Goal: Task Accomplishment & Management: Use online tool/utility

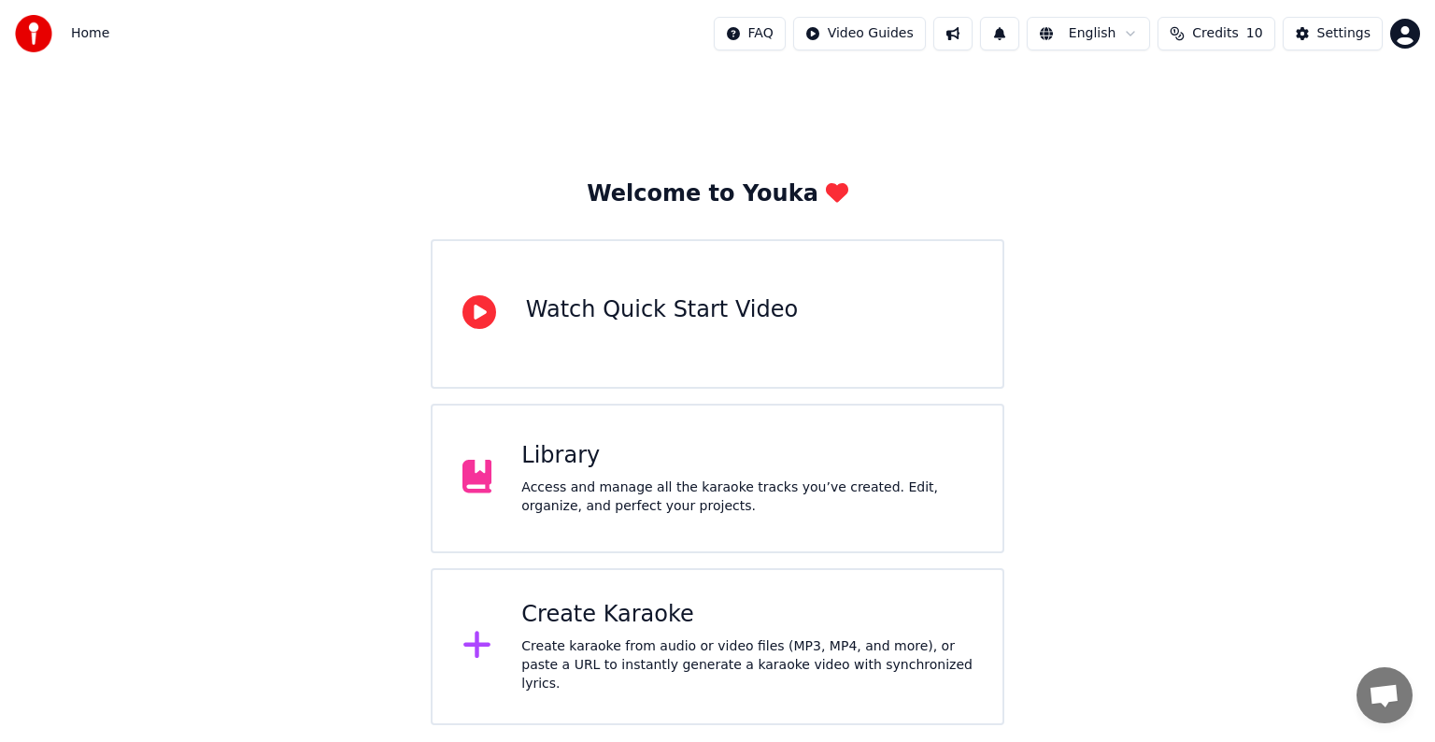
click at [552, 627] on div "Create Karaoke" at bounding box center [746, 615] width 451 height 30
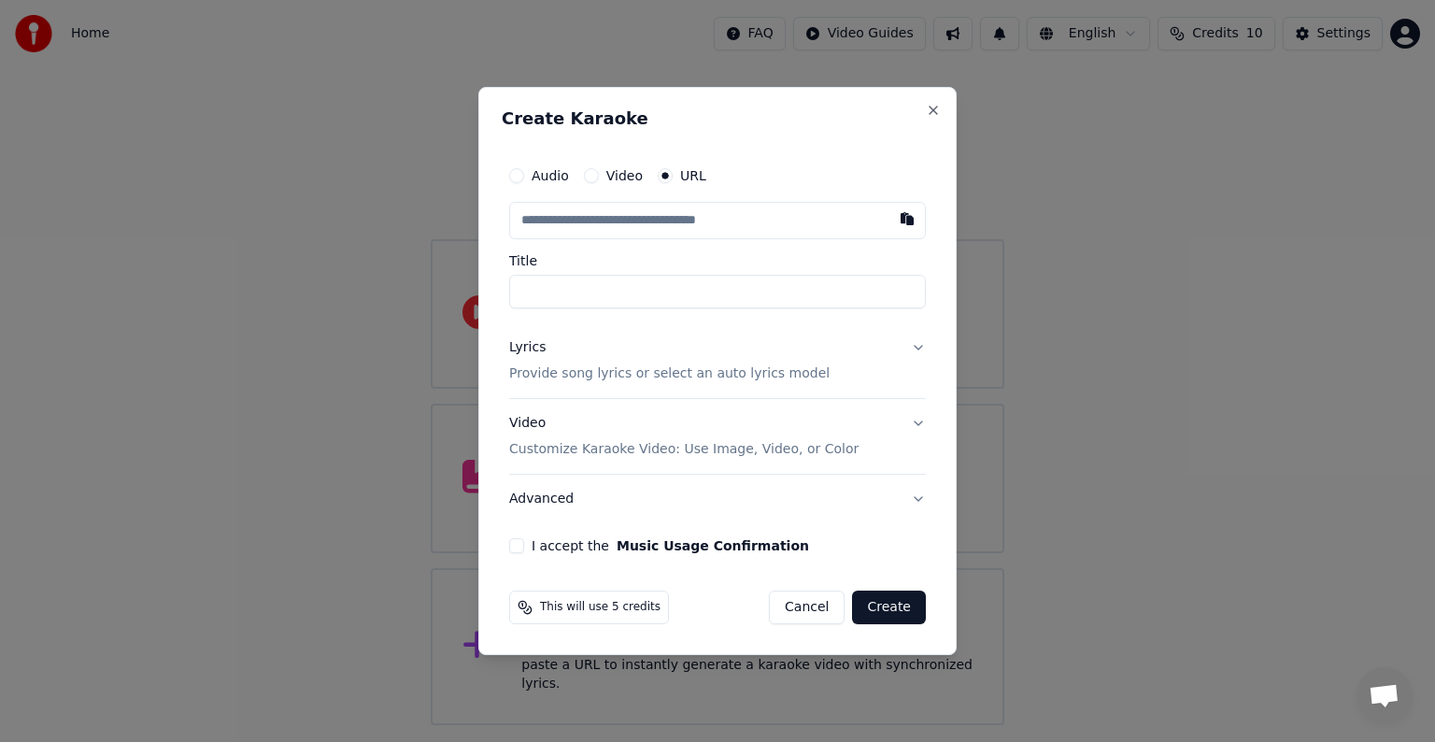
click at [698, 231] on input "text" at bounding box center [717, 220] width 417 height 37
type input "**********"
click at [544, 375] on p "Provide song lyrics or select an auto lyrics model" at bounding box center [669, 373] width 320 height 19
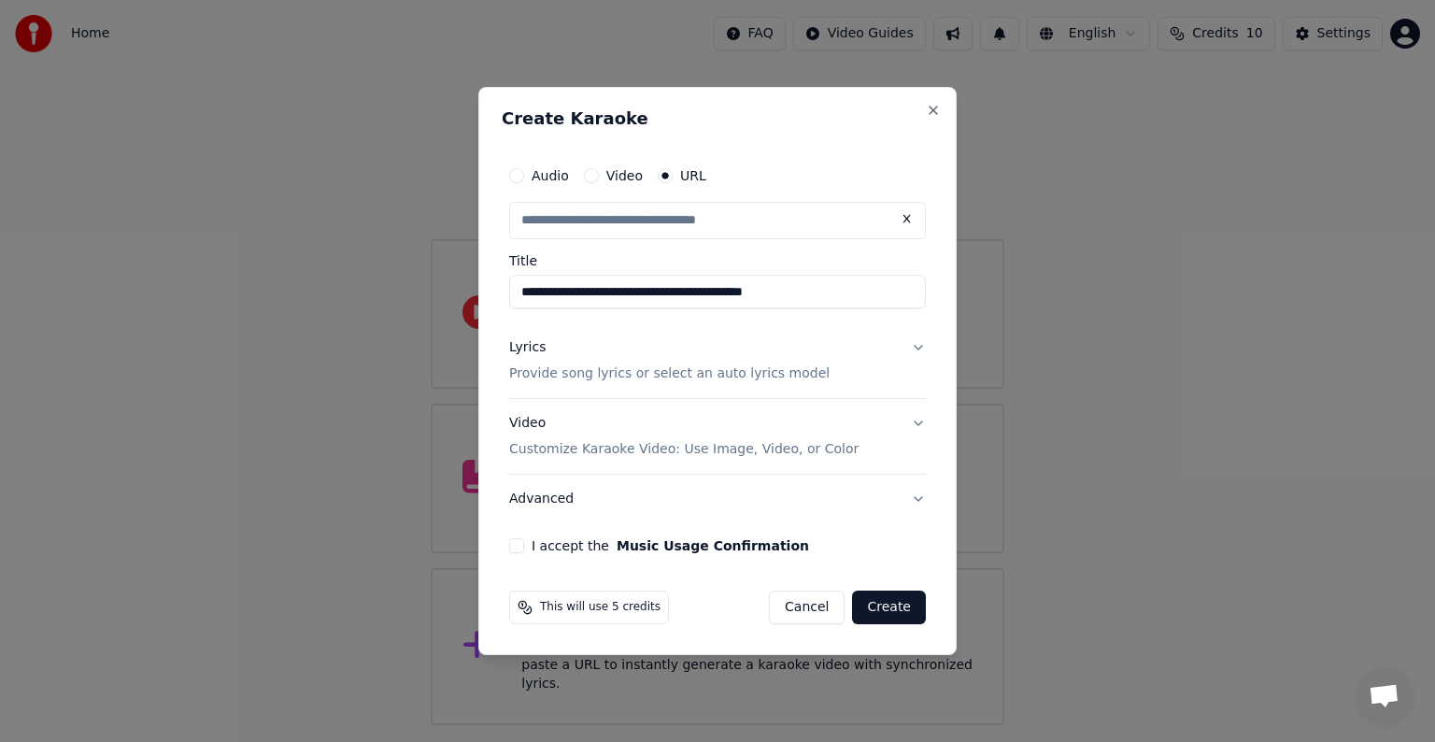
type input "**********"
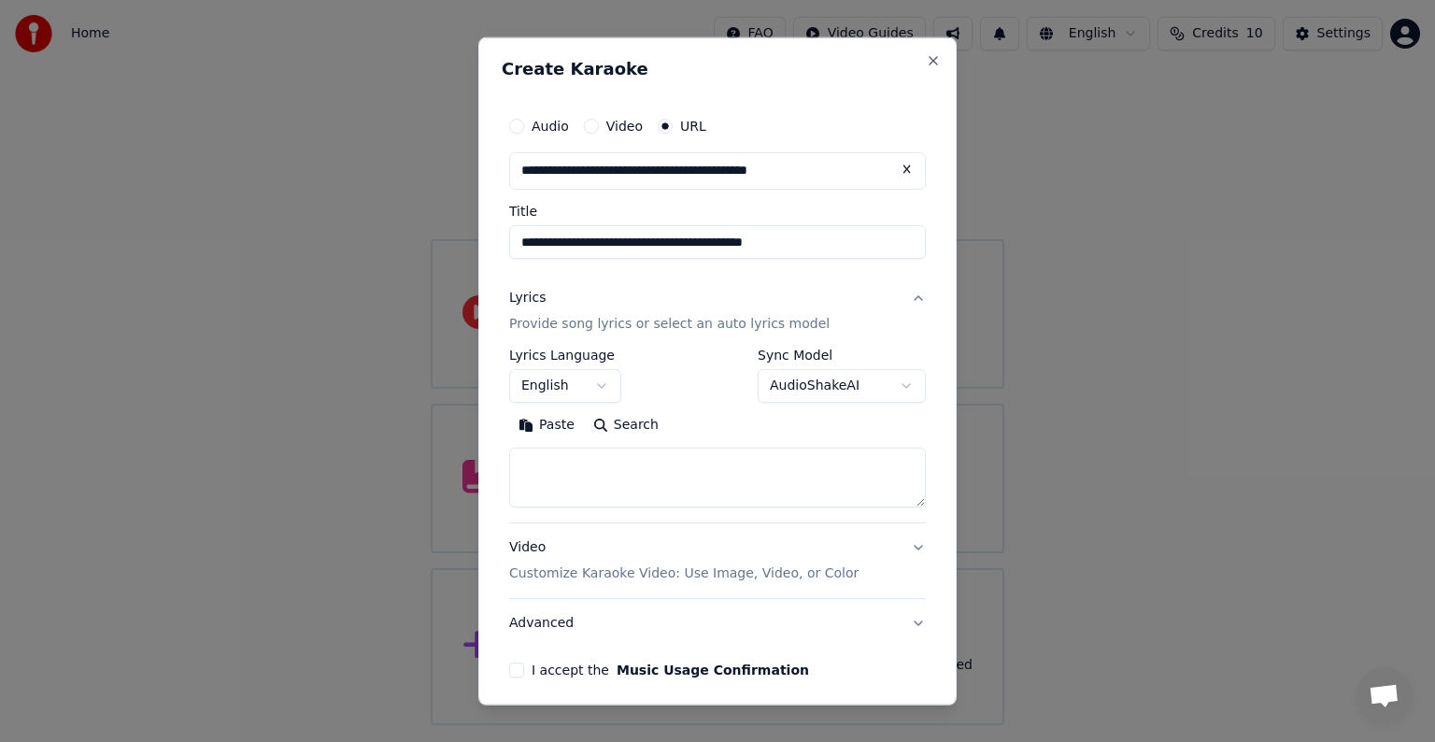
click at [553, 375] on button "English" at bounding box center [565, 386] width 112 height 34
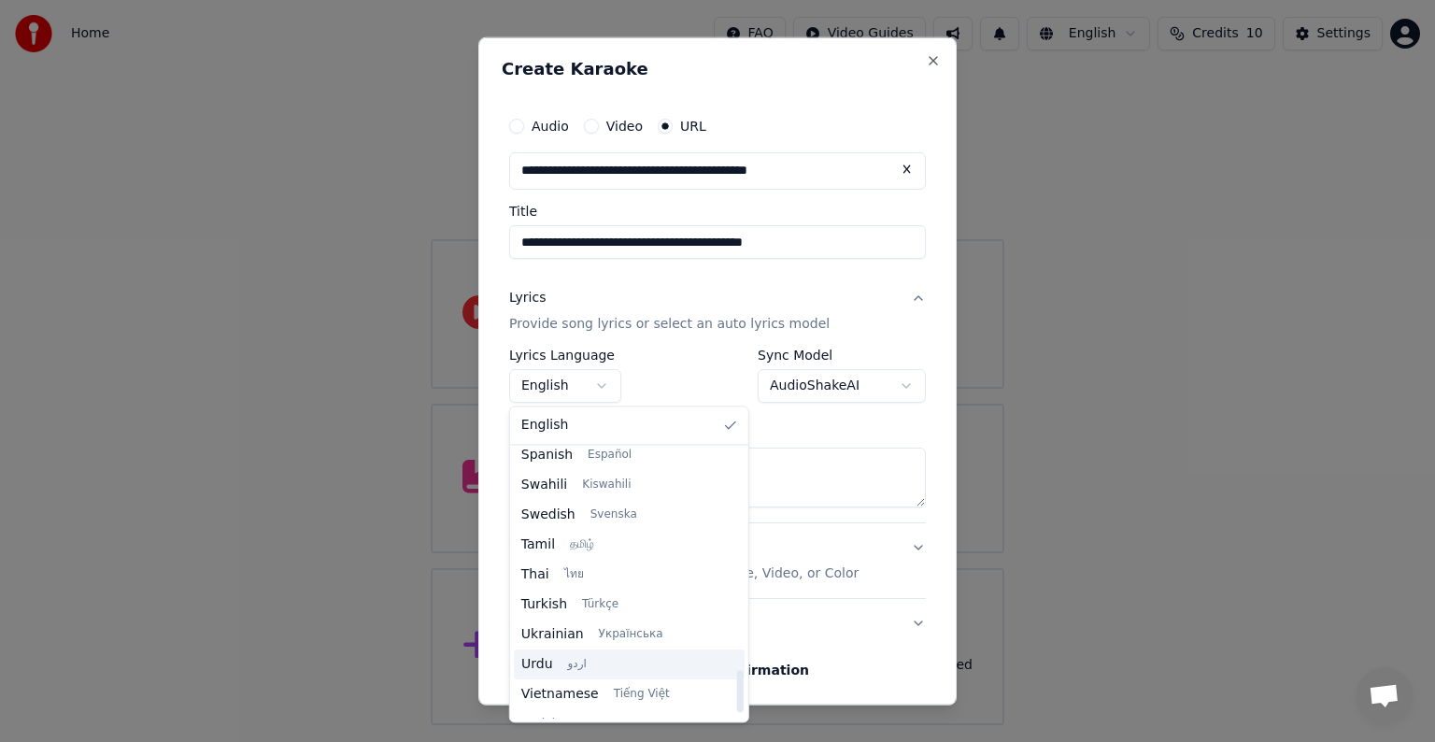
scroll to position [1434, 0]
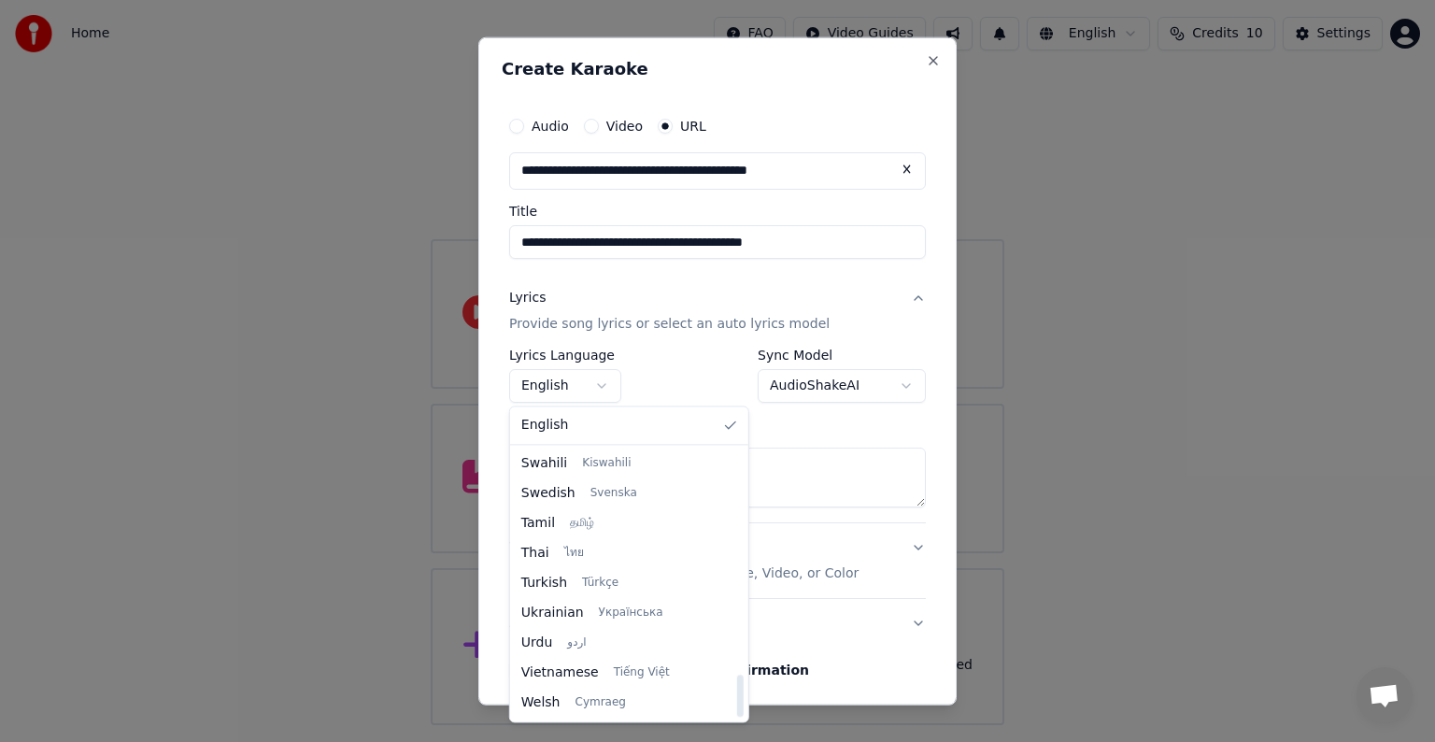
select select "**"
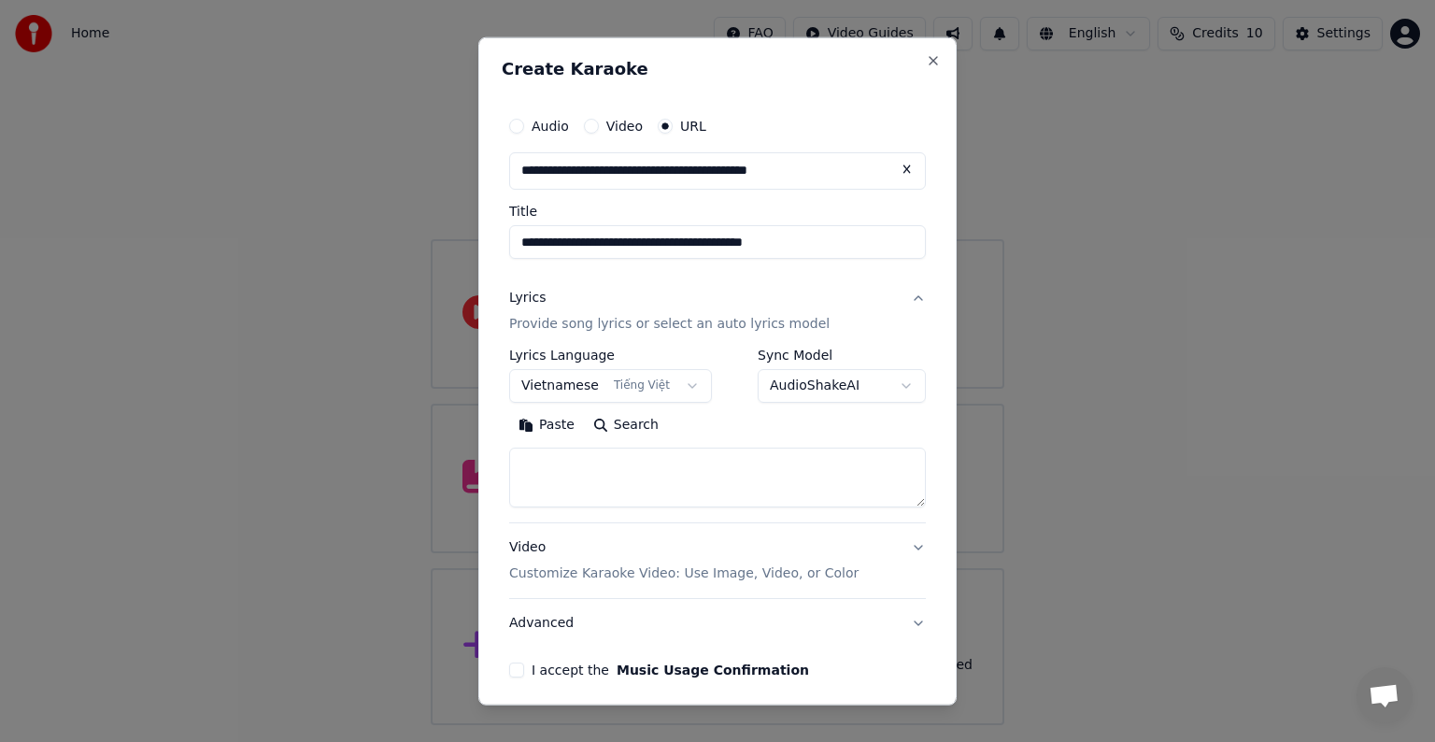
click at [545, 458] on textarea at bounding box center [717, 478] width 417 height 60
click at [779, 56] on div "**********" at bounding box center [717, 371] width 478 height 668
click at [581, 478] on textarea at bounding box center [717, 478] width 417 height 60
paste textarea "**********"
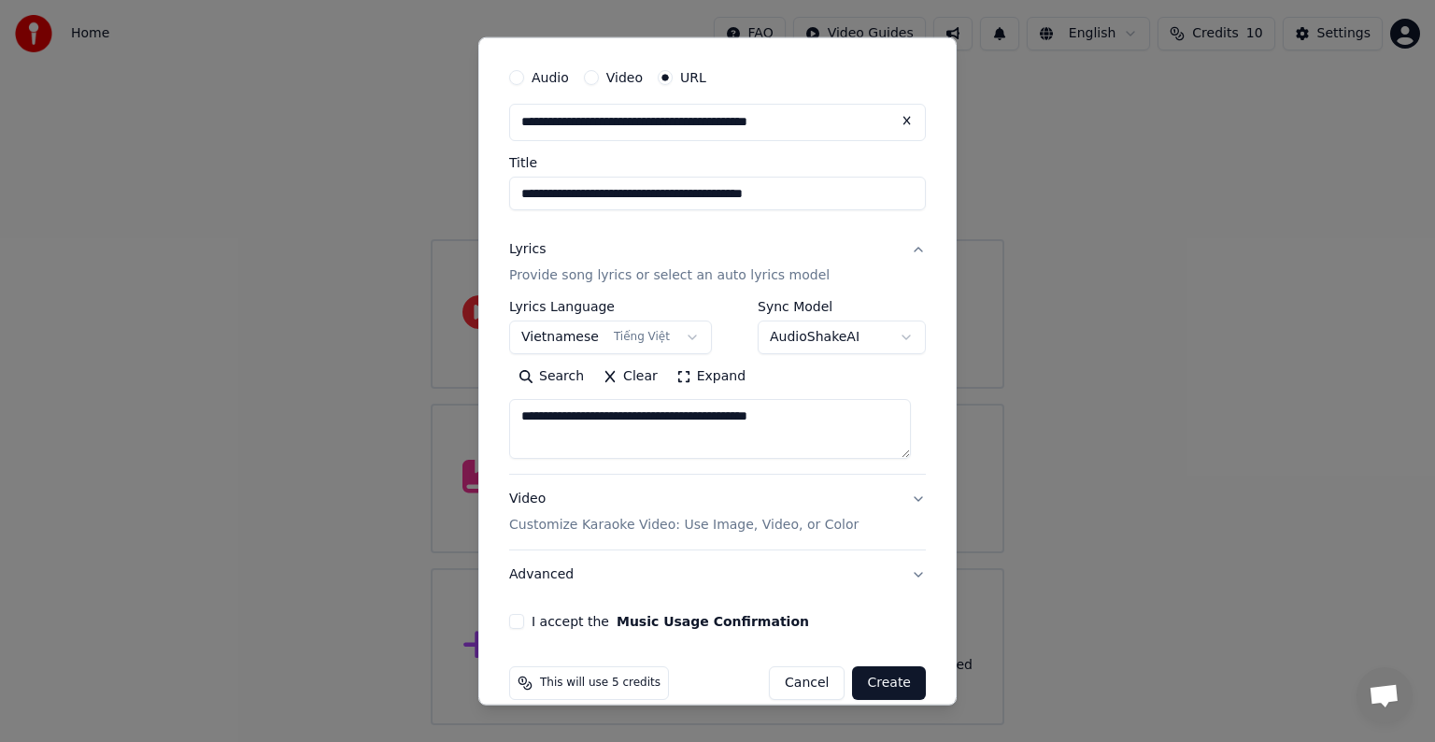
scroll to position [73, 0]
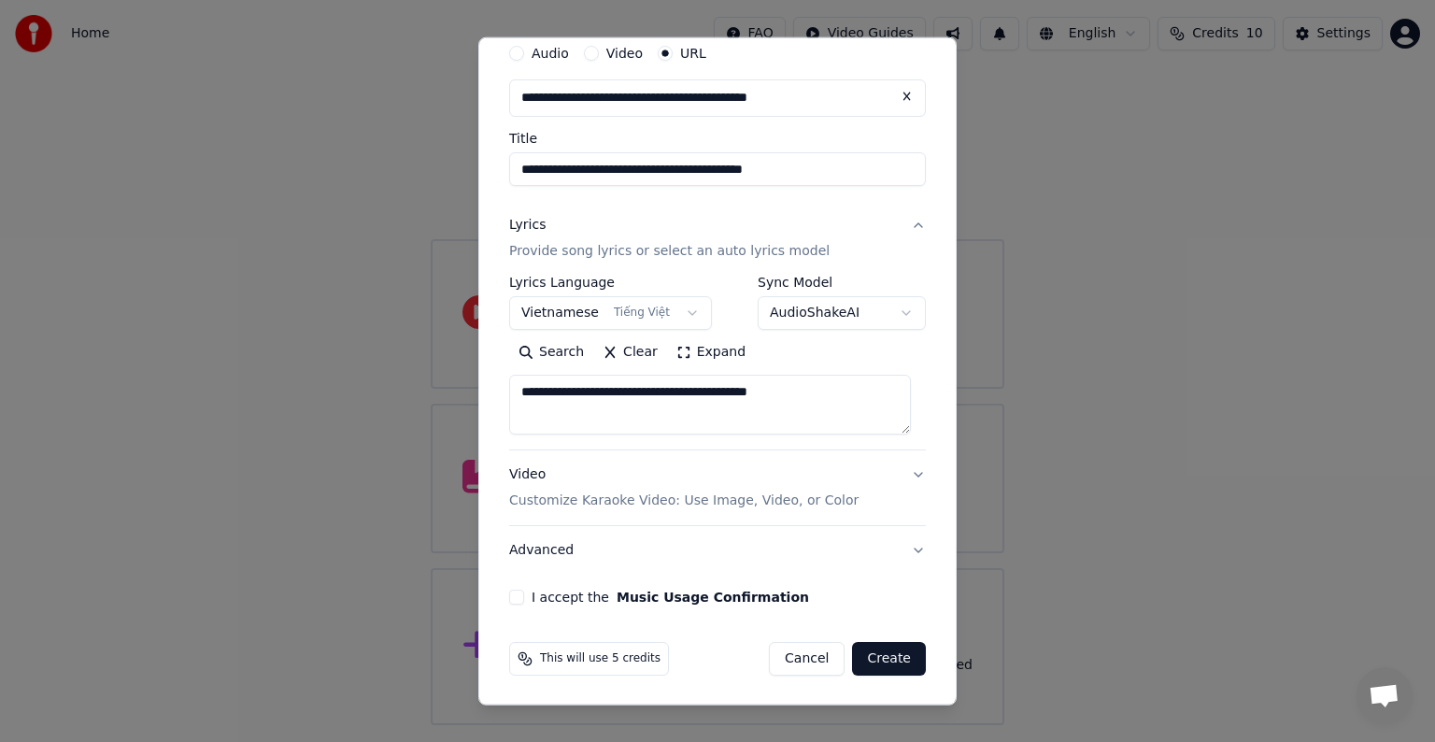
type textarea "**********"
click at [519, 599] on button "I accept the Music Usage Confirmation" at bounding box center [516, 597] width 15 height 15
click at [867, 658] on button "Create" at bounding box center [889, 659] width 74 height 34
select select "**"
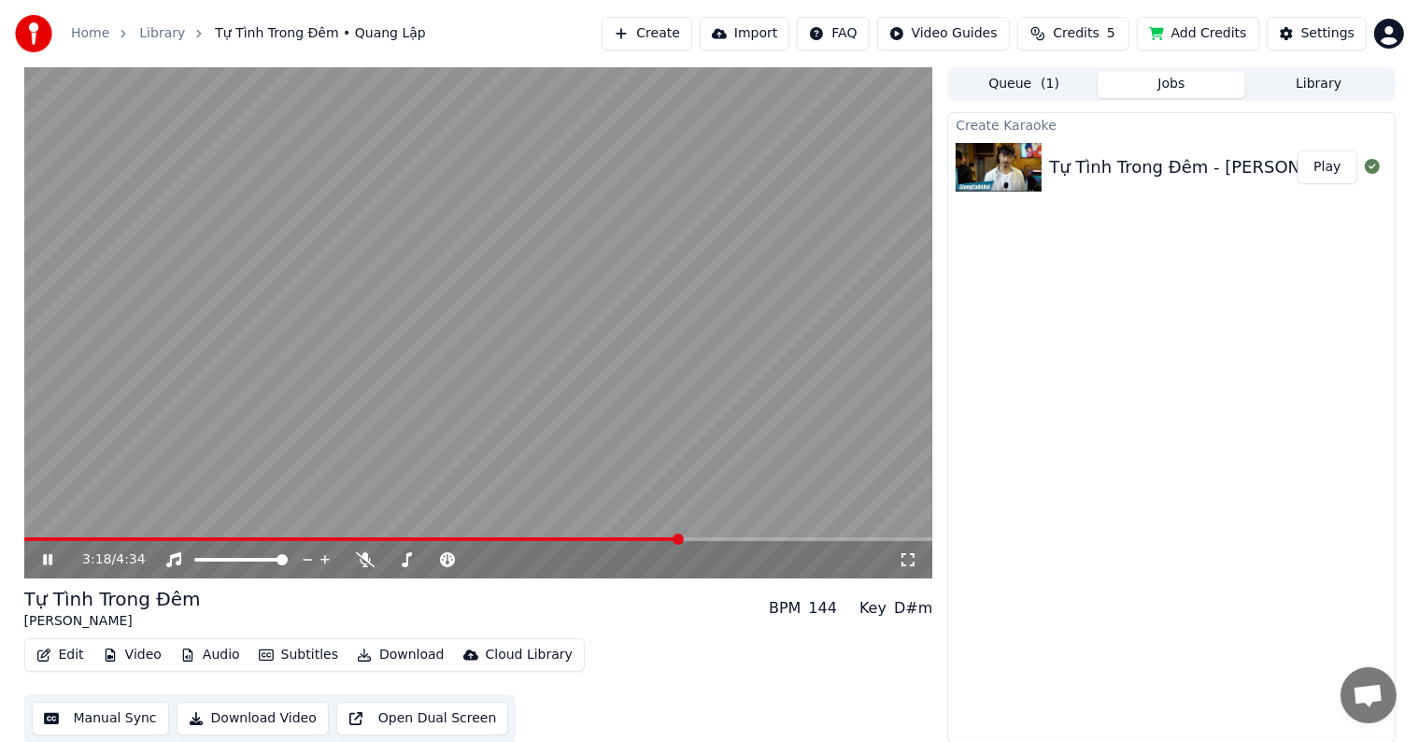
click at [680, 537] on span at bounding box center [352, 539] width 657 height 4
click at [592, 533] on video at bounding box center [478, 322] width 909 height 511
click at [592, 536] on video at bounding box center [478, 322] width 909 height 511
drag, startPoint x: 692, startPoint y: 535, endPoint x: 449, endPoint y: 527, distance: 243.1
click at [500, 529] on video at bounding box center [478, 322] width 909 height 511
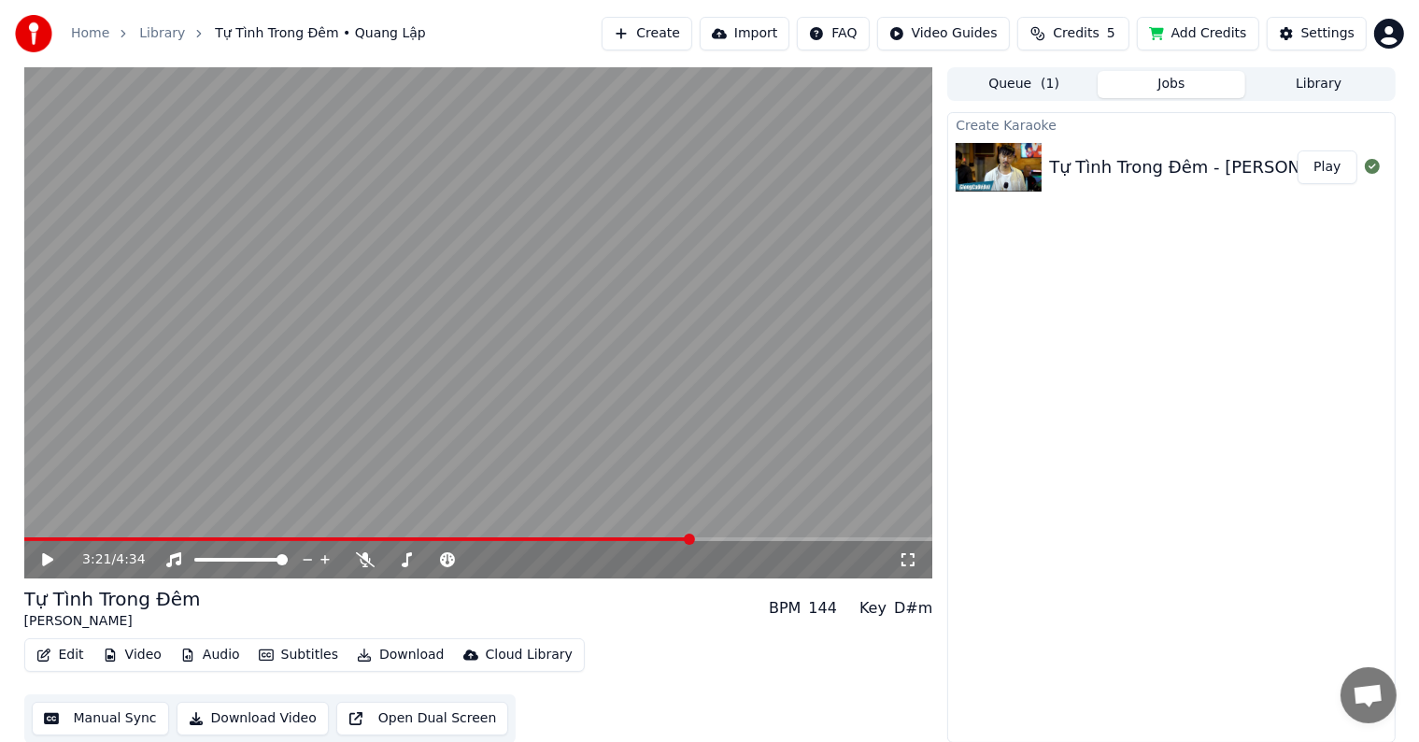
click at [69, 538] on span at bounding box center [358, 539] width 668 height 4
click at [604, 534] on video at bounding box center [478, 322] width 909 height 511
click at [599, 536] on video at bounding box center [478, 322] width 909 height 511
click at [534, 541] on span at bounding box center [534, 538] width 11 height 11
click at [432, 533] on span at bounding box center [432, 538] width 11 height 11
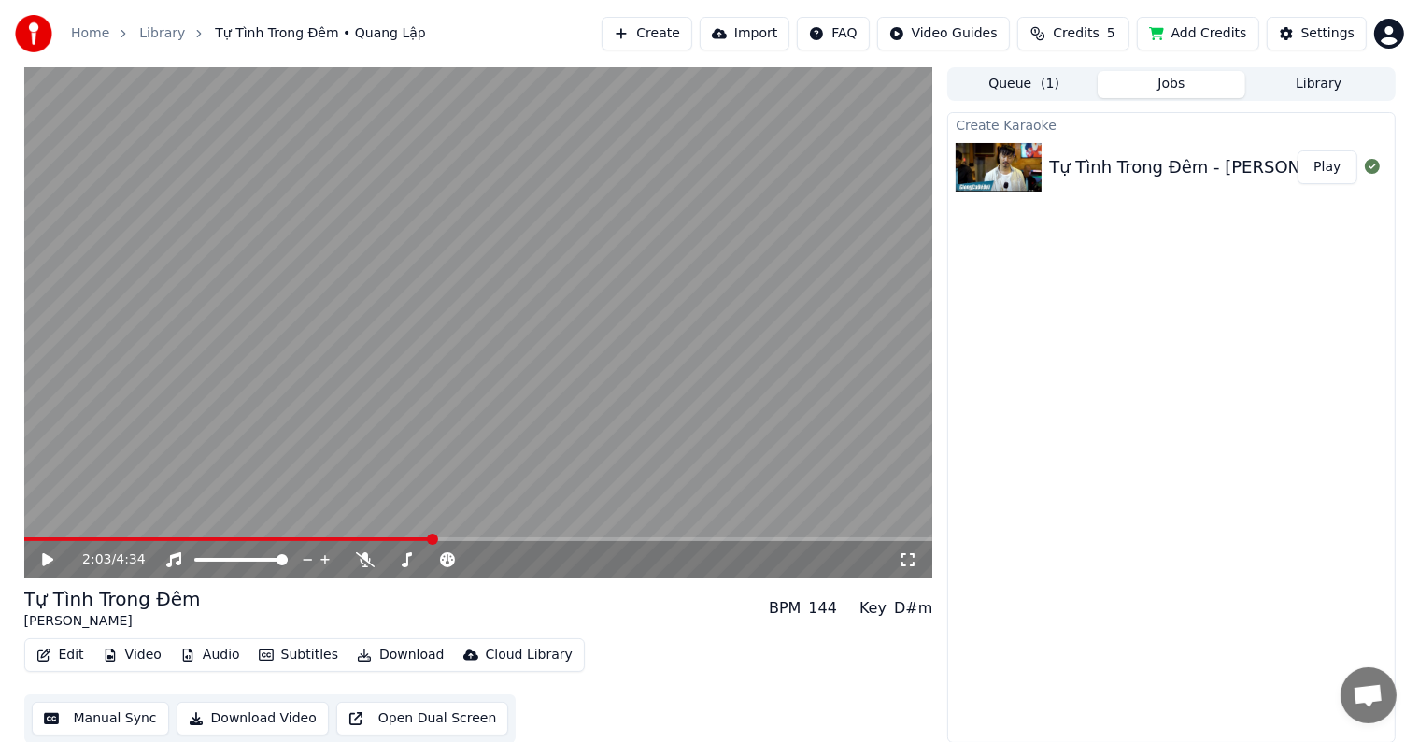
click at [42, 559] on icon at bounding box center [47, 559] width 11 height 13
click at [335, 533] on span at bounding box center [340, 538] width 11 height 11
click at [214, 543] on span at bounding box center [219, 538] width 11 height 11
click at [40, 533] on span at bounding box center [45, 538] width 11 height 11
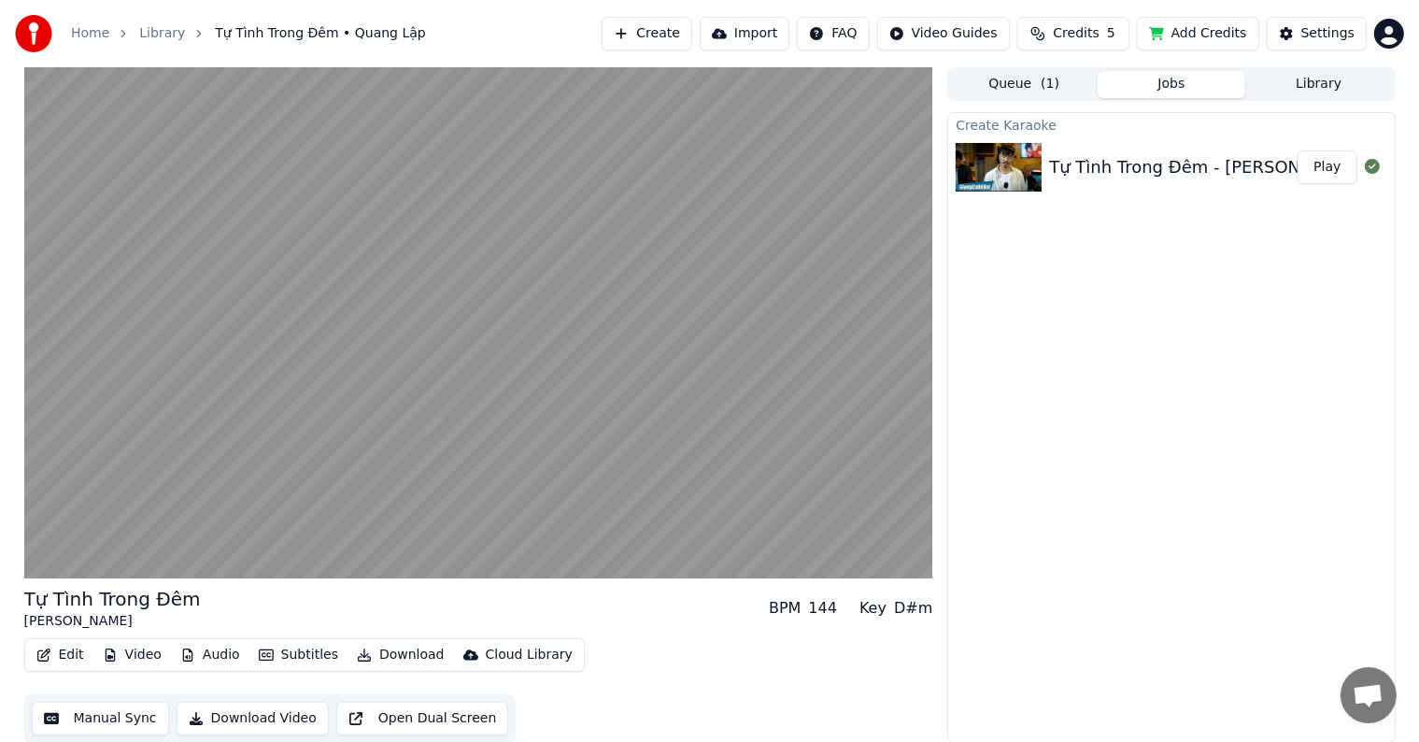
click at [64, 650] on button "Edit" at bounding box center [60, 655] width 63 height 26
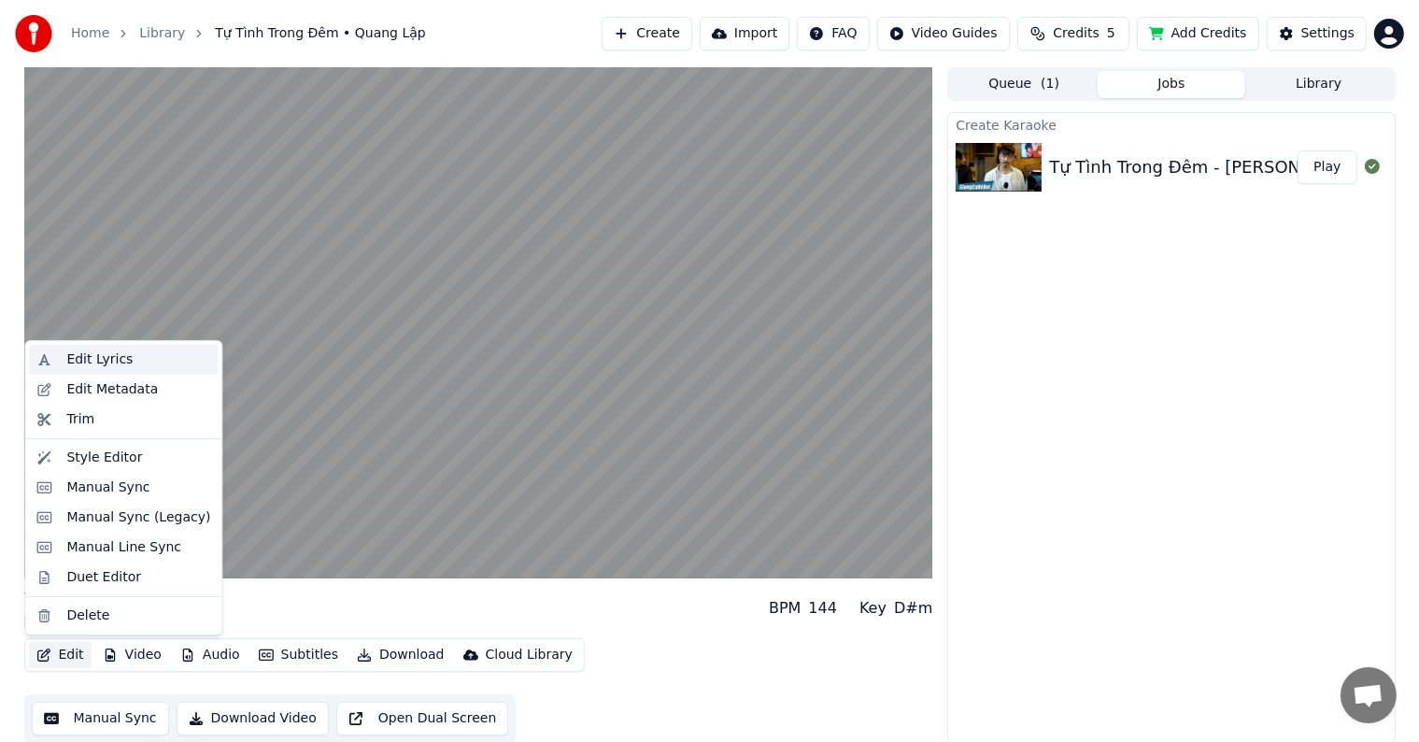
click at [82, 351] on div "Edit Lyrics" at bounding box center [99, 359] width 66 height 19
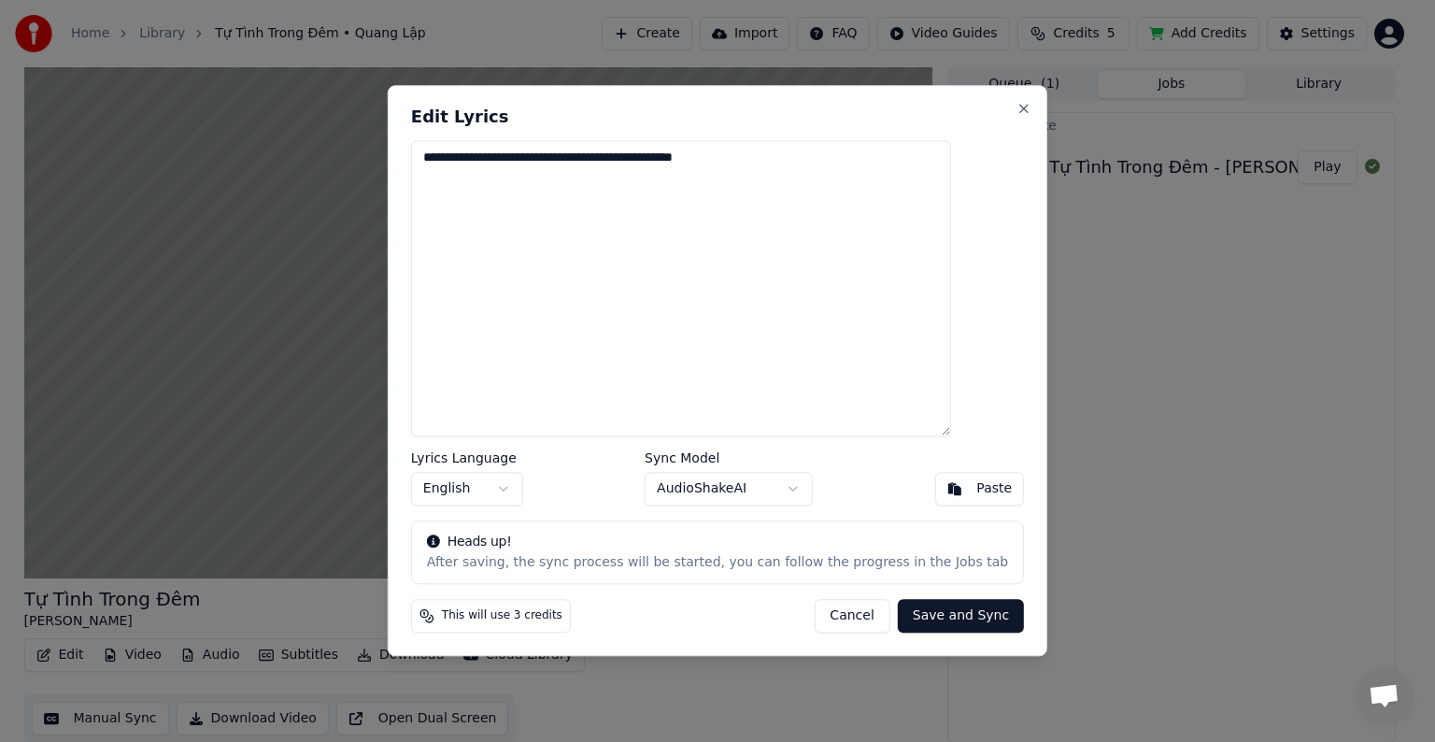
click at [543, 489] on body "**********" at bounding box center [709, 371] width 1419 height 742
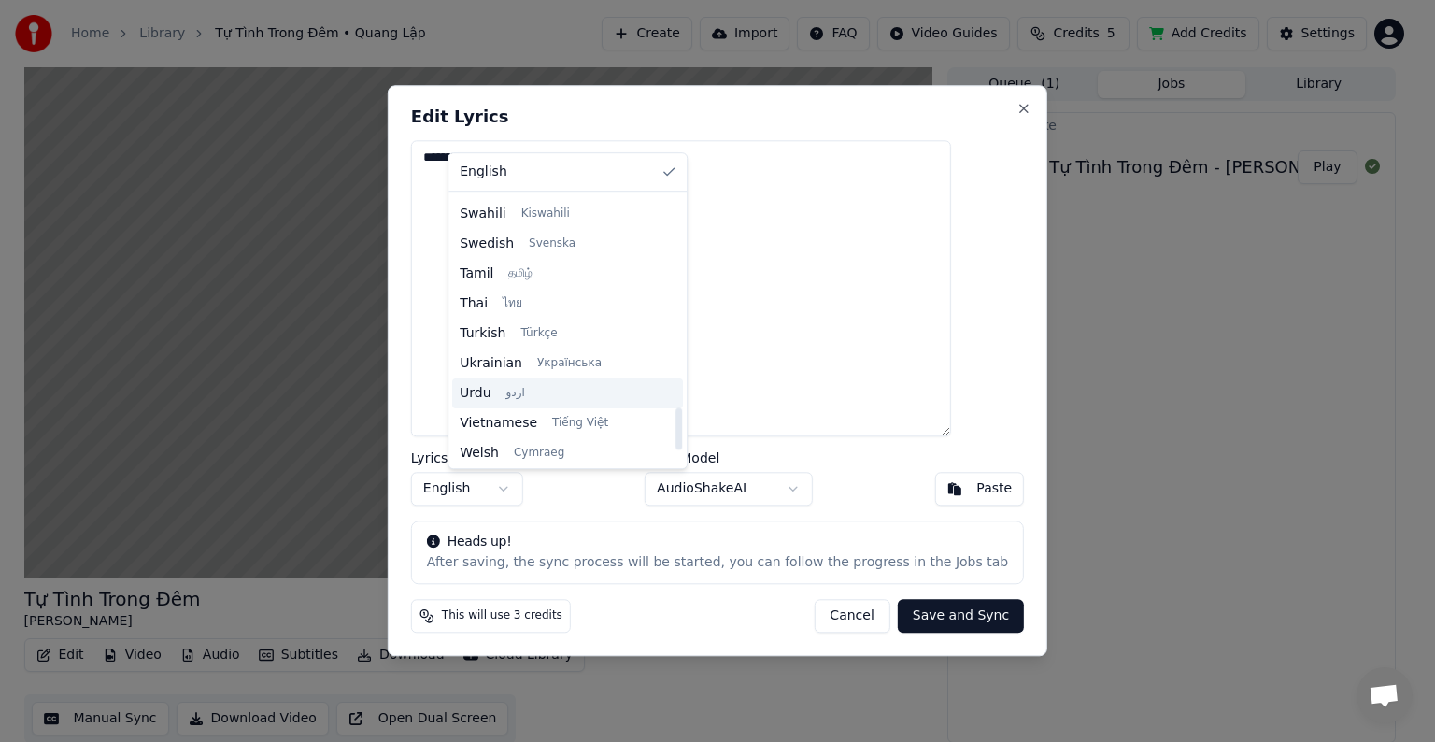
scroll to position [1434, 0]
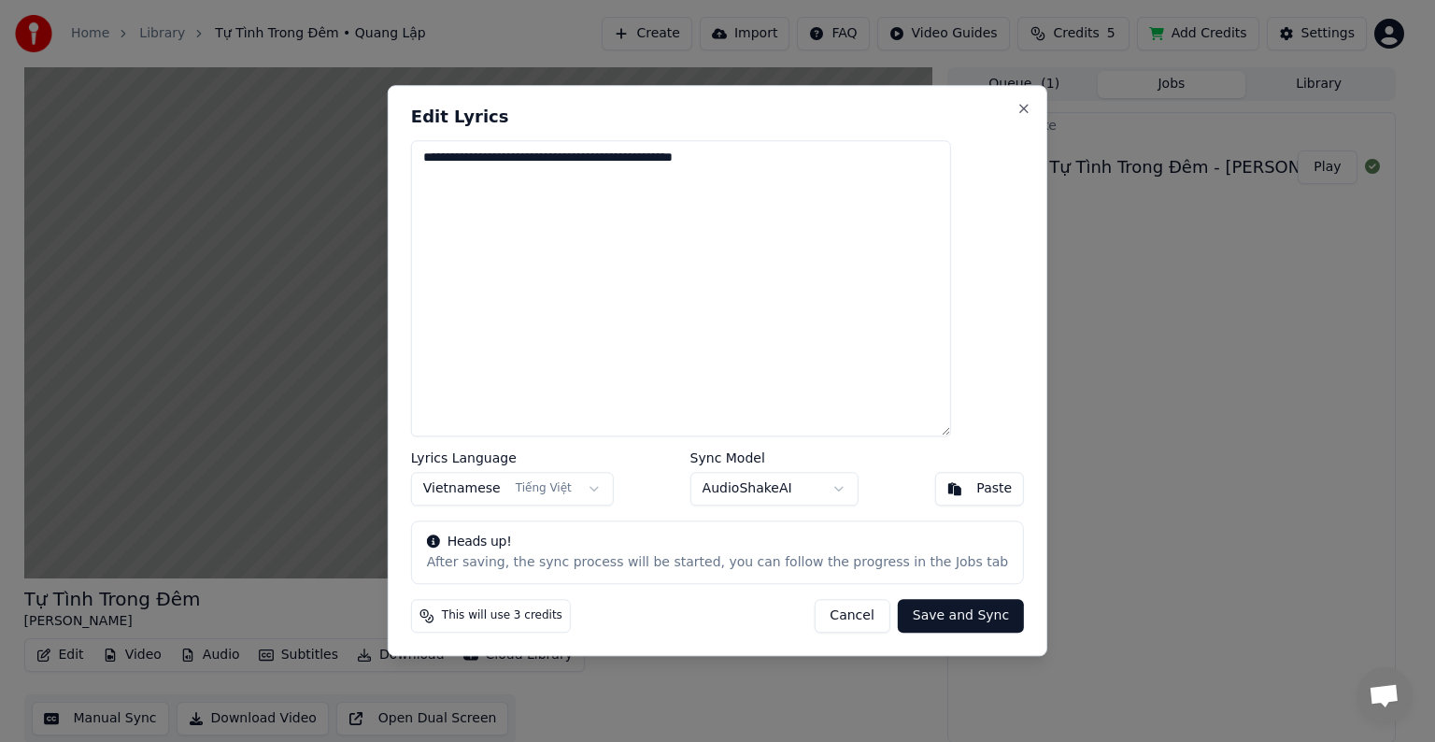
click at [533, 212] on textarea "**********" at bounding box center [681, 288] width 540 height 296
drag, startPoint x: 796, startPoint y: 153, endPoint x: 387, endPoint y: 103, distance: 412.3
click at [389, 105] on body "**********" at bounding box center [709, 371] width 1419 height 742
paste textarea "**********"
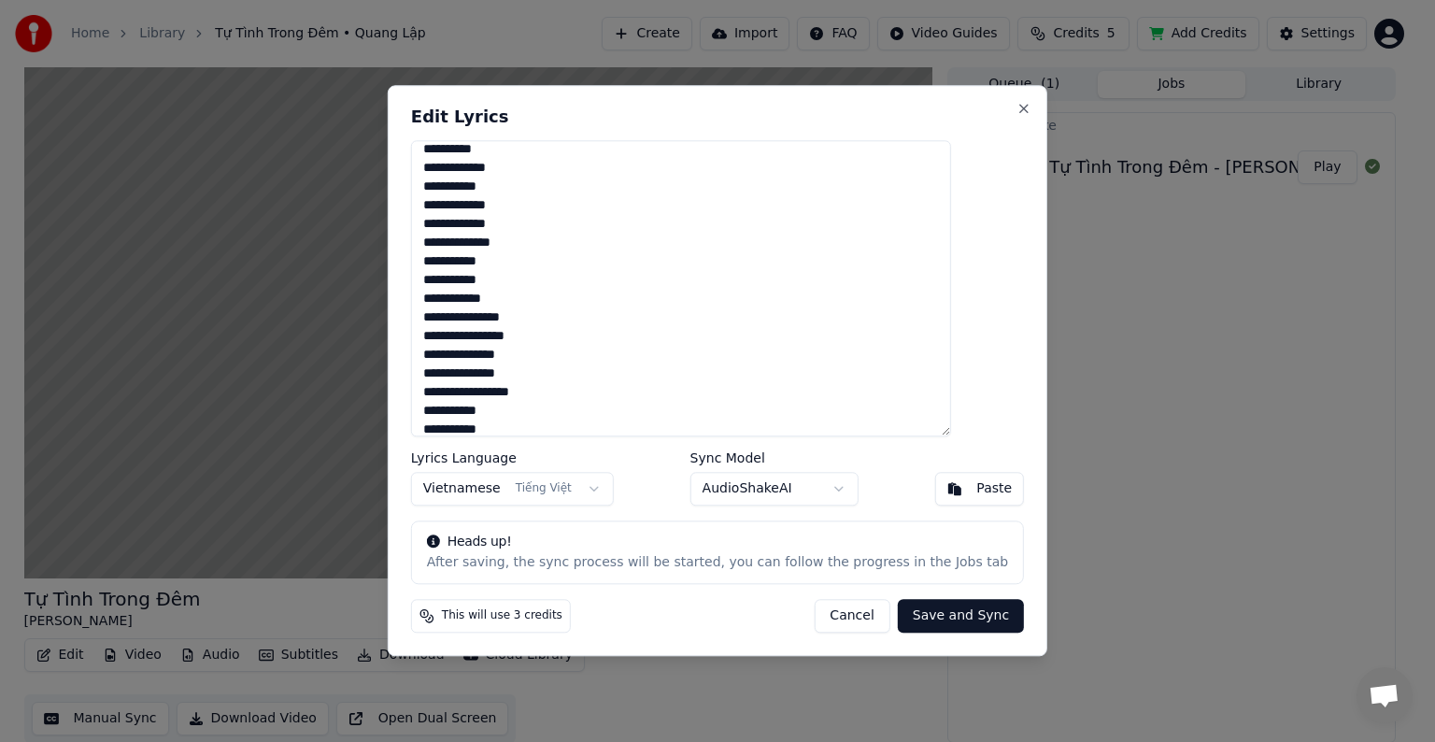
scroll to position [1064, 0]
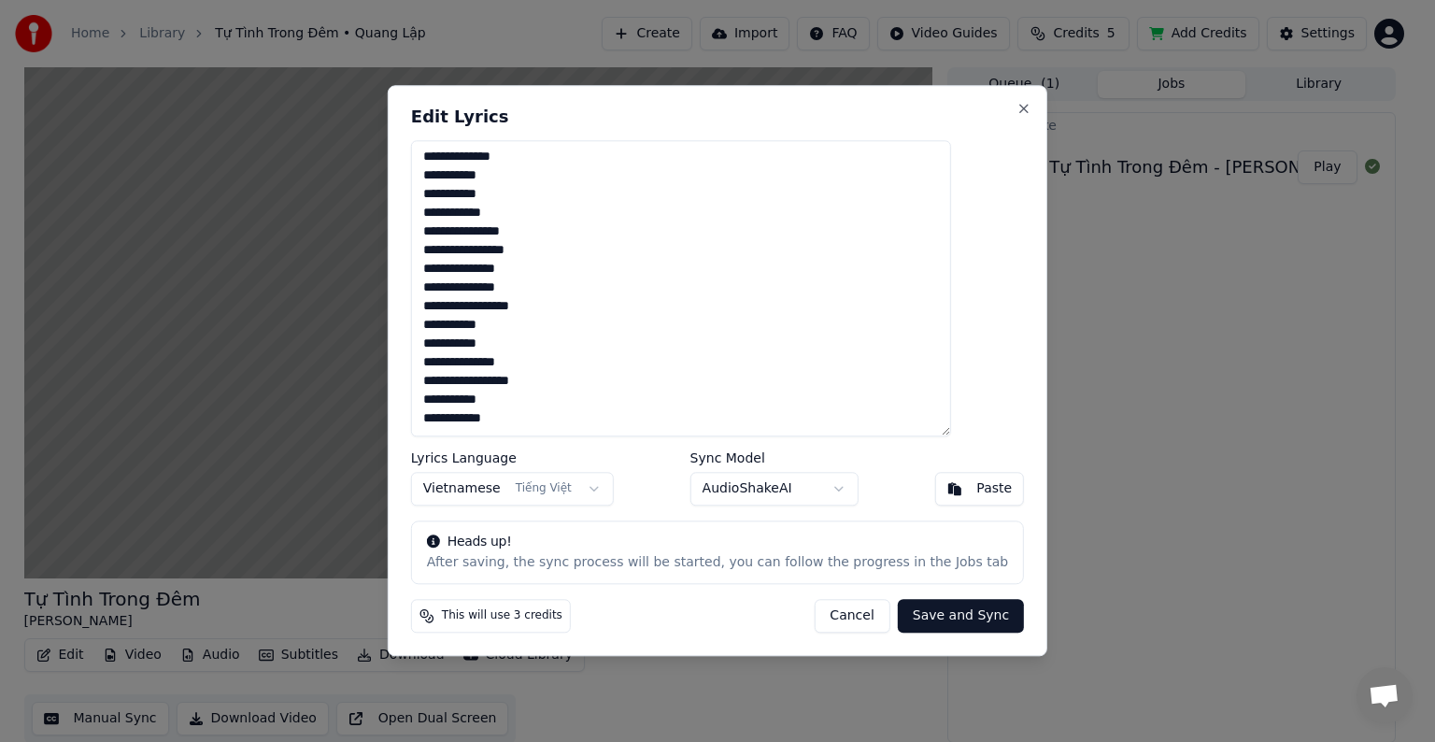
click at [935, 613] on button "Save and Sync" at bounding box center [961, 617] width 126 height 34
type textarea "**********"
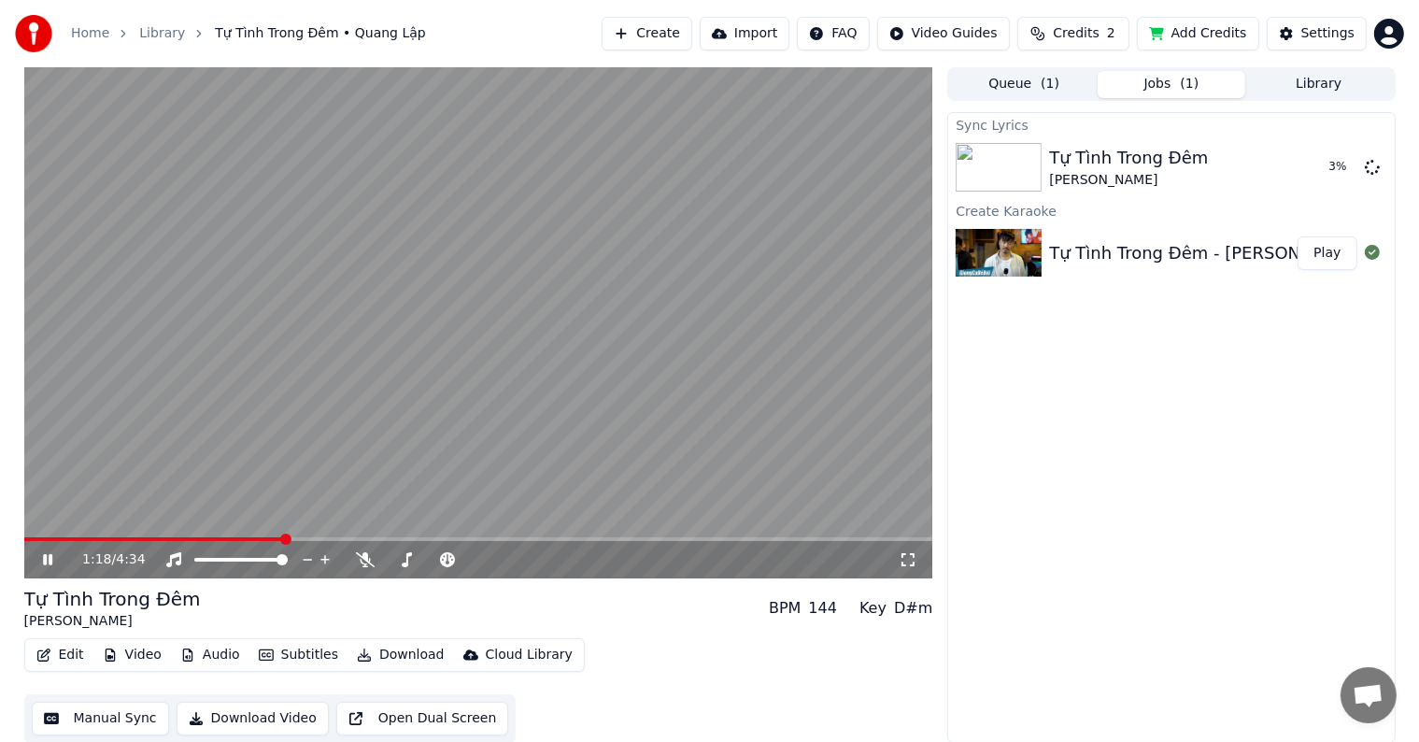
scroll to position [1, 0]
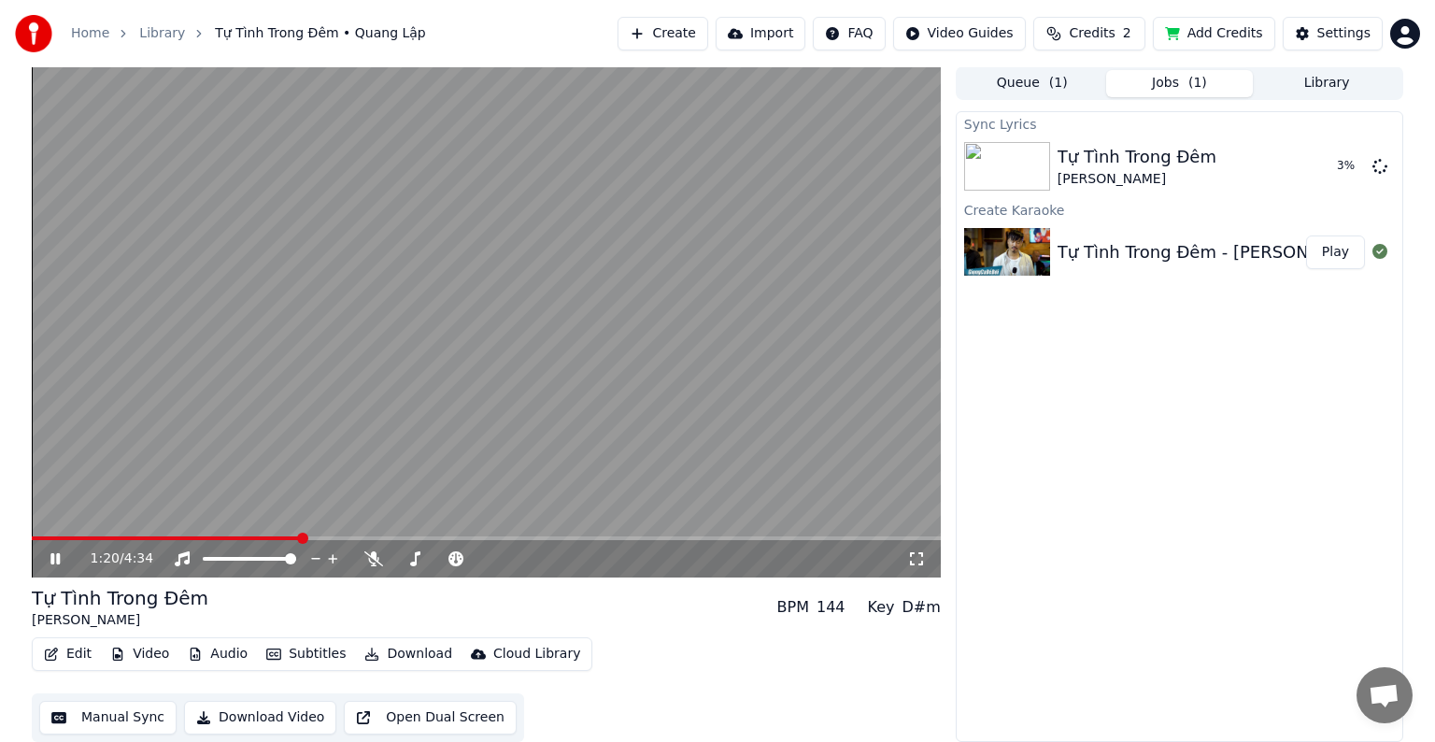
click at [1397, 27] on html "Home Library Tự Tình Trong Đêm • Quang Lập Create Import FAQ Video Guides Credi…" at bounding box center [717, 370] width 1435 height 742
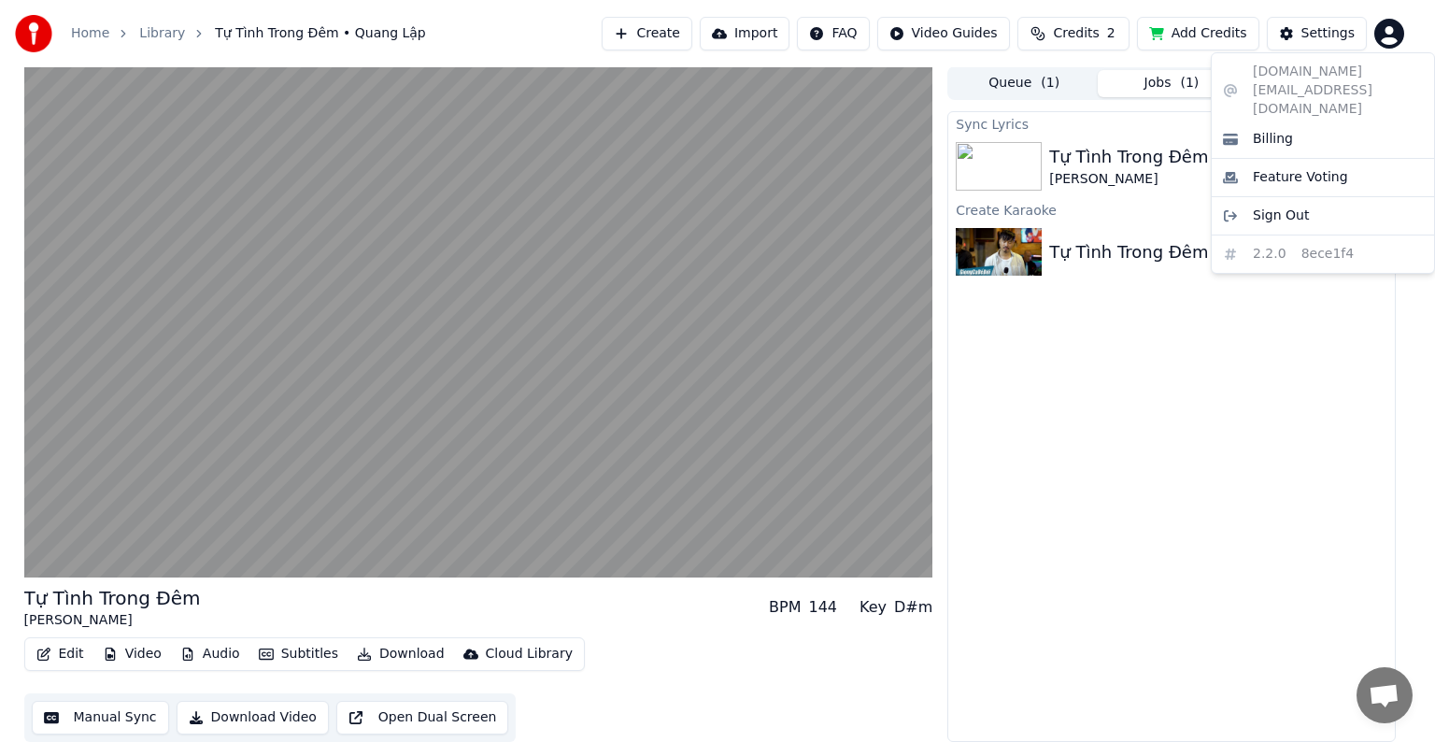
click at [1177, 444] on html "Home Library Tự Tình Trong Đêm • Quang Lập Create Import FAQ Video Guides Credi…" at bounding box center [717, 370] width 1435 height 742
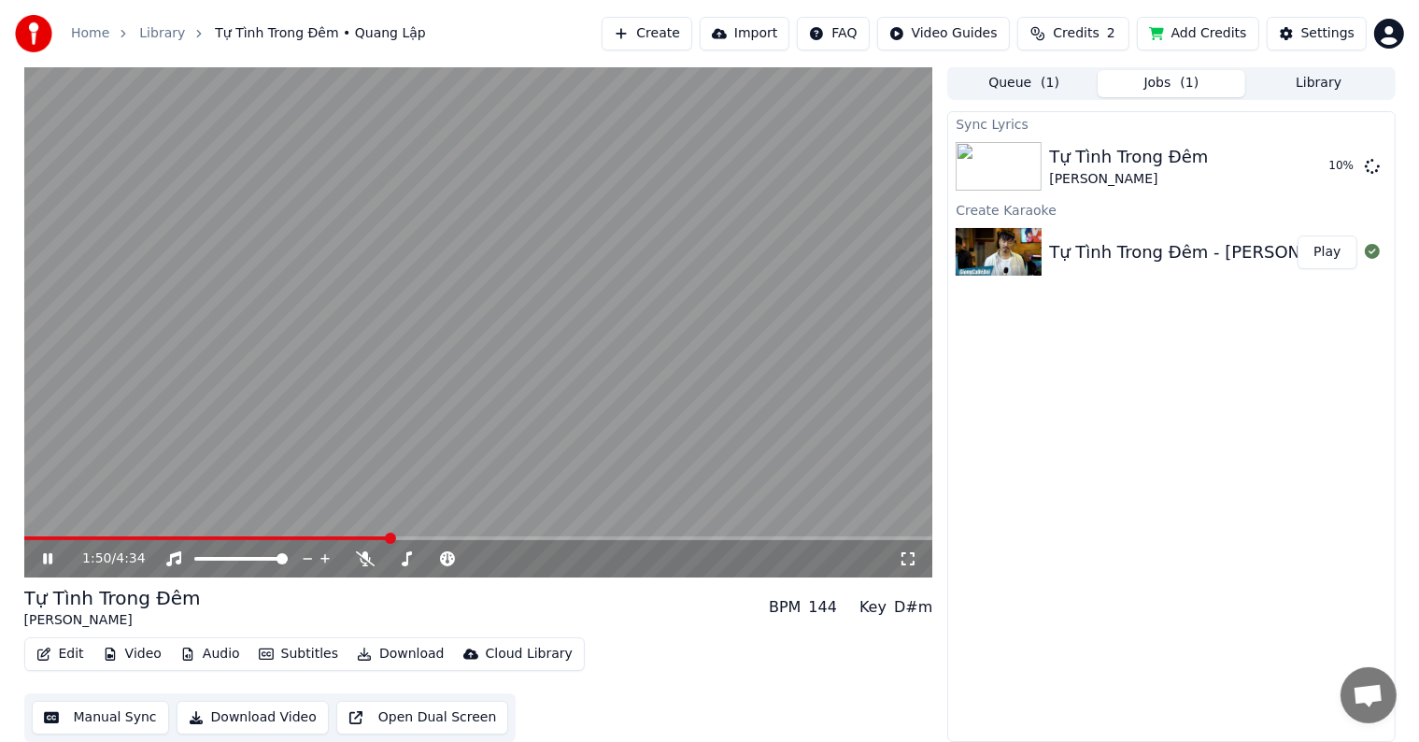
scroll to position [0, 0]
click at [50, 545] on span at bounding box center [55, 538] width 11 height 11
click at [1012, 77] on button "Queue ( 1 )" at bounding box center [1024, 84] width 148 height 27
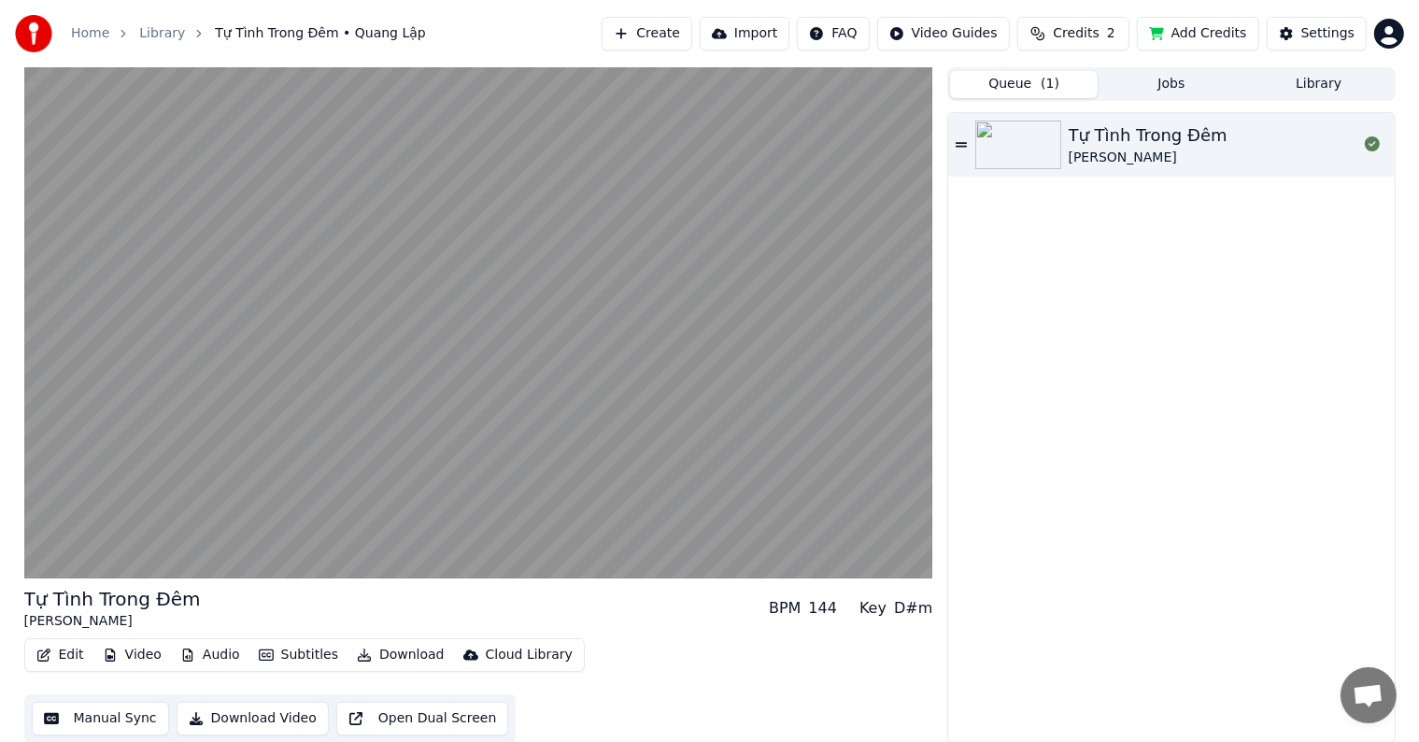
click at [1152, 146] on div "Tự Tình Trong Đêm" at bounding box center [1148, 135] width 159 height 26
drag, startPoint x: 1159, startPoint y: 143, endPoint x: 1173, endPoint y: 136, distance: 15.5
click at [1159, 142] on div "Tự Tình Trong Đêm" at bounding box center [1148, 135] width 159 height 26
click at [1293, 84] on button "Library" at bounding box center [1319, 84] width 148 height 27
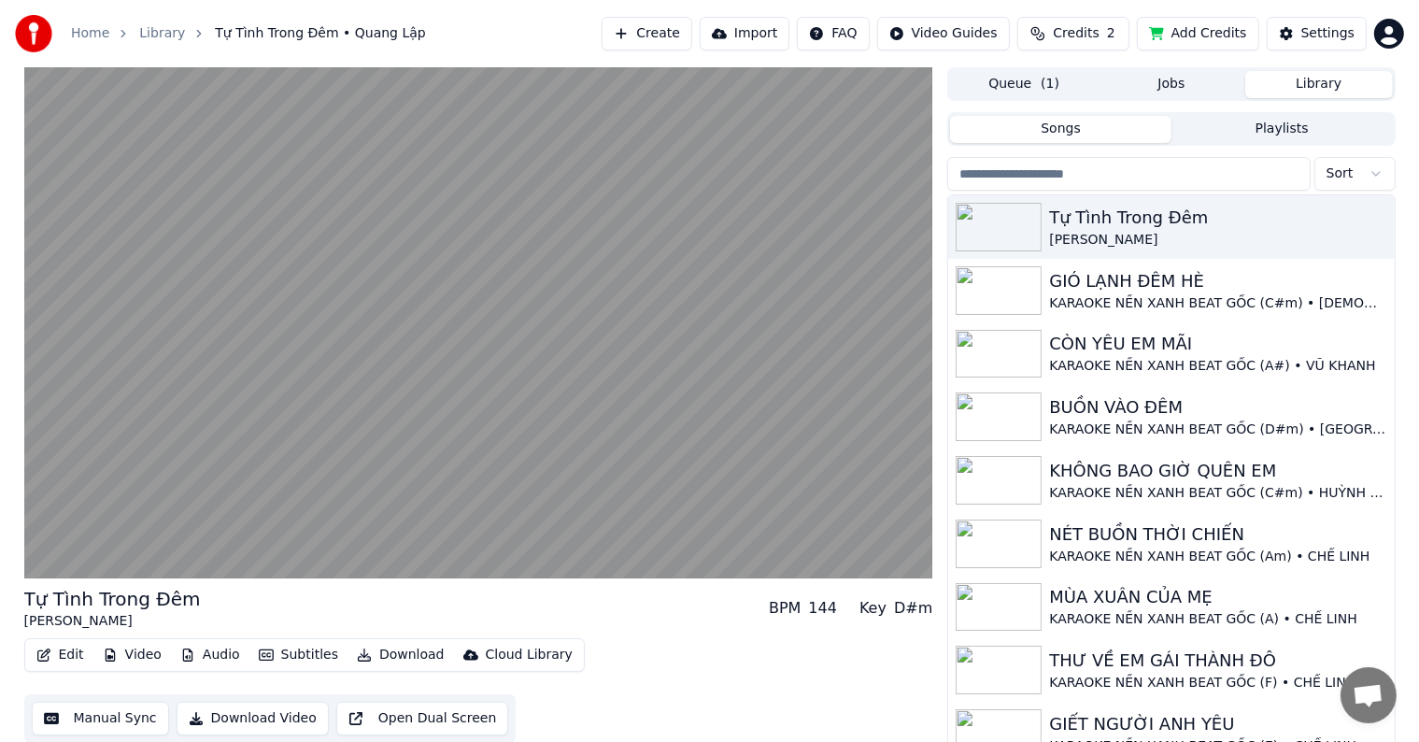
click at [1037, 85] on button "Queue ( 1 )" at bounding box center [1024, 84] width 148 height 27
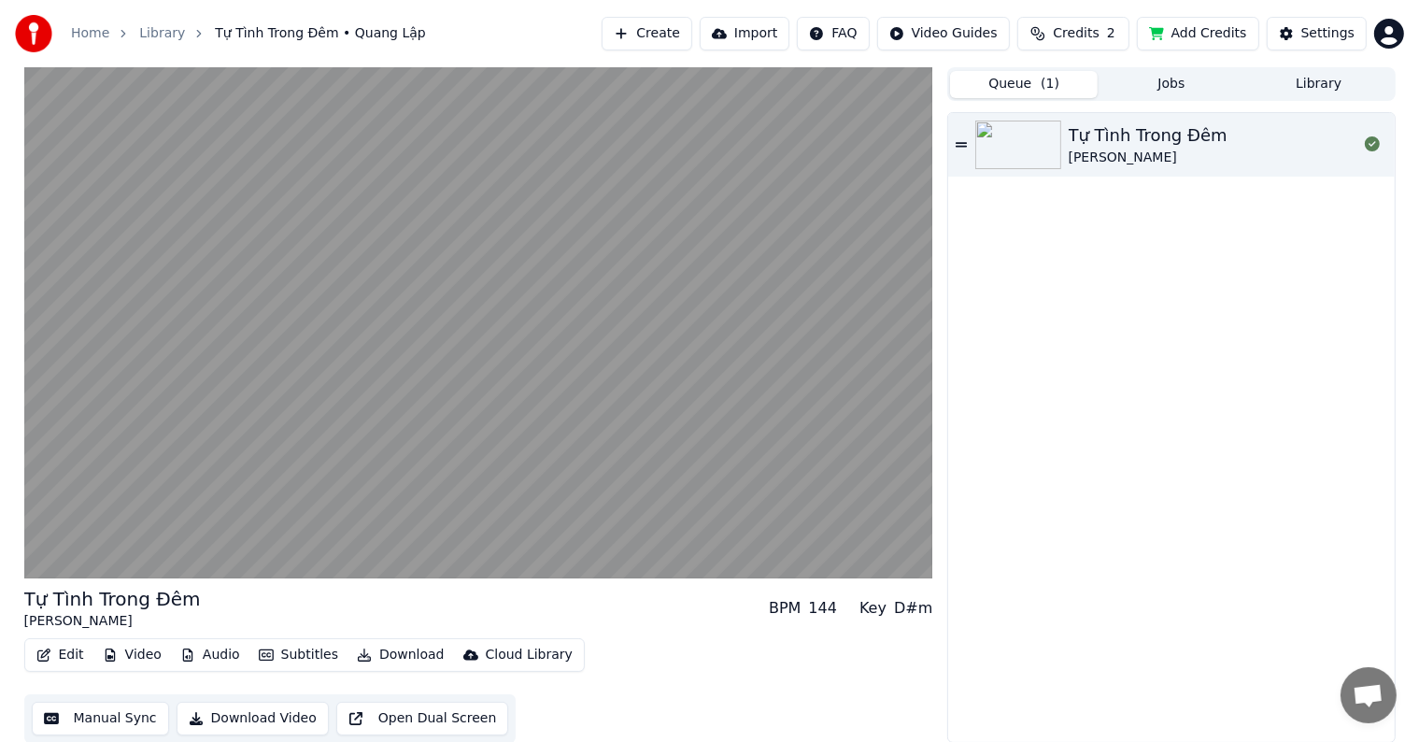
click at [116, 720] on button "Manual Sync" at bounding box center [100, 719] width 137 height 34
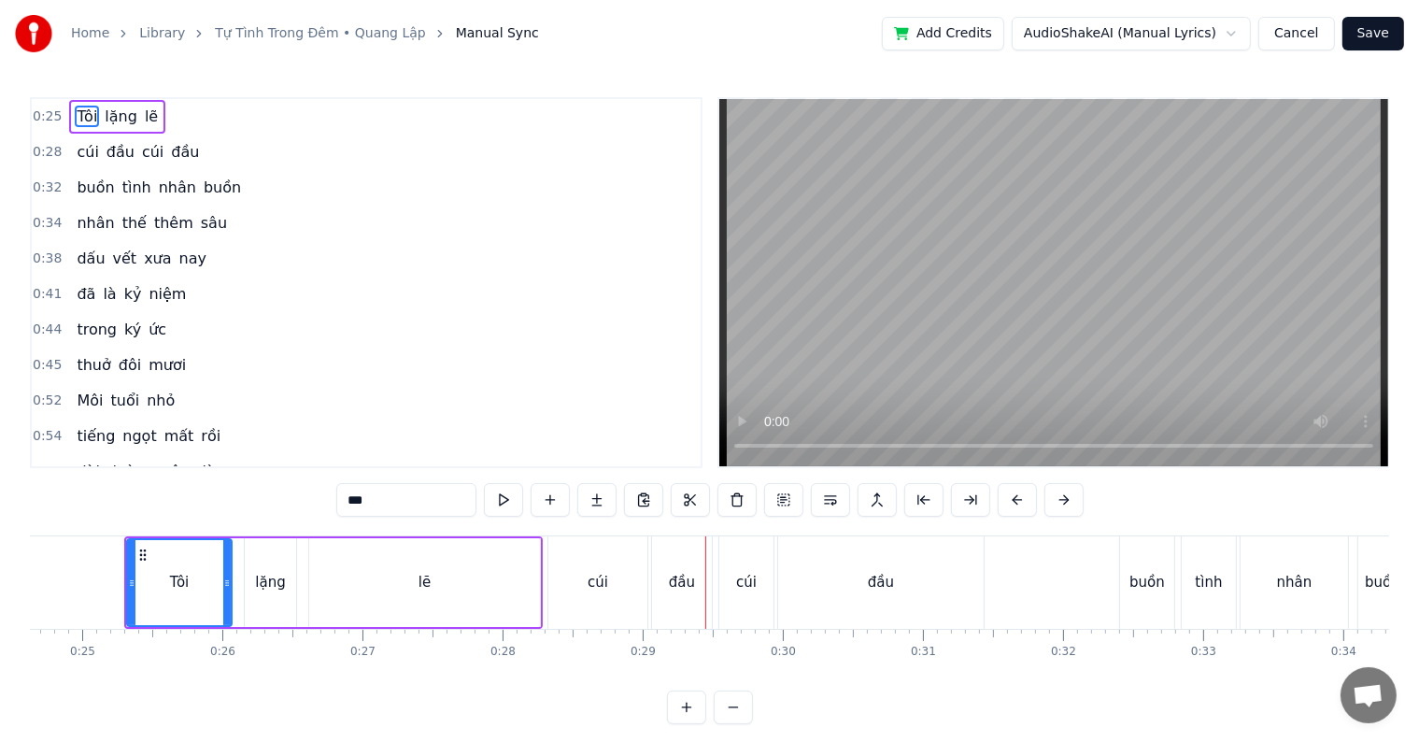
scroll to position [28, 0]
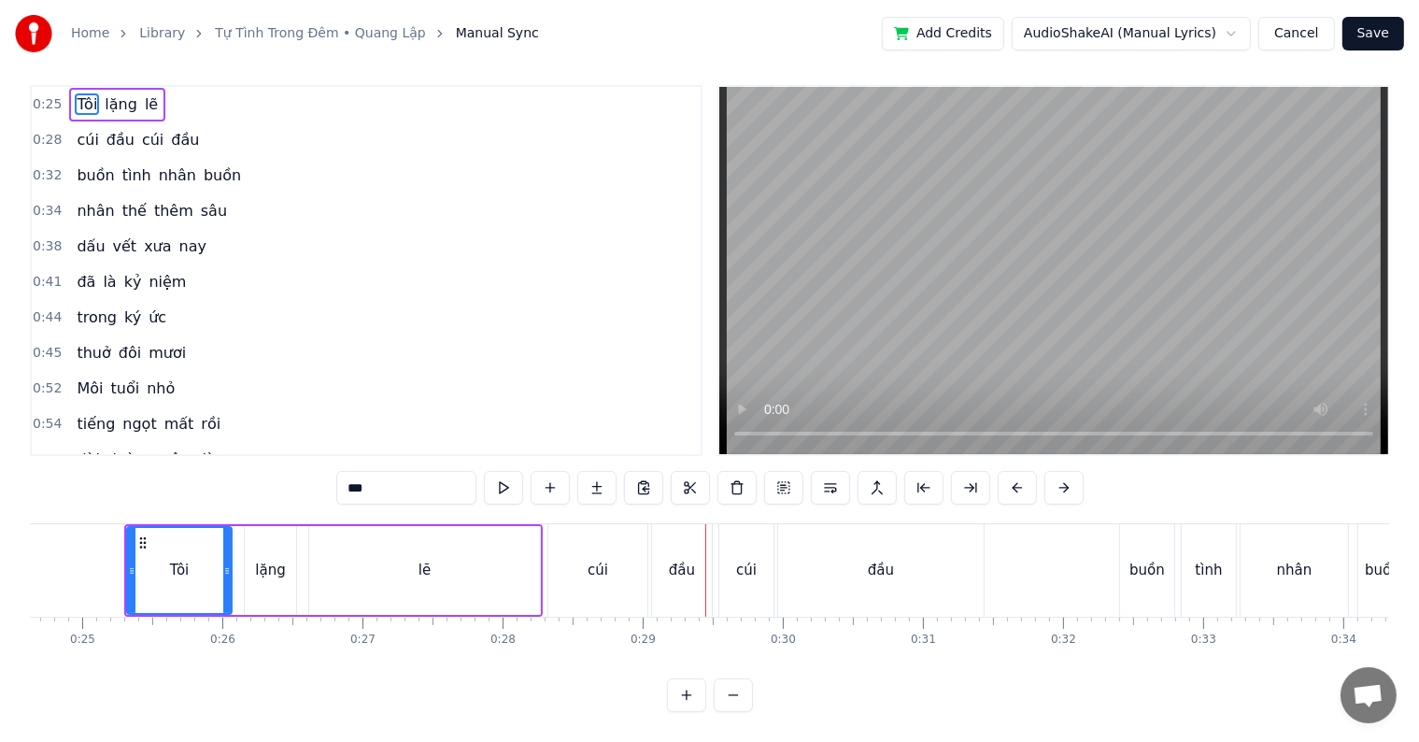
click at [190, 546] on div "Tôi" at bounding box center [179, 570] width 103 height 85
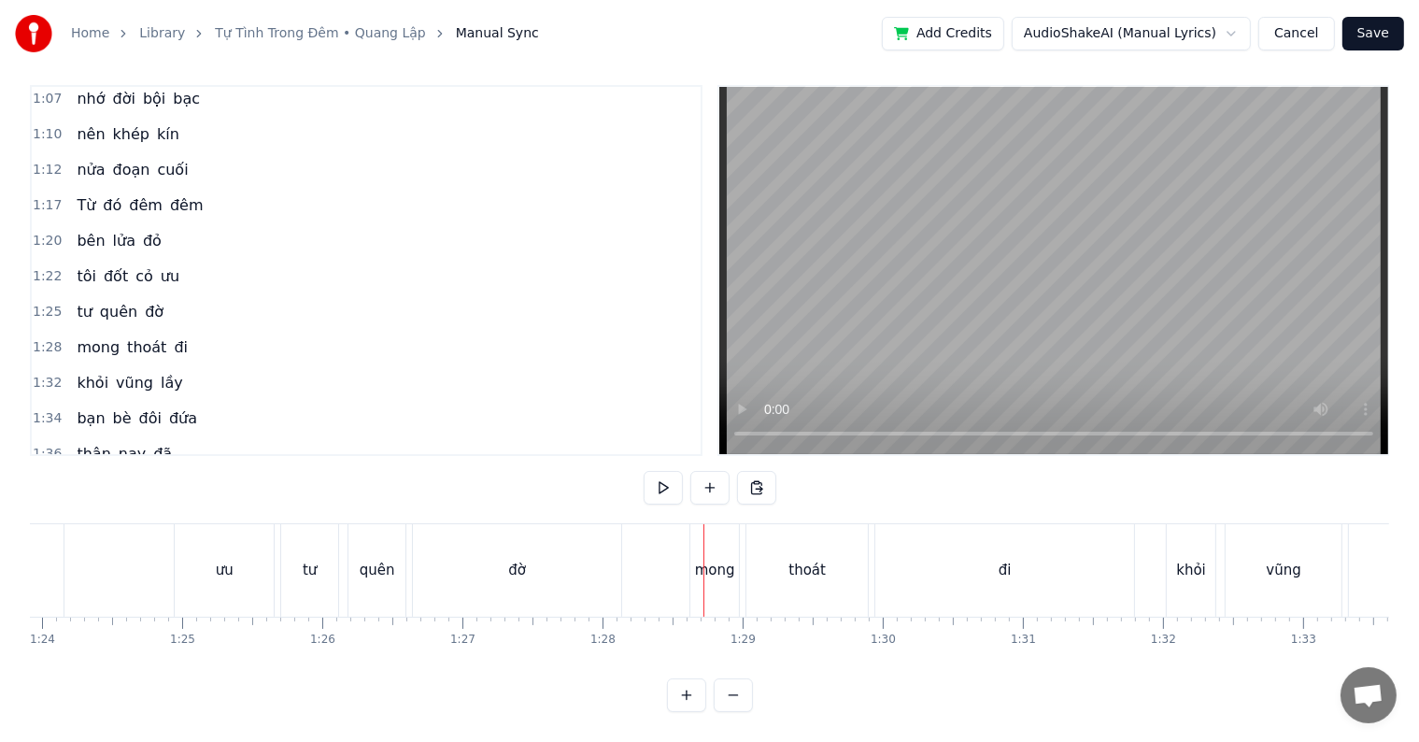
click at [143, 301] on span "đờ" at bounding box center [154, 311] width 22 height 21
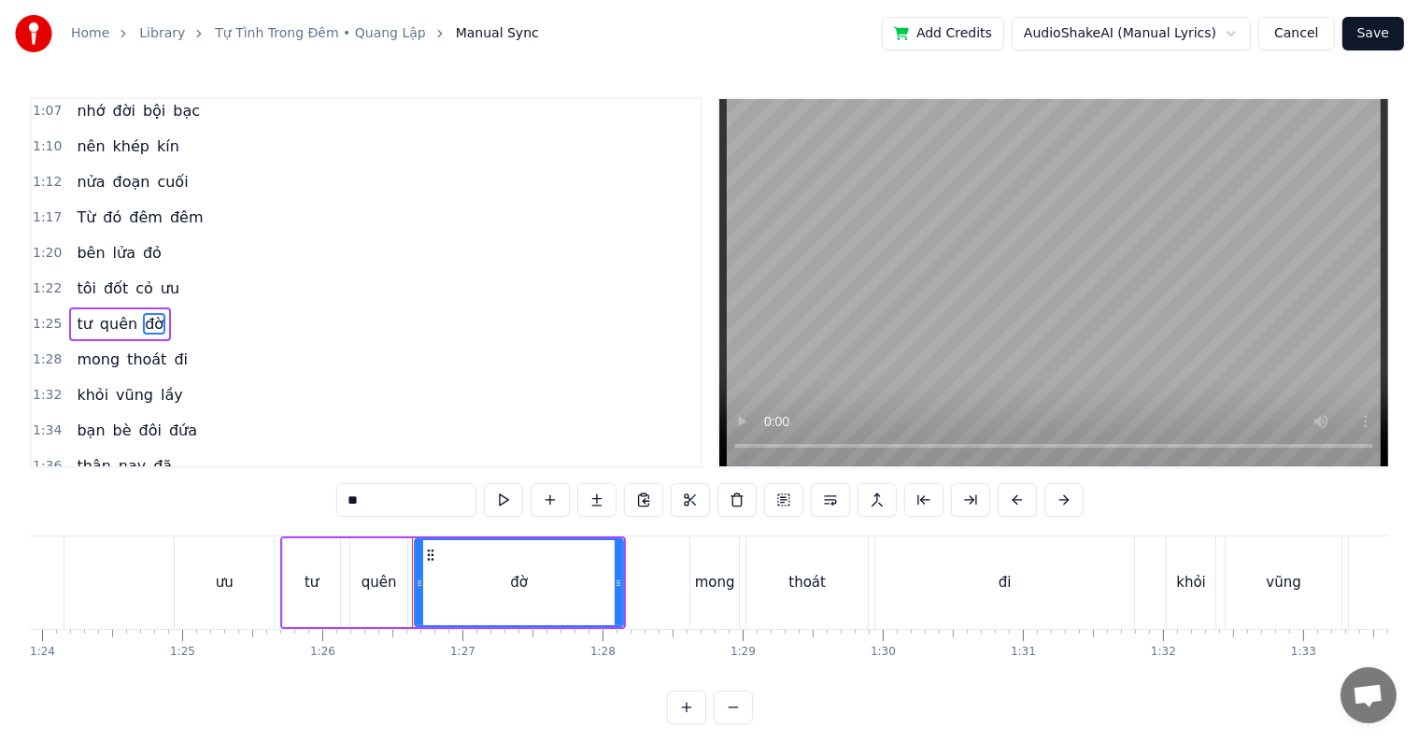
scroll to position [486, 0]
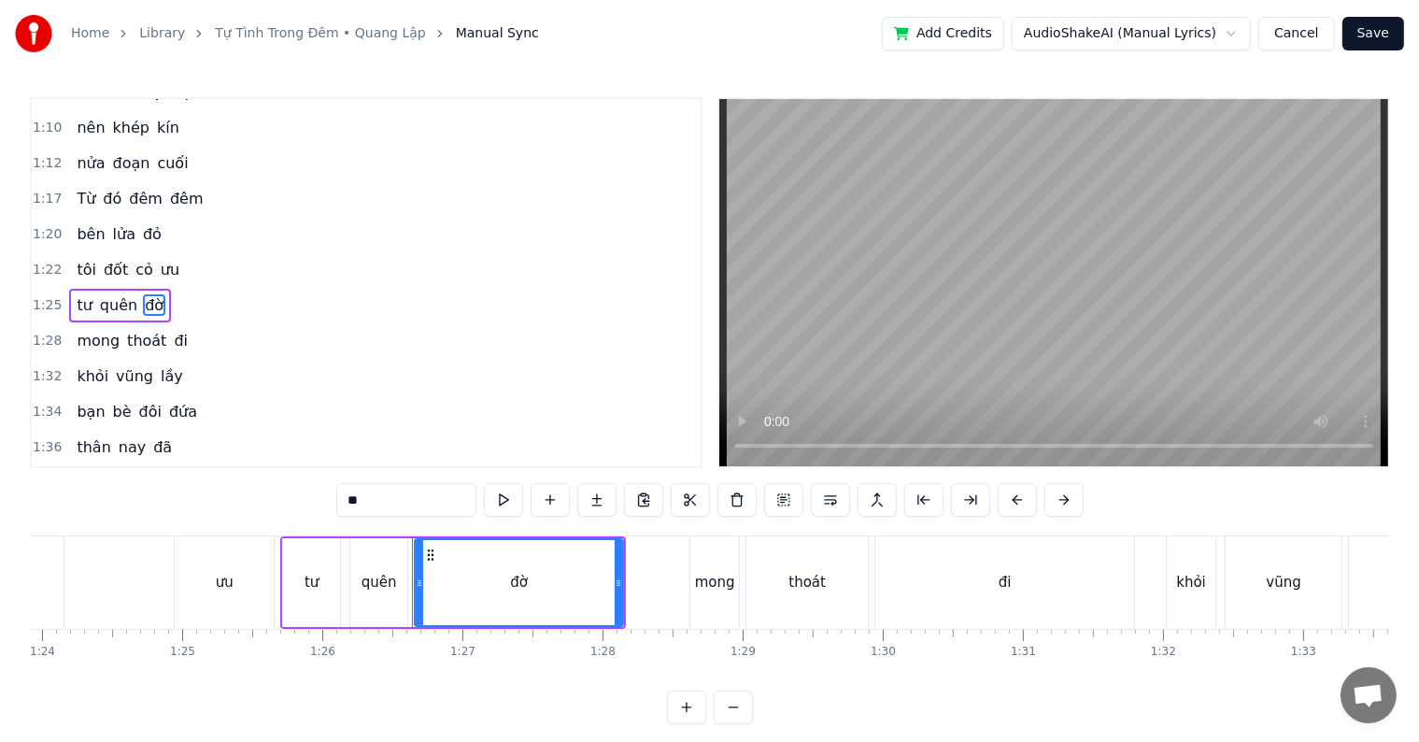
click at [381, 501] on input "**" at bounding box center [406, 500] width 140 height 34
click at [228, 581] on div "ưu" at bounding box center [225, 582] width 18 height 21
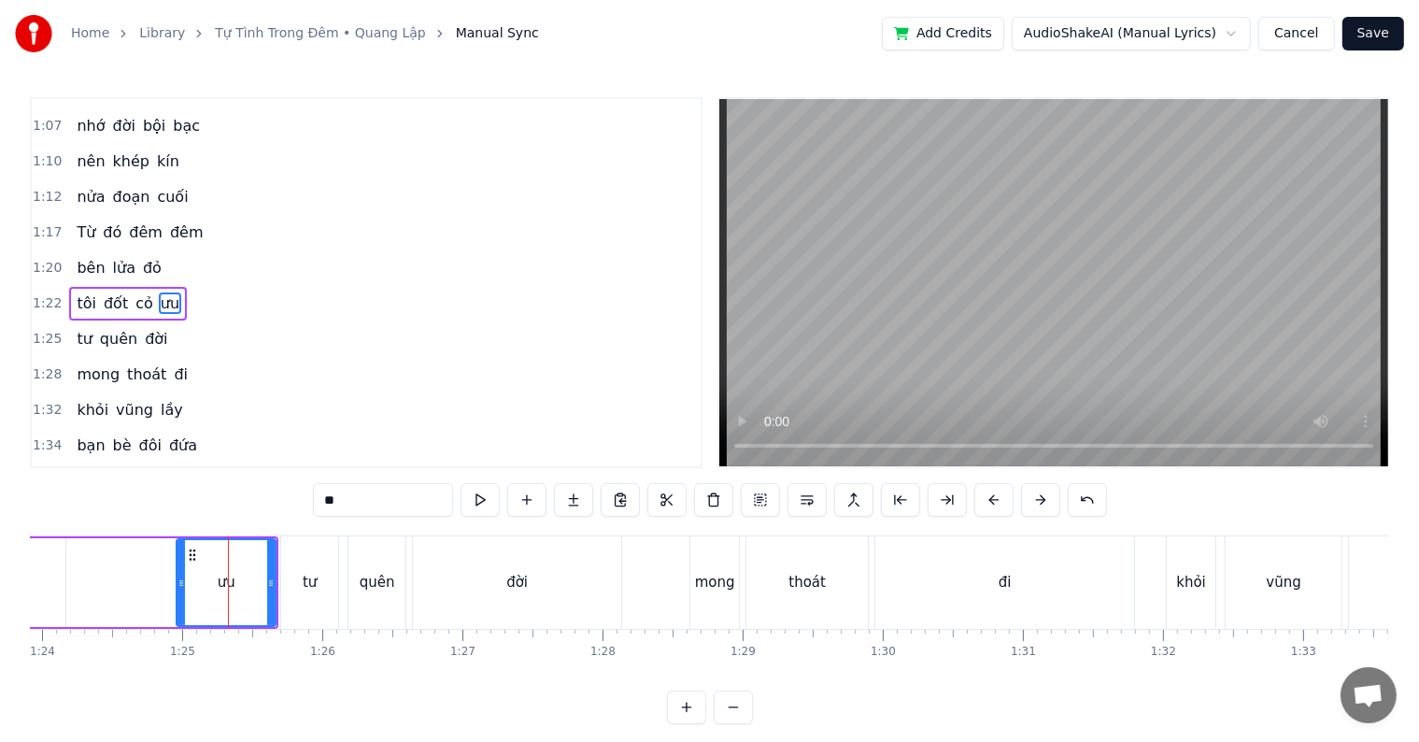
scroll to position [0, 11626]
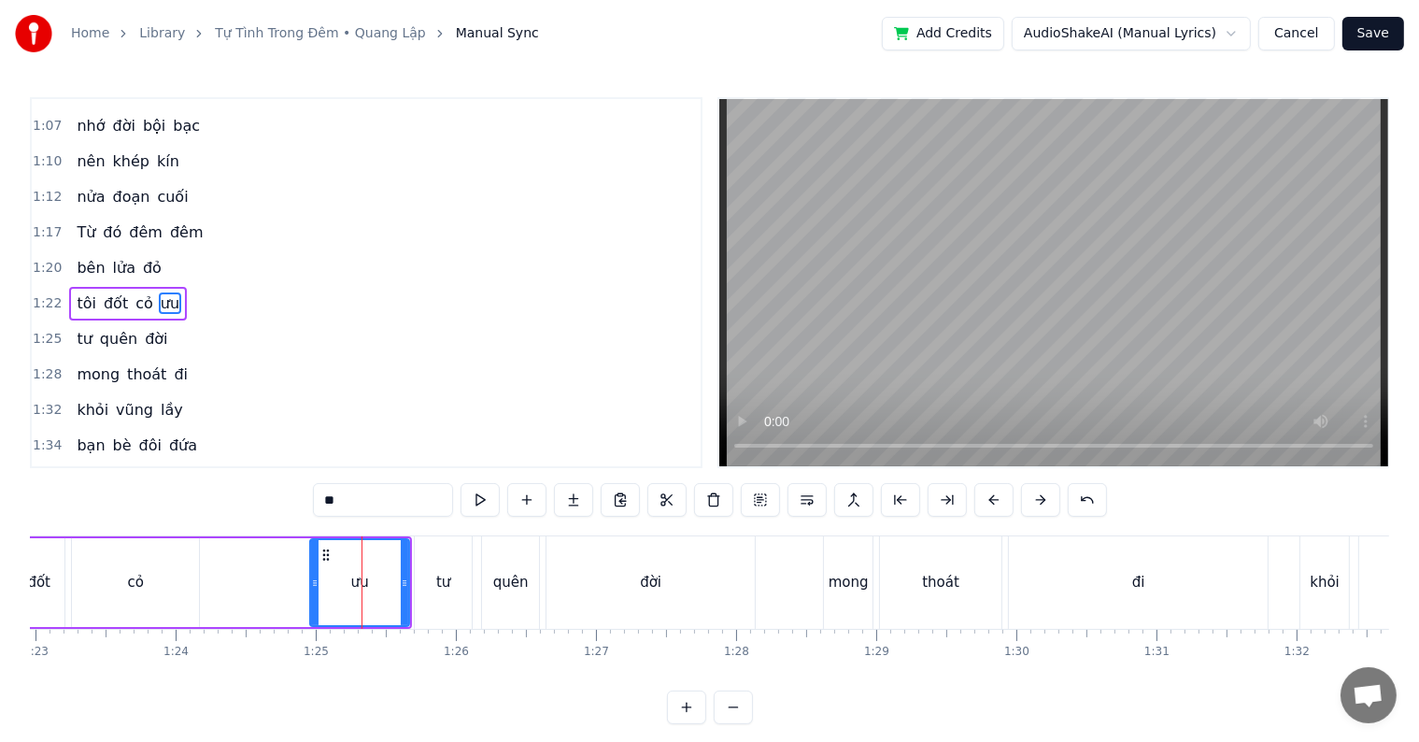
click at [446, 591] on div "tư" at bounding box center [443, 582] width 14 height 21
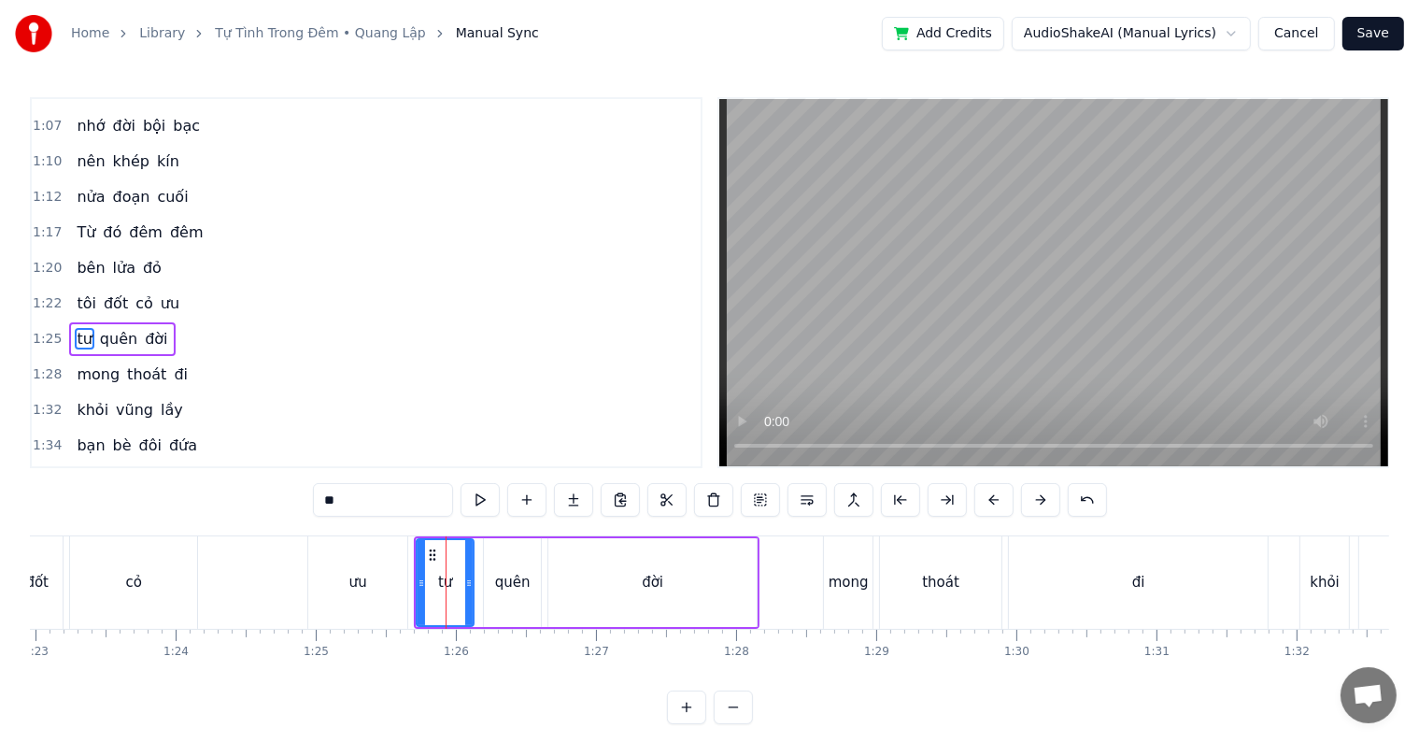
scroll to position [486, 0]
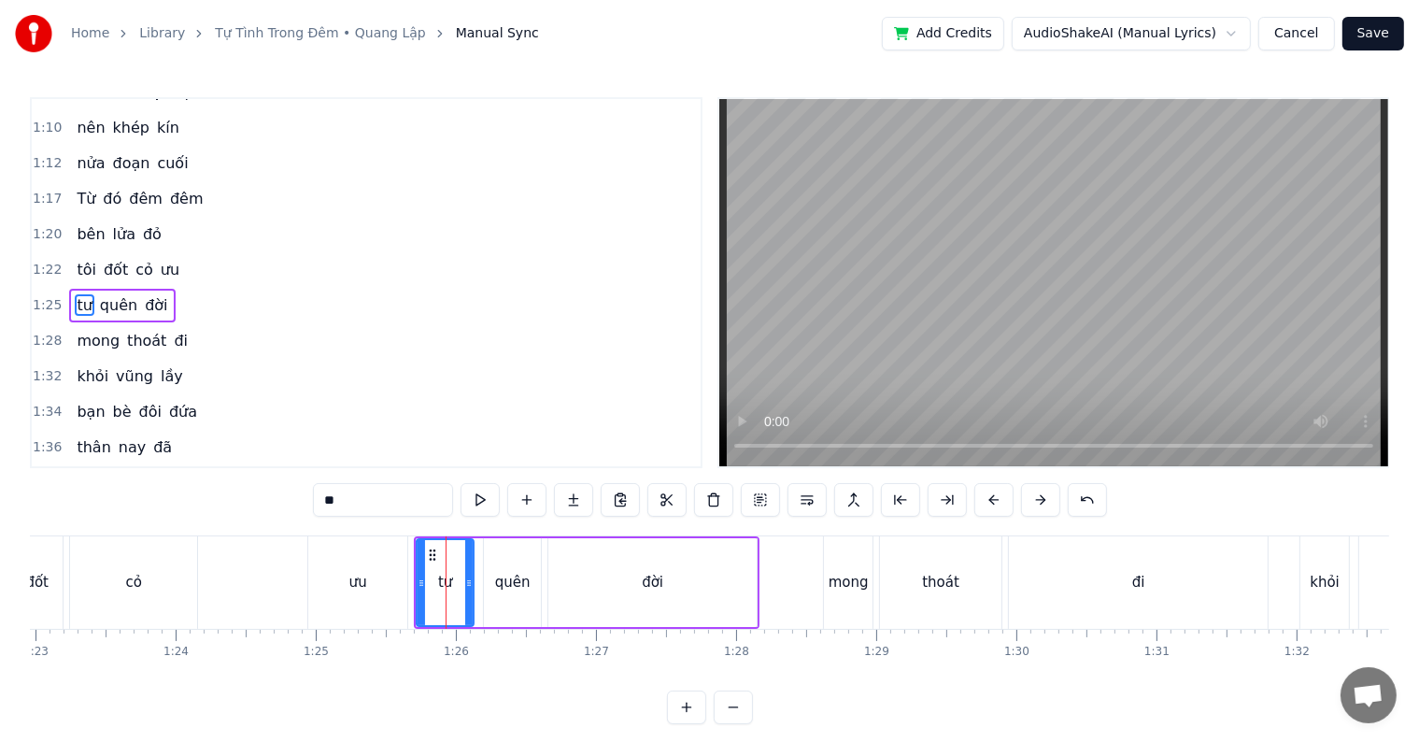
click at [512, 575] on div "quên" at bounding box center [513, 582] width 36 height 21
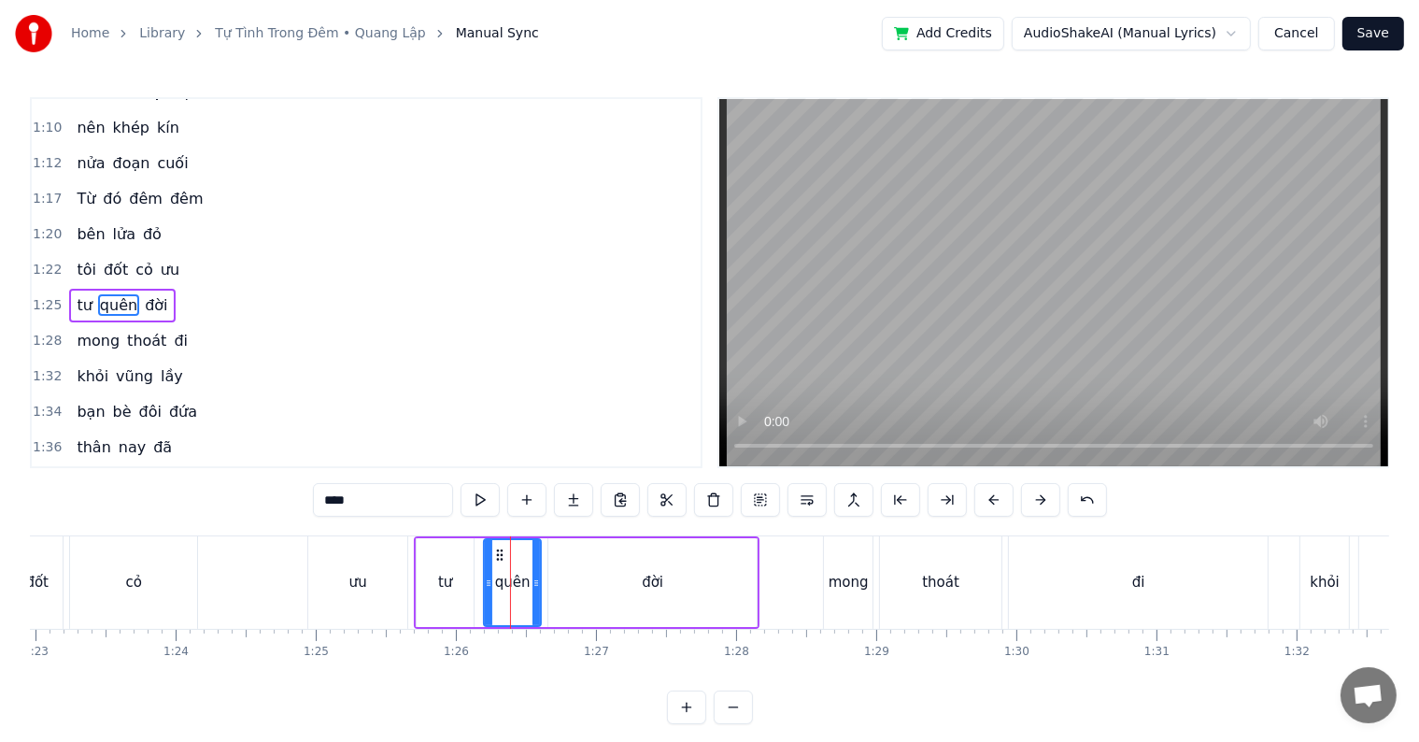
click at [462, 587] on div "tư" at bounding box center [445, 582] width 57 height 89
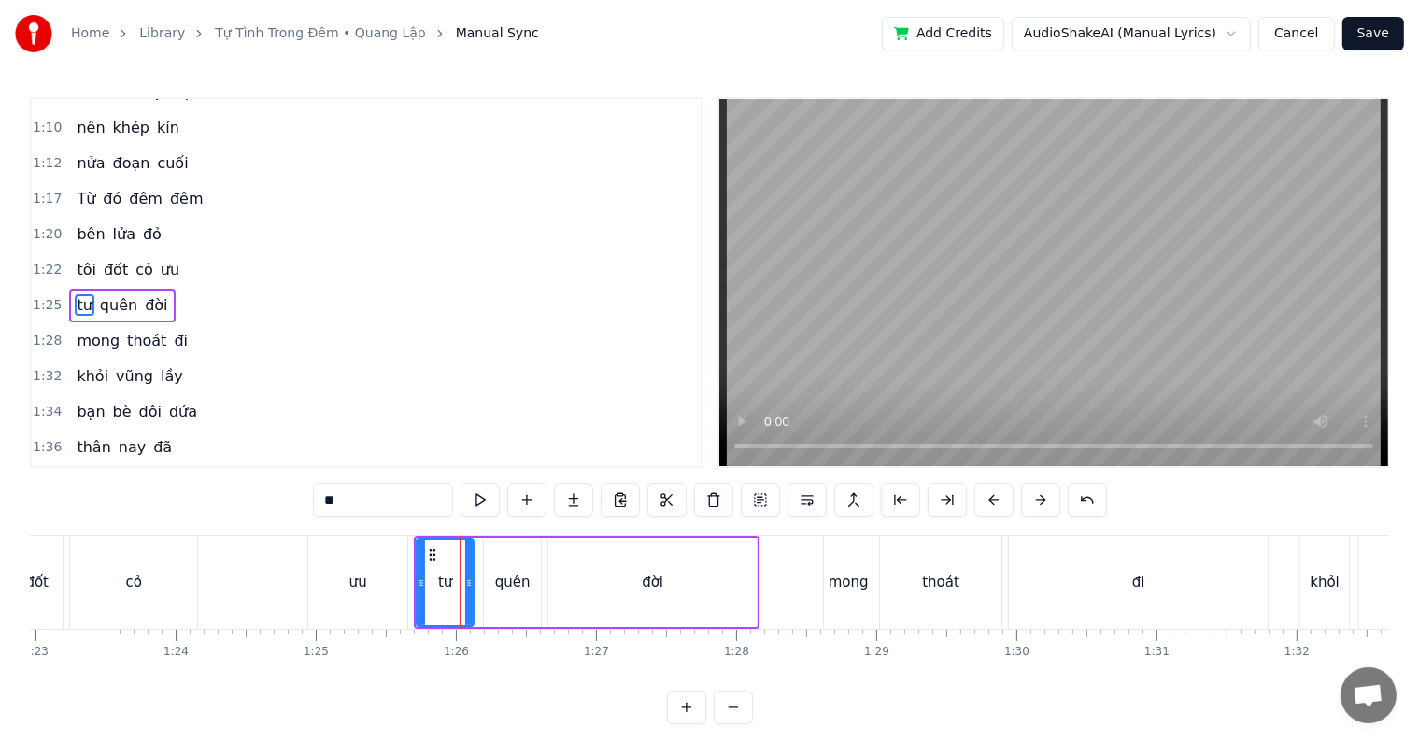
click at [362, 576] on div "ưu" at bounding box center [358, 582] width 18 height 21
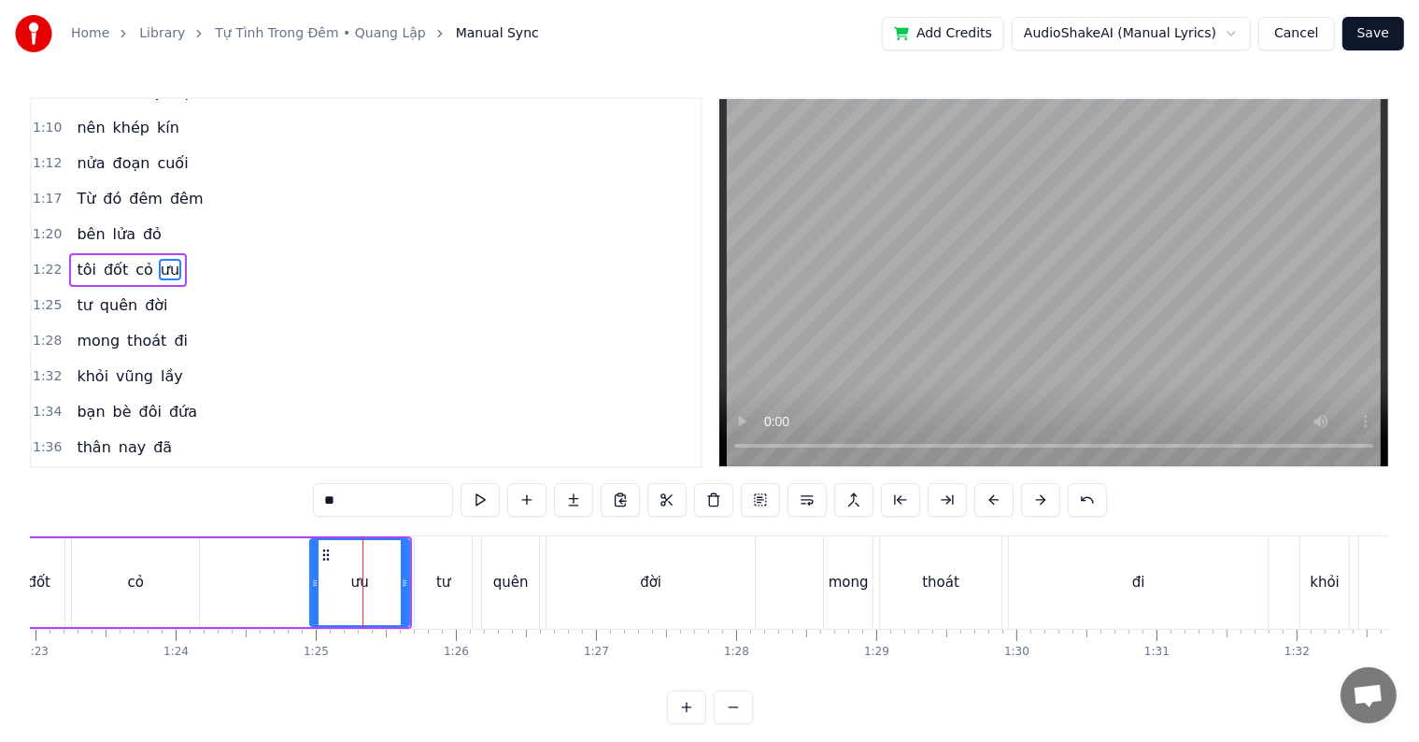
scroll to position [452, 0]
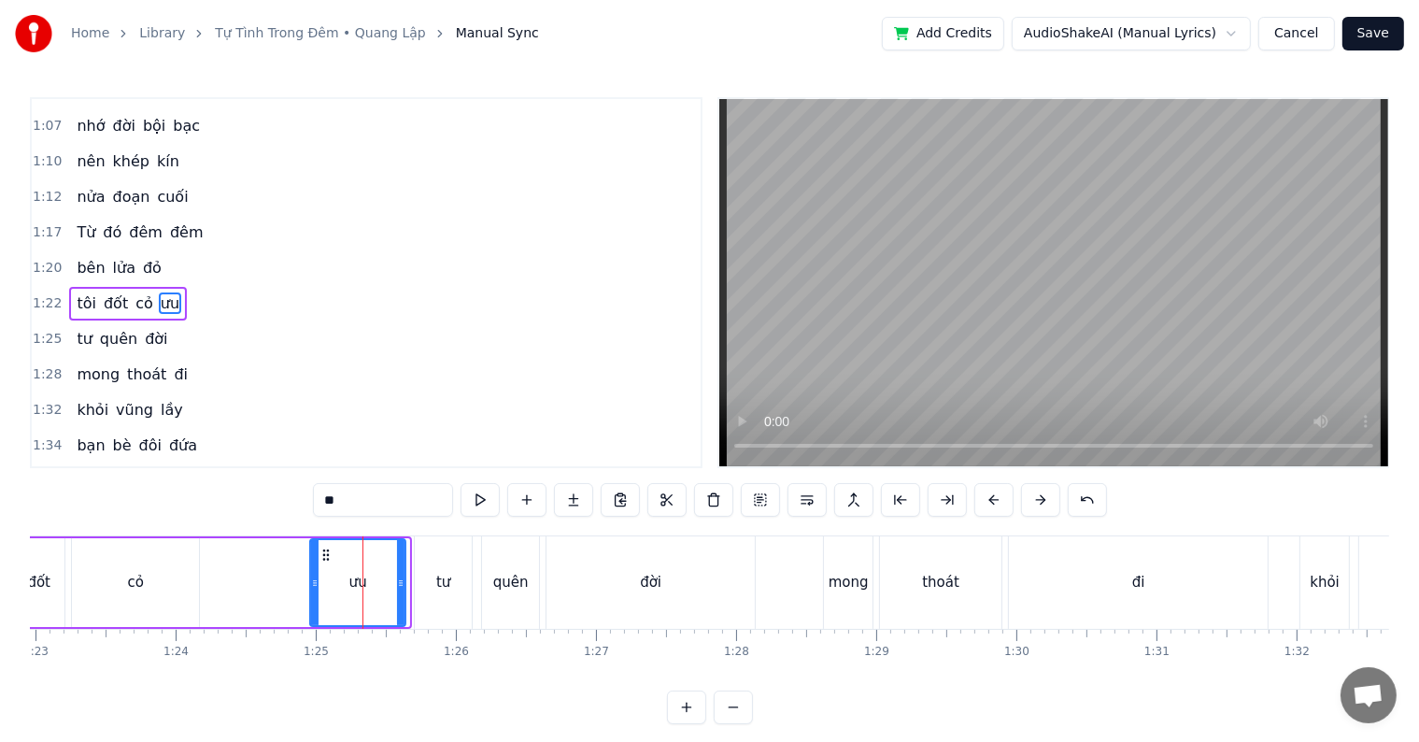
click at [397, 583] on icon at bounding box center [400, 583] width 7 height 15
click at [440, 590] on div "tư" at bounding box center [443, 582] width 14 height 21
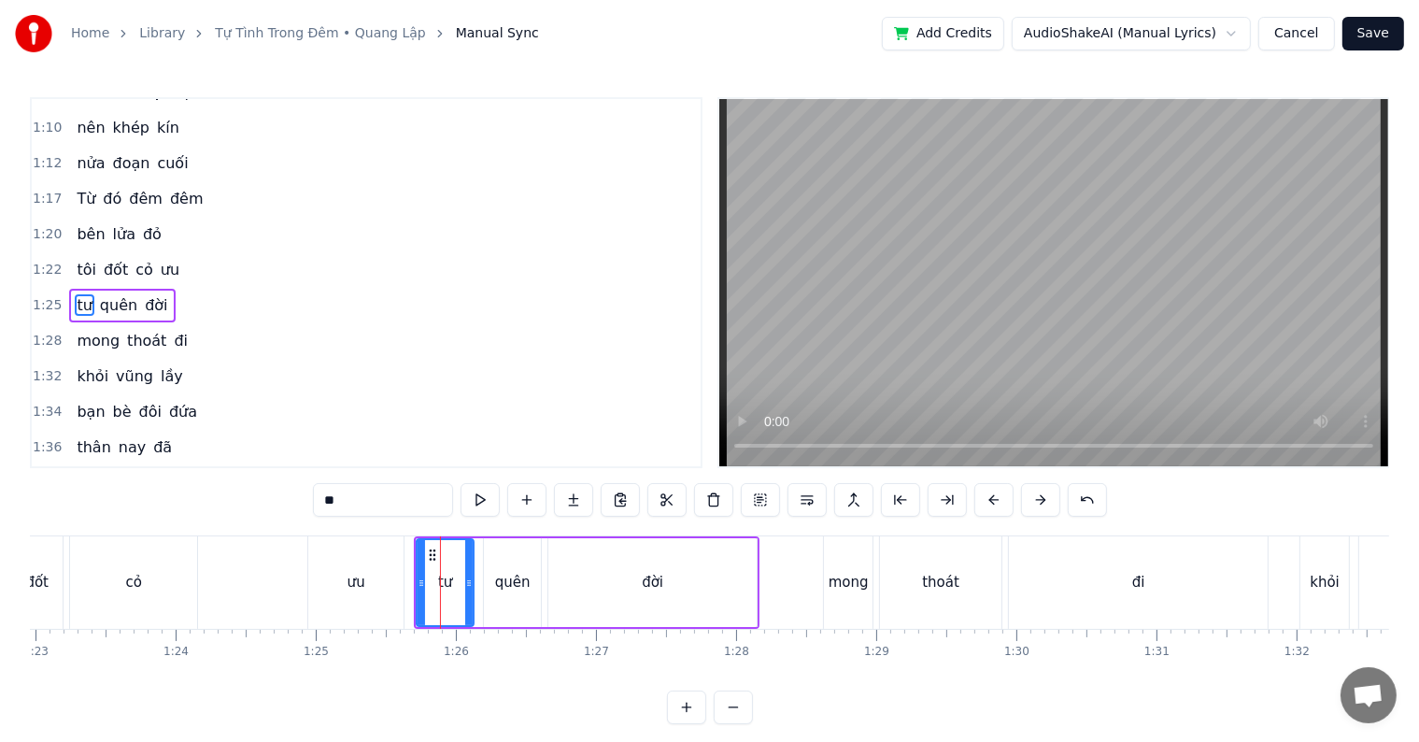
click at [163, 572] on div "cỏ" at bounding box center [133, 582] width 127 height 92
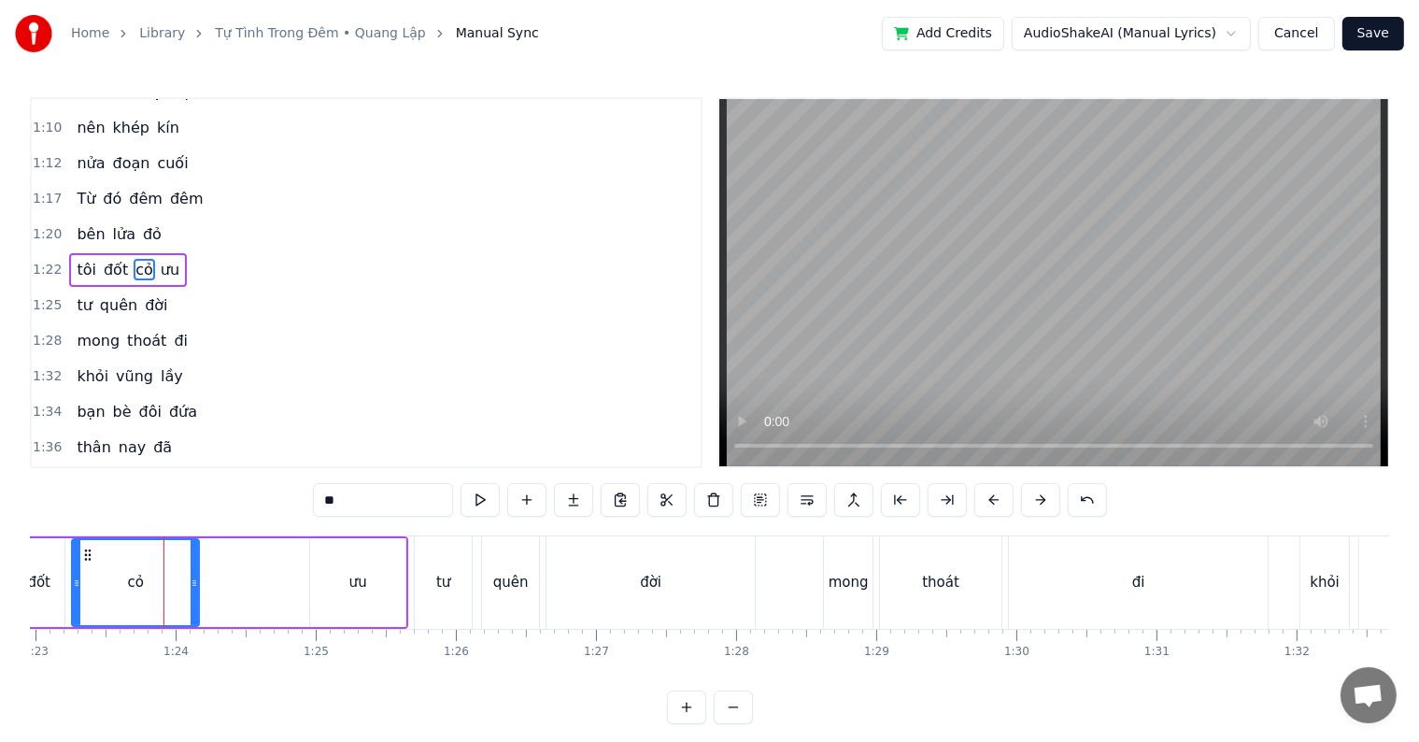
scroll to position [452, 0]
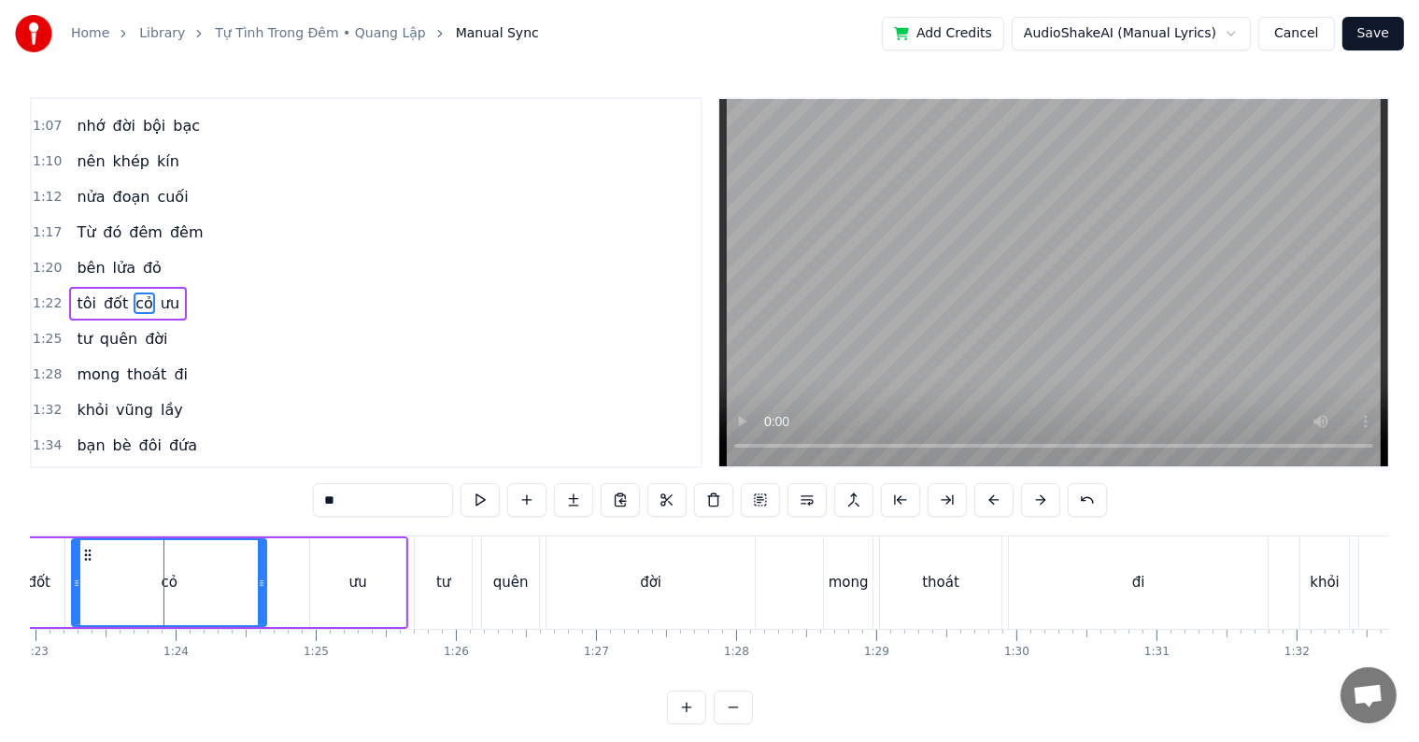
drag, startPoint x: 191, startPoint y: 582, endPoint x: 259, endPoint y: 587, distance: 68.4
click at [259, 587] on icon at bounding box center [261, 583] width 7 height 15
drag, startPoint x: 262, startPoint y: 586, endPoint x: 247, endPoint y: 584, distance: 15.1
click at [247, 584] on icon at bounding box center [247, 583] width 7 height 15
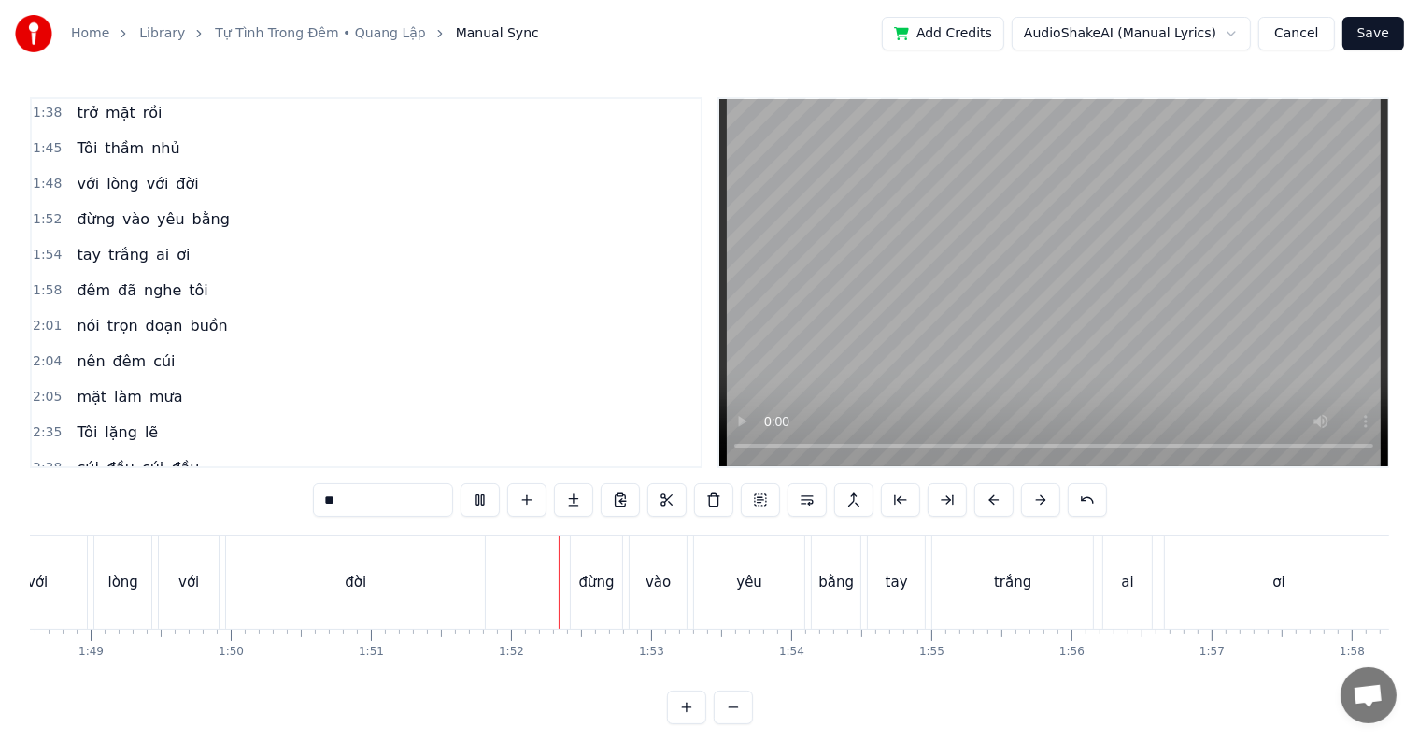
scroll to position [732, 0]
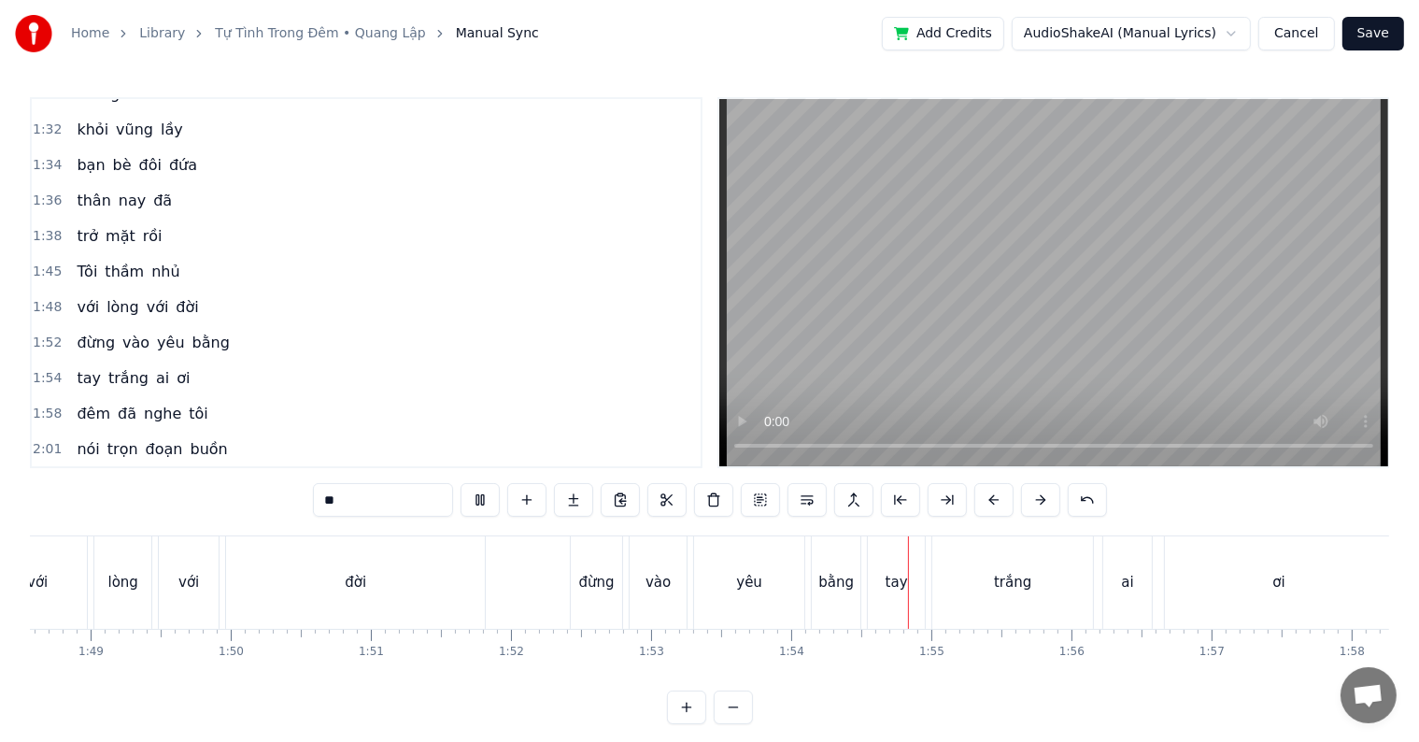
click at [43, 587] on div "với" at bounding box center [37, 582] width 21 height 21
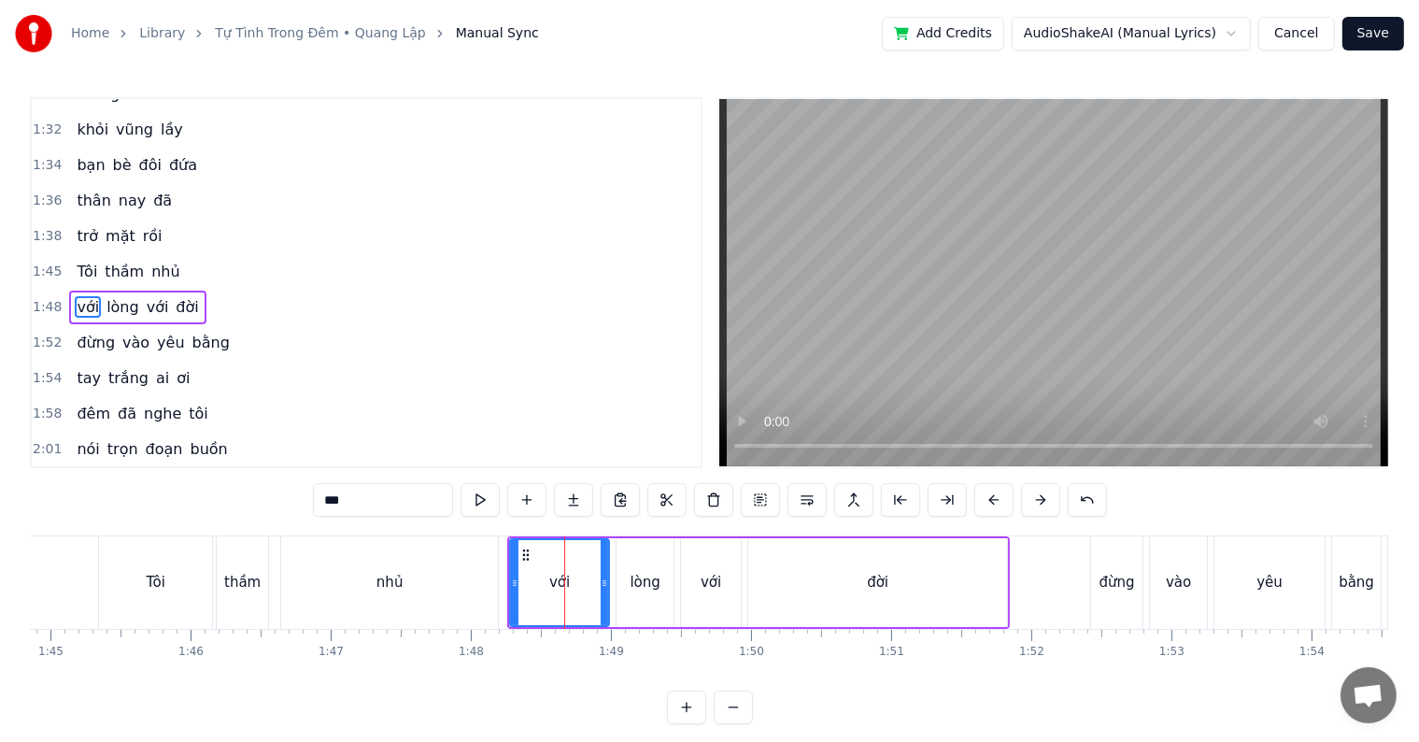
scroll to position [0, 14067]
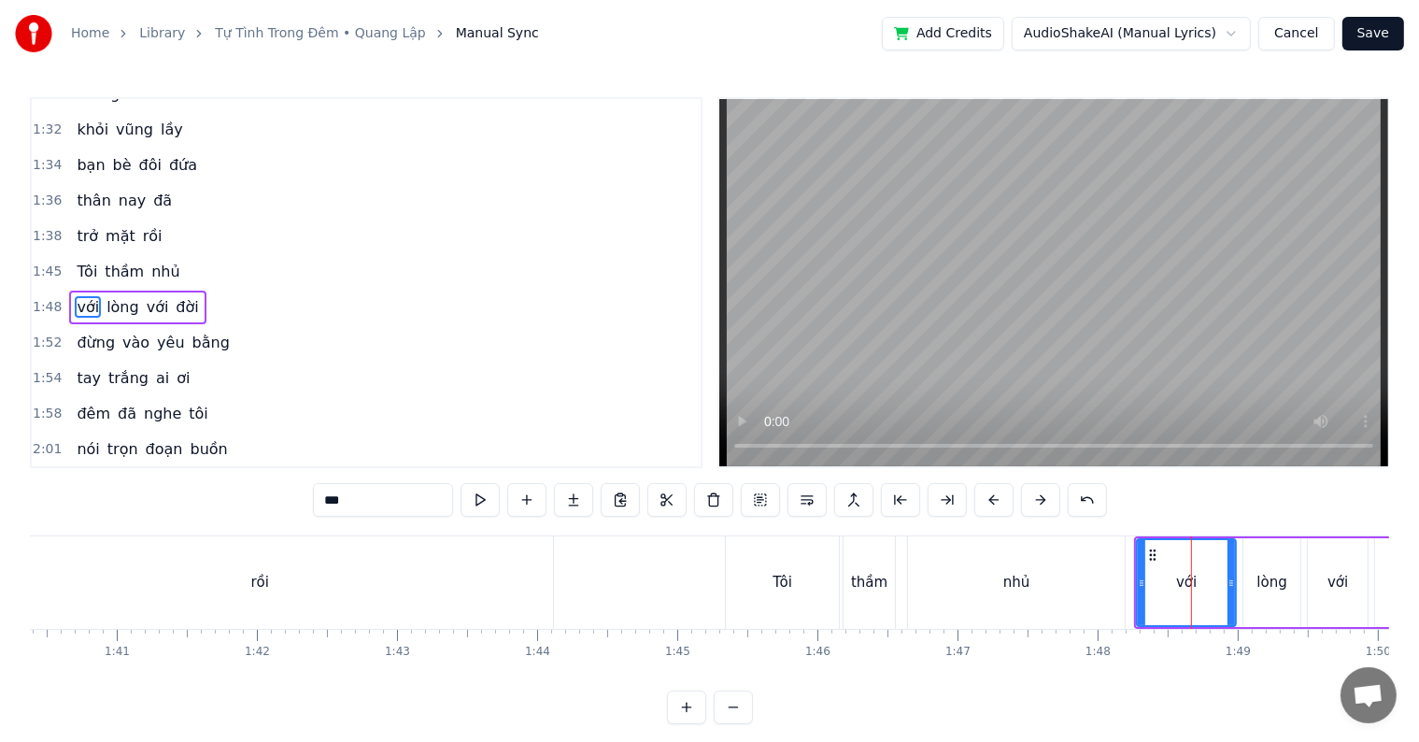
click at [258, 590] on div "rồi" at bounding box center [259, 582] width 19 height 21
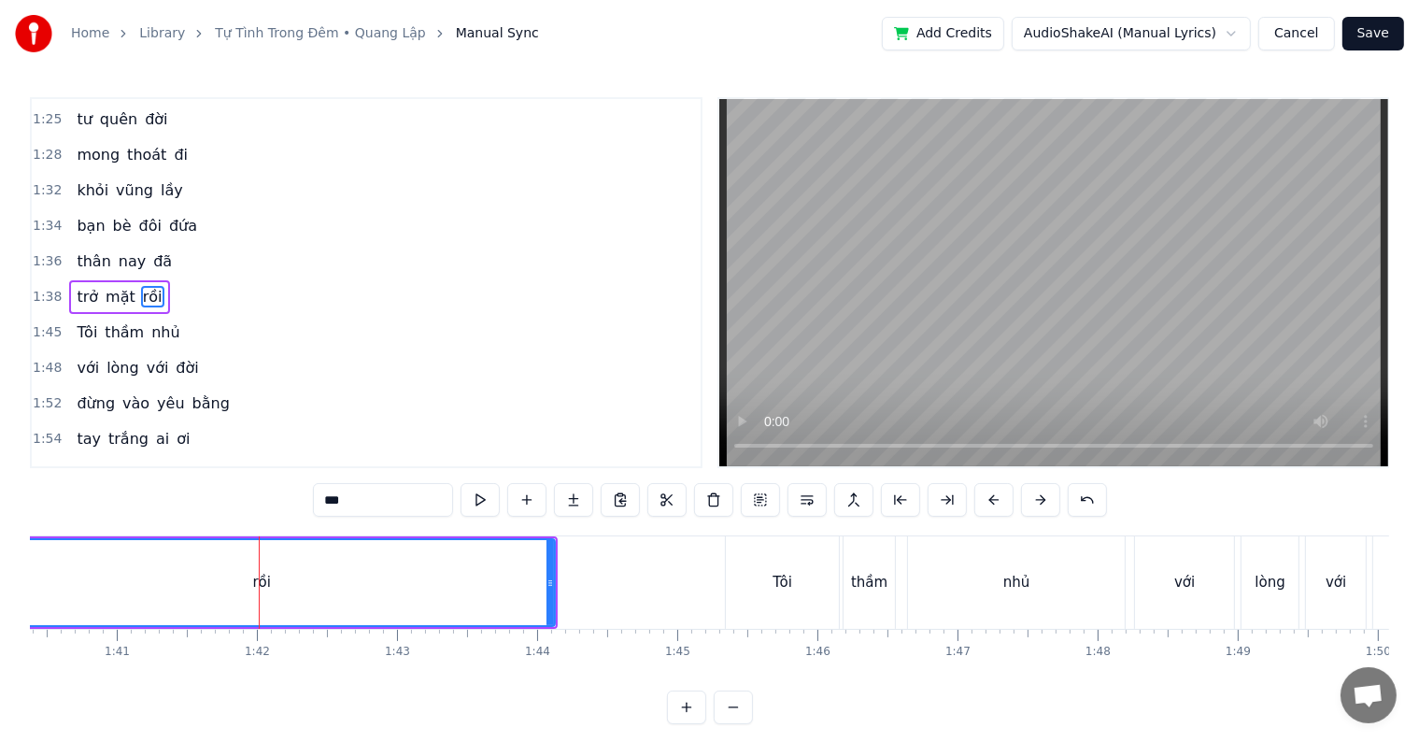
scroll to position [658, 0]
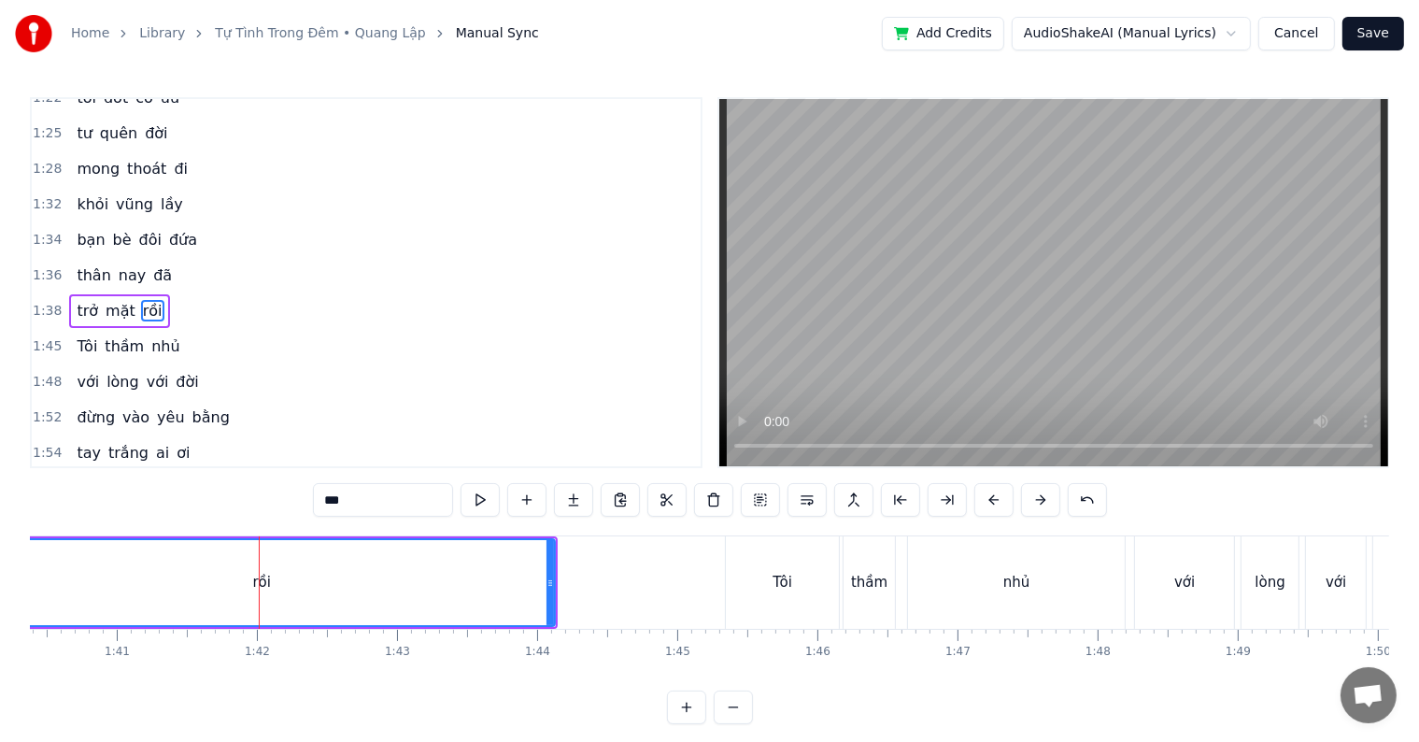
click at [781, 574] on div "Tôi" at bounding box center [783, 582] width 20 height 21
type input "***"
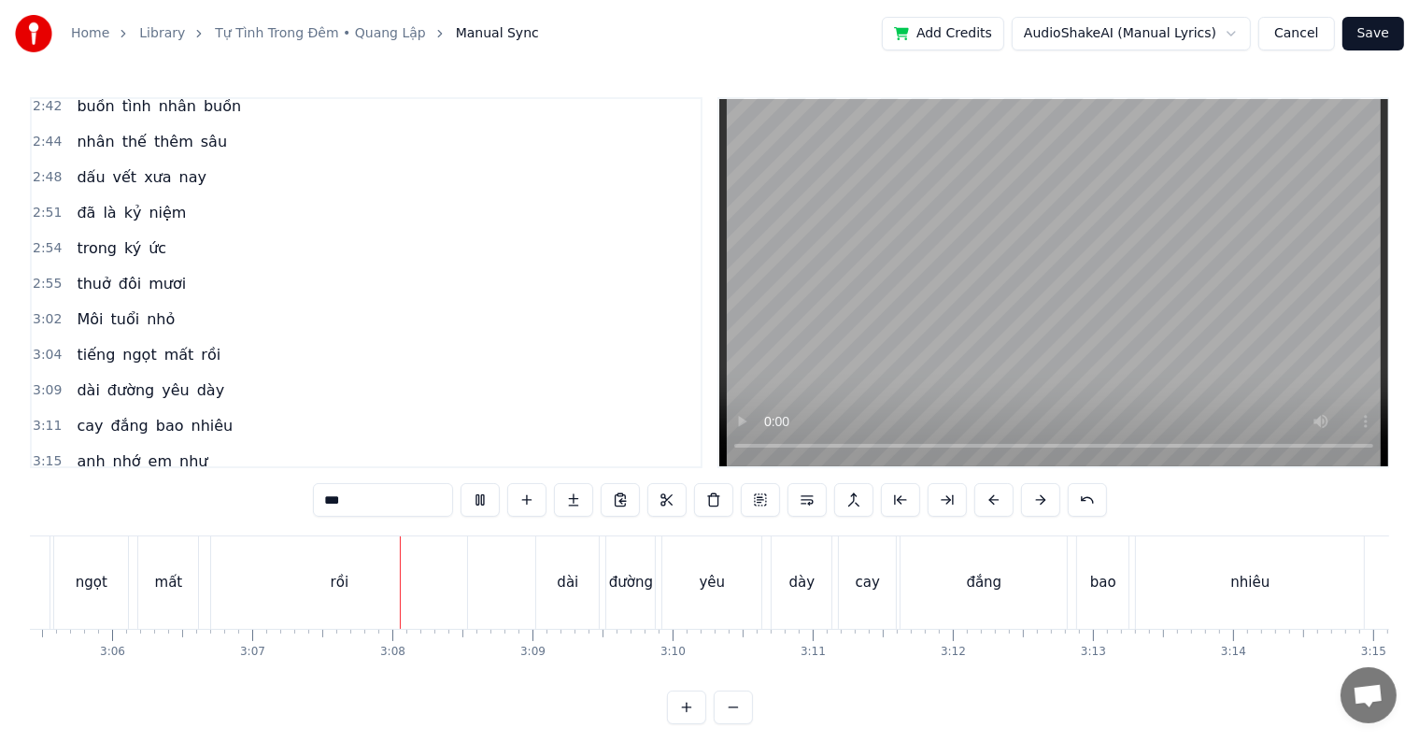
scroll to position [0, 26174]
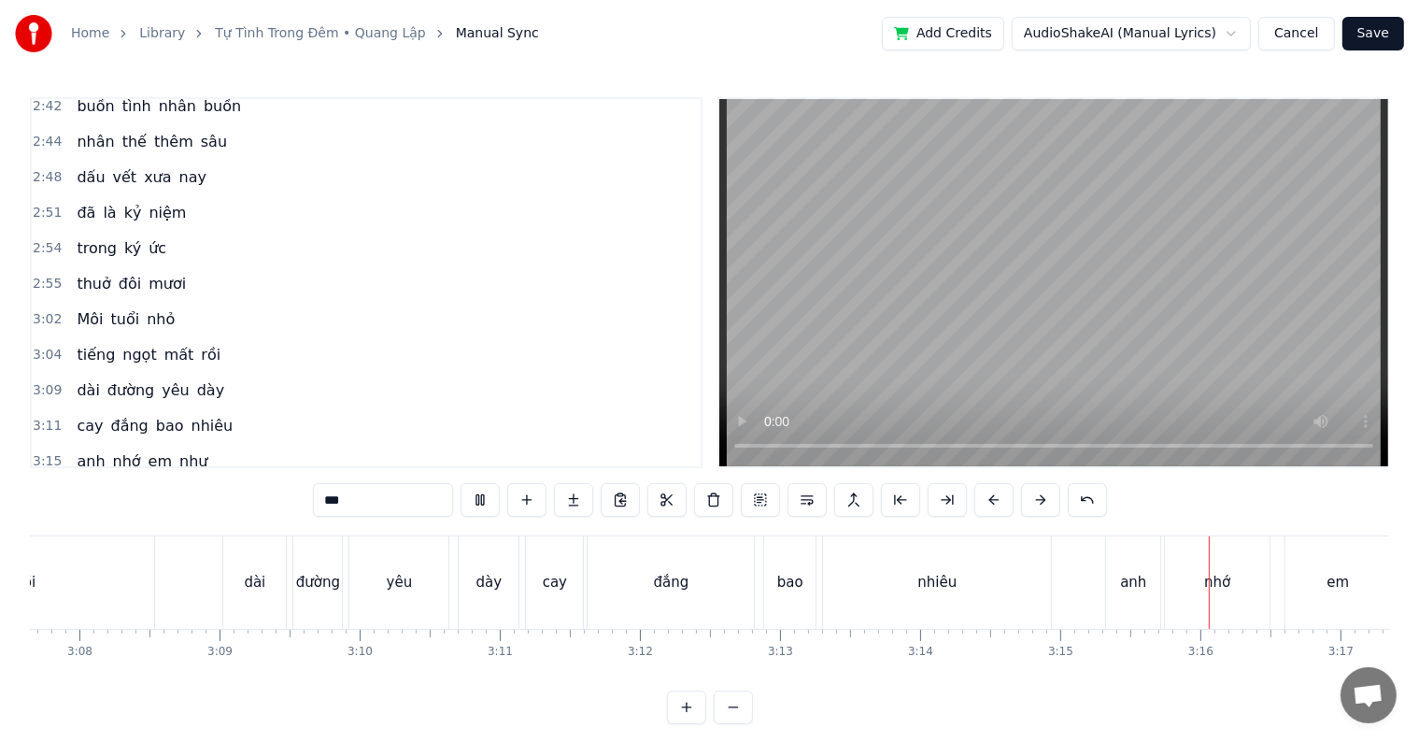
click at [228, 444] on div "3:15 anh nhớ em như" at bounding box center [366, 462] width 669 height 36
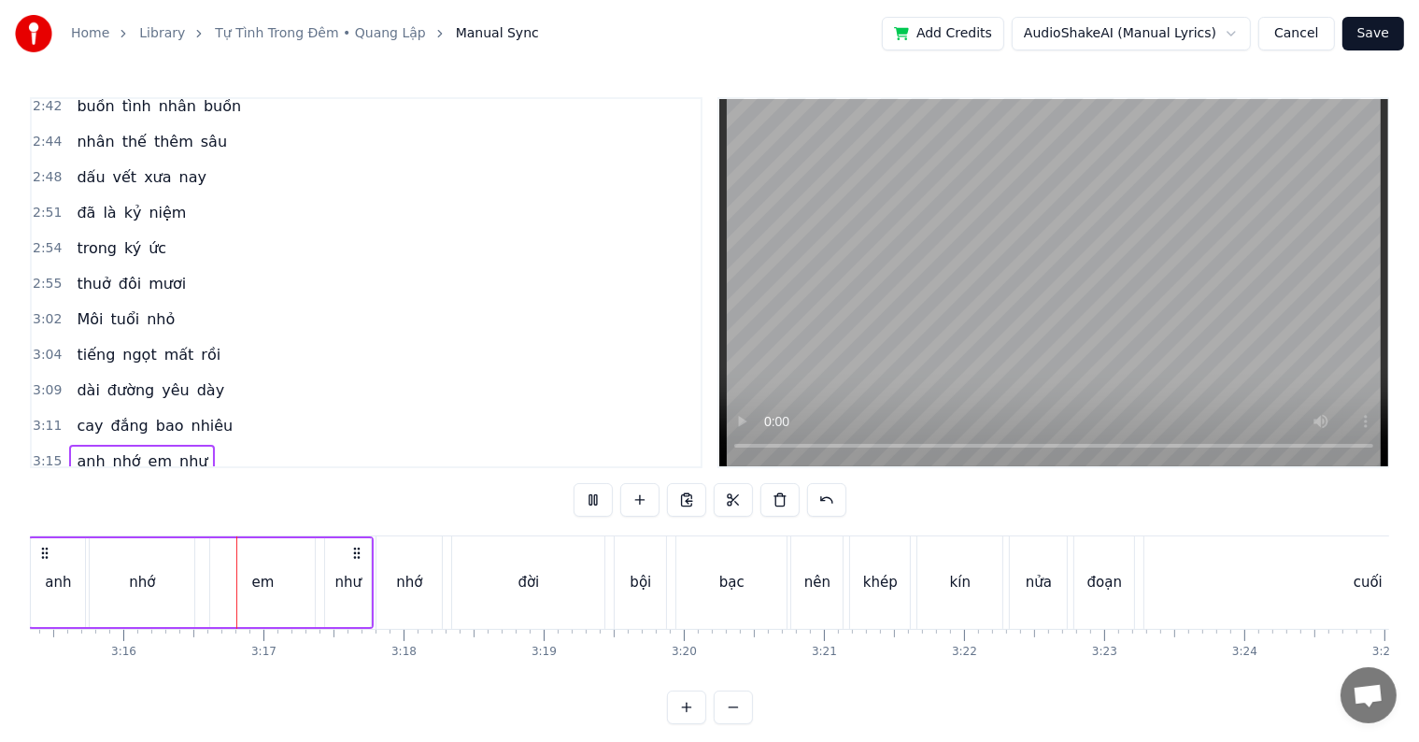
scroll to position [1346, 0]
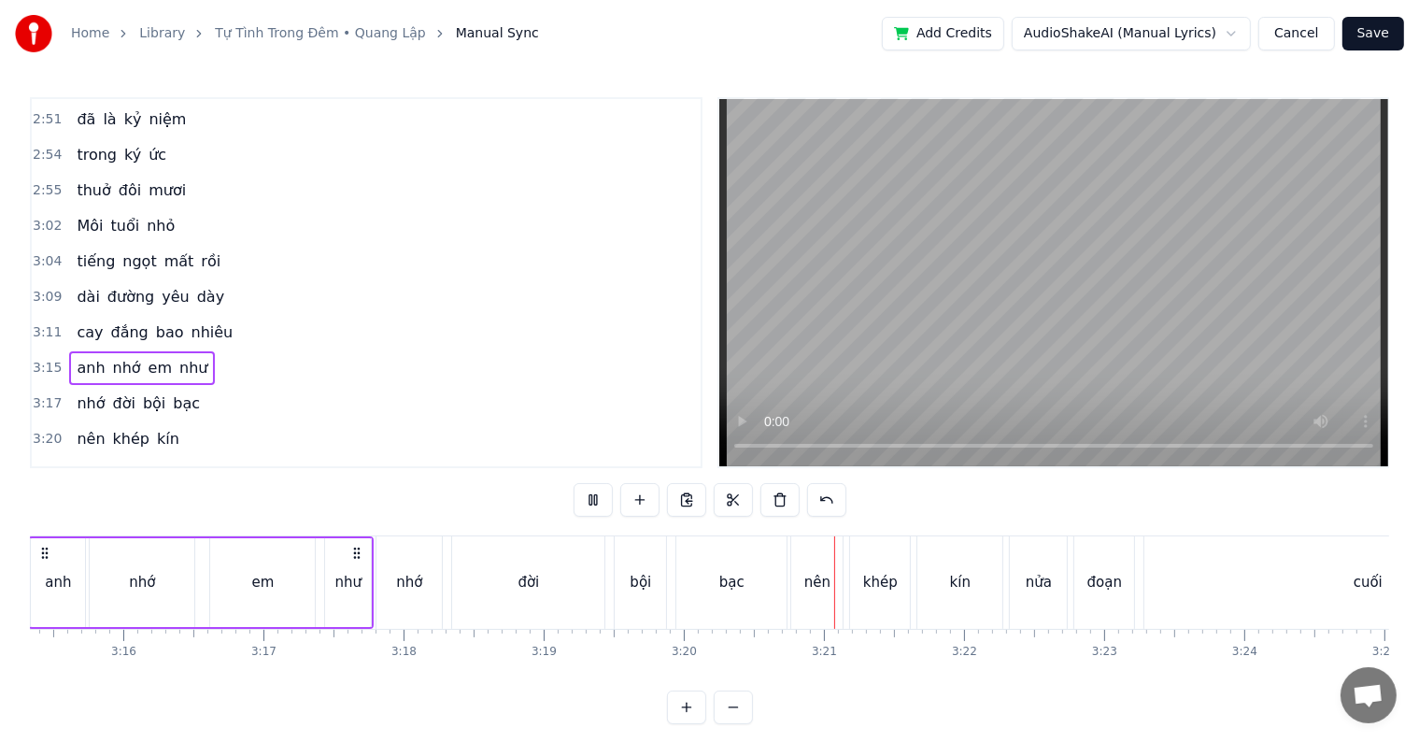
click at [218, 421] on div "3:20 nên khép kín" at bounding box center [366, 439] width 669 height 36
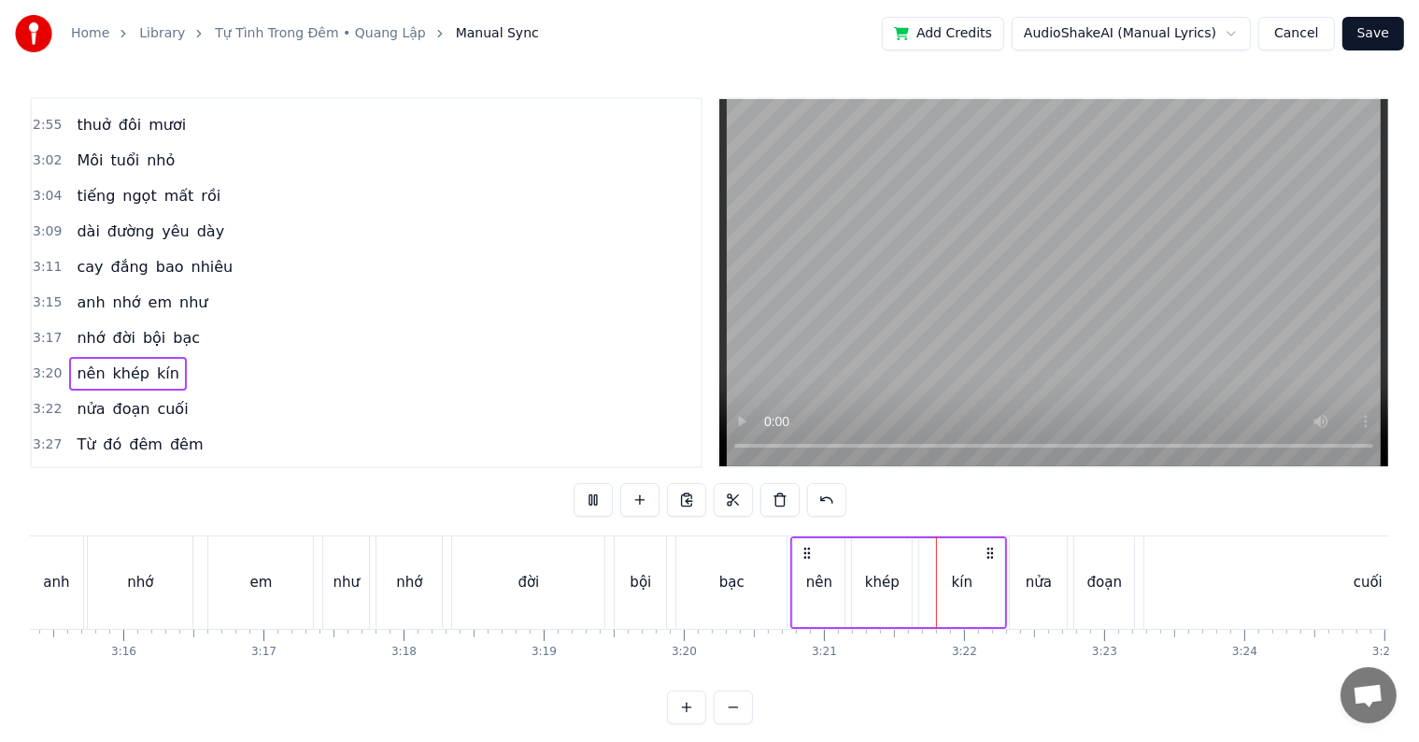
scroll to position [1440, 0]
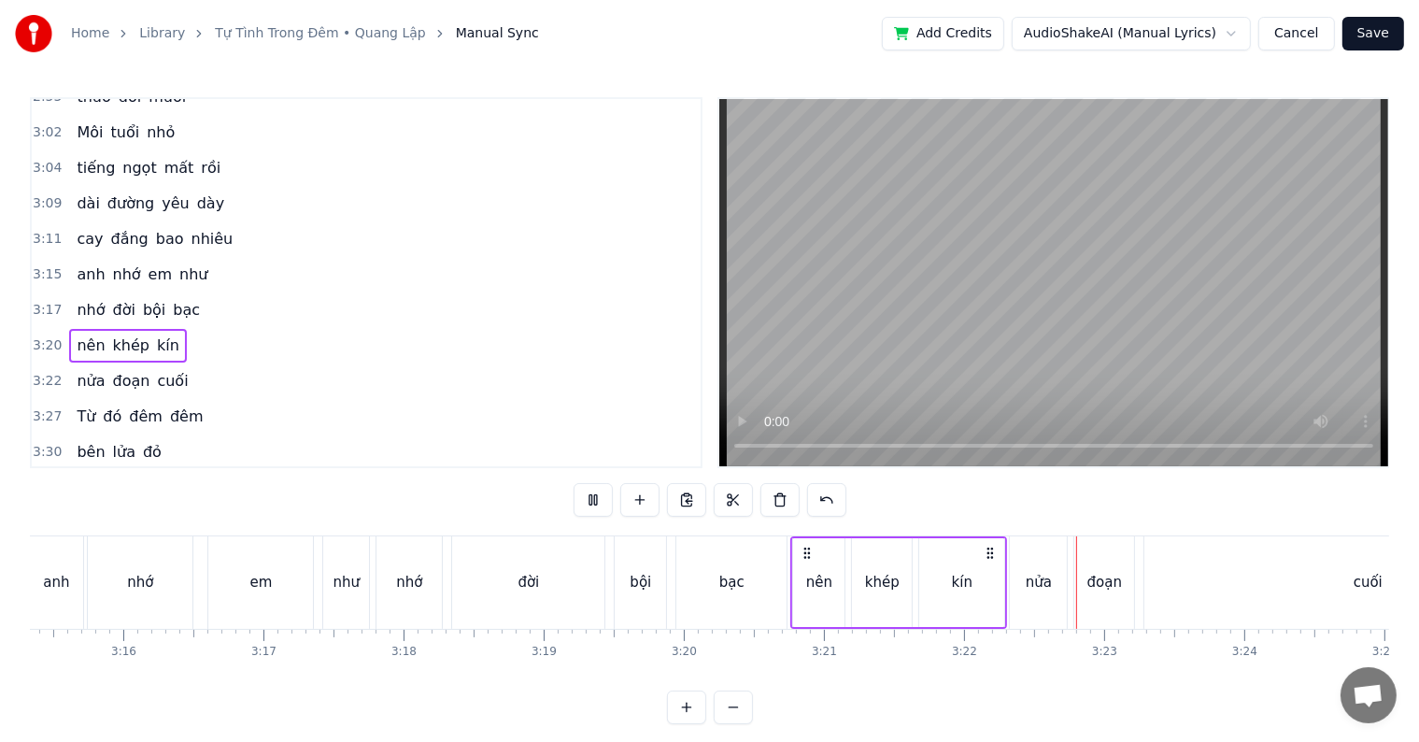
click at [229, 363] on div "3:22 nửa đoạn cuối" at bounding box center [366, 381] width 669 height 36
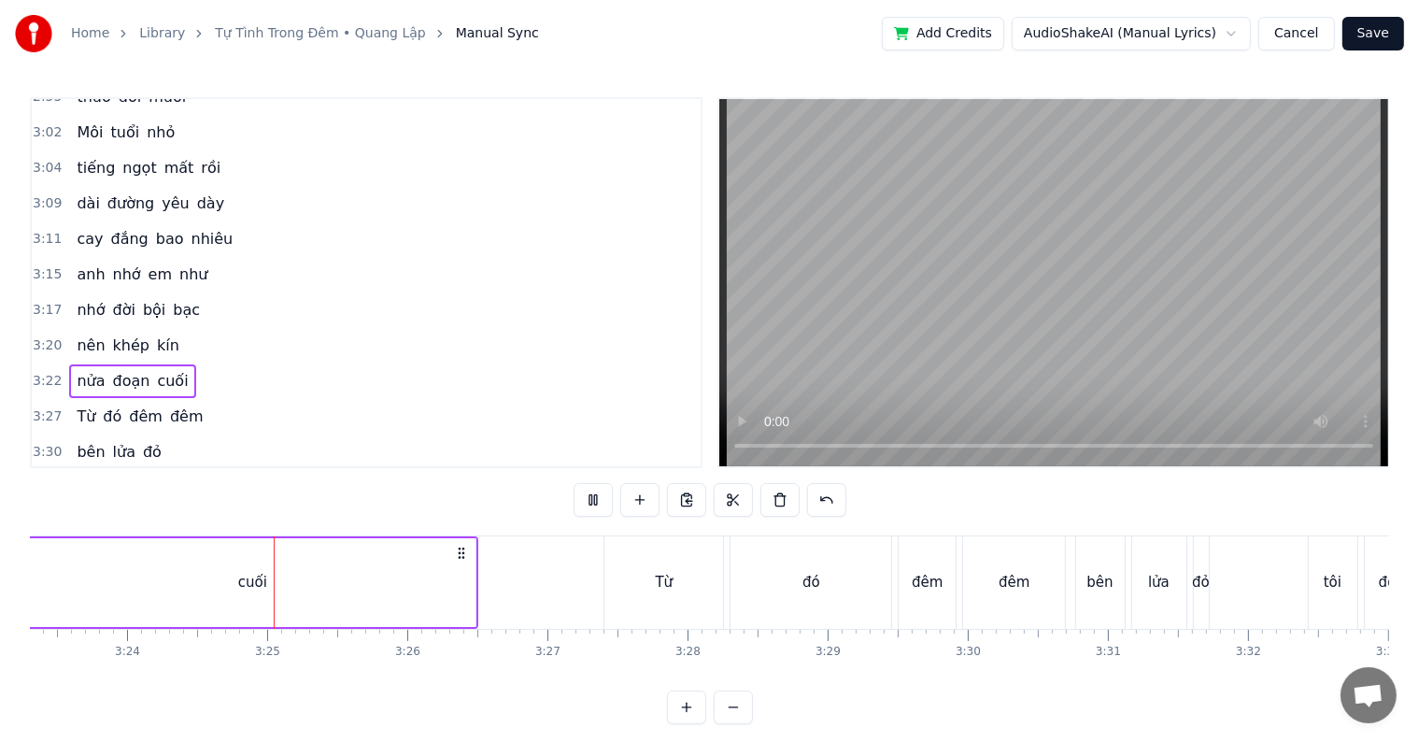
scroll to position [0, 28564]
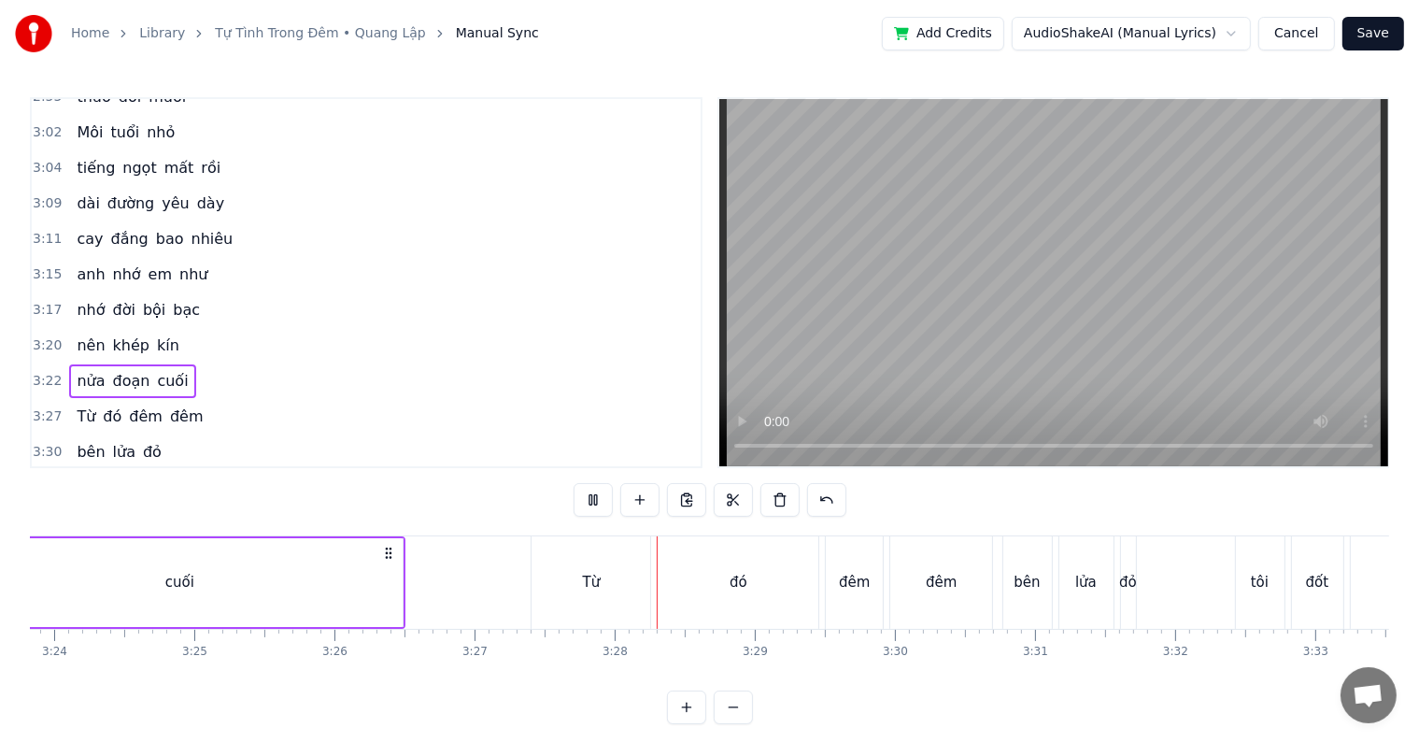
click at [240, 399] on div "3:27 Từ đó đêm đêm" at bounding box center [366, 417] width 669 height 36
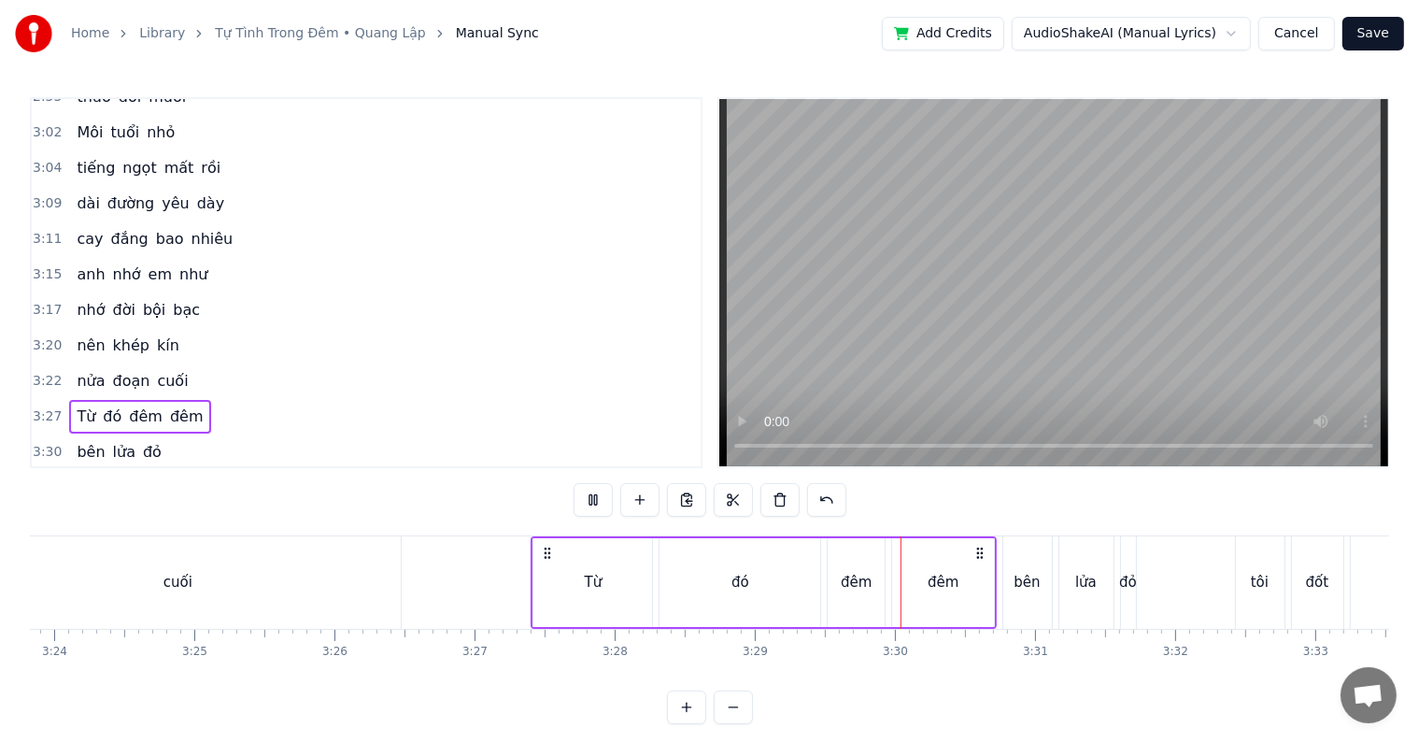
scroll to position [1533, 0]
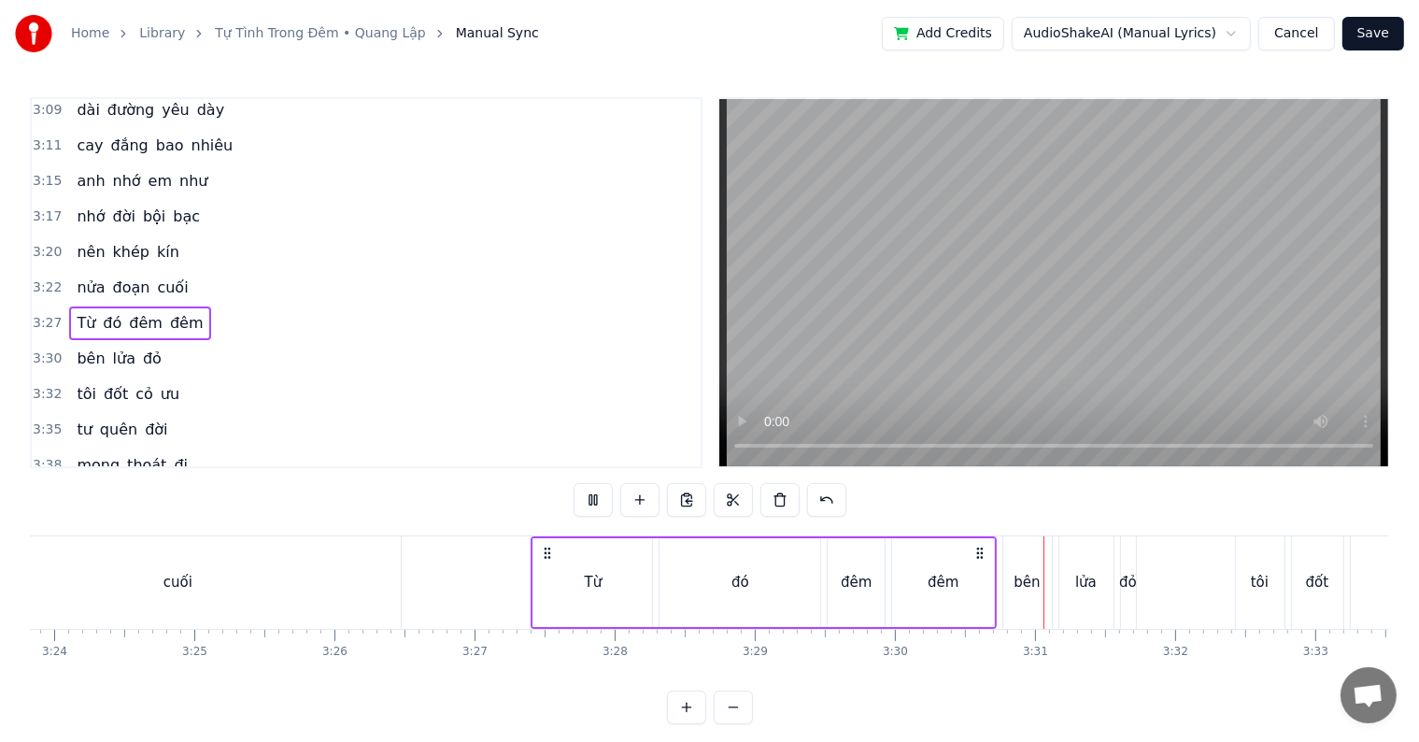
click at [277, 341] on div "3:30 bên lửa đỏ" at bounding box center [366, 359] width 669 height 36
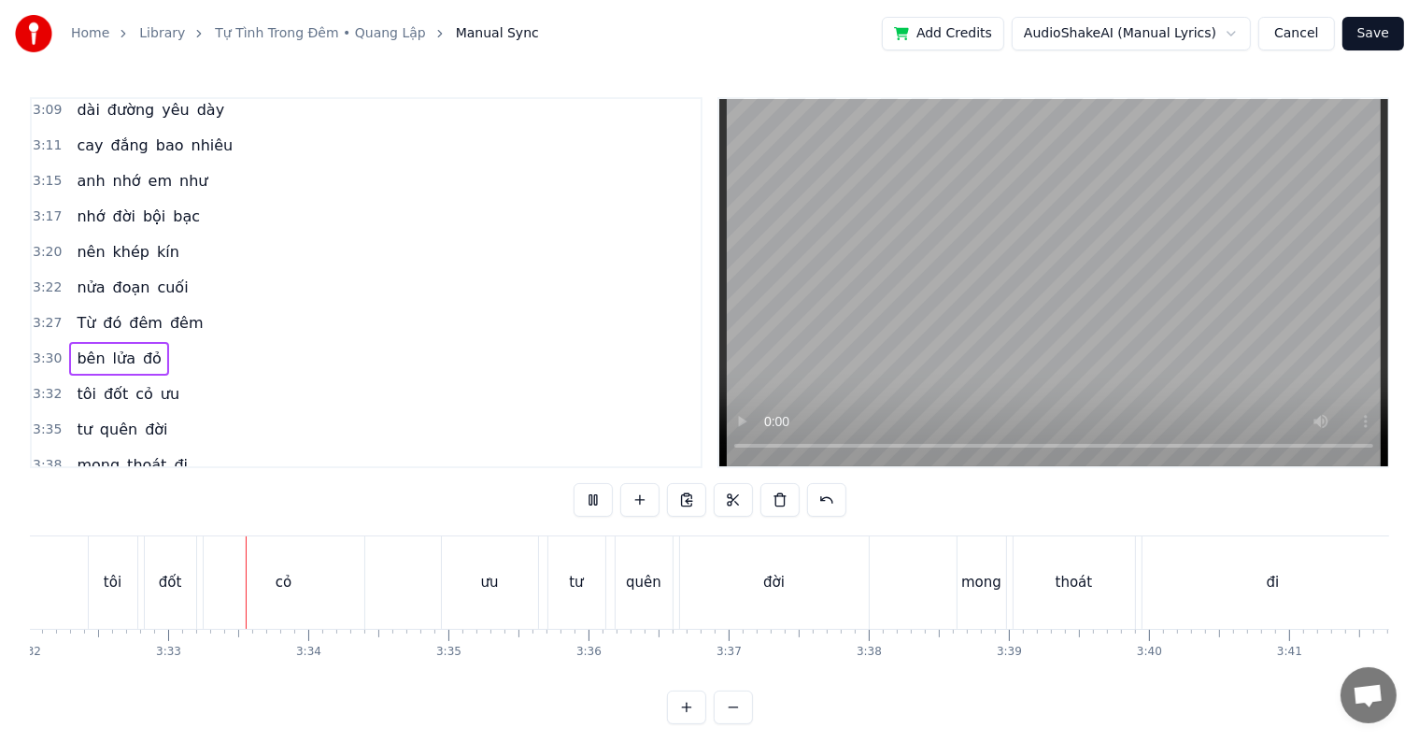
scroll to position [0, 29745]
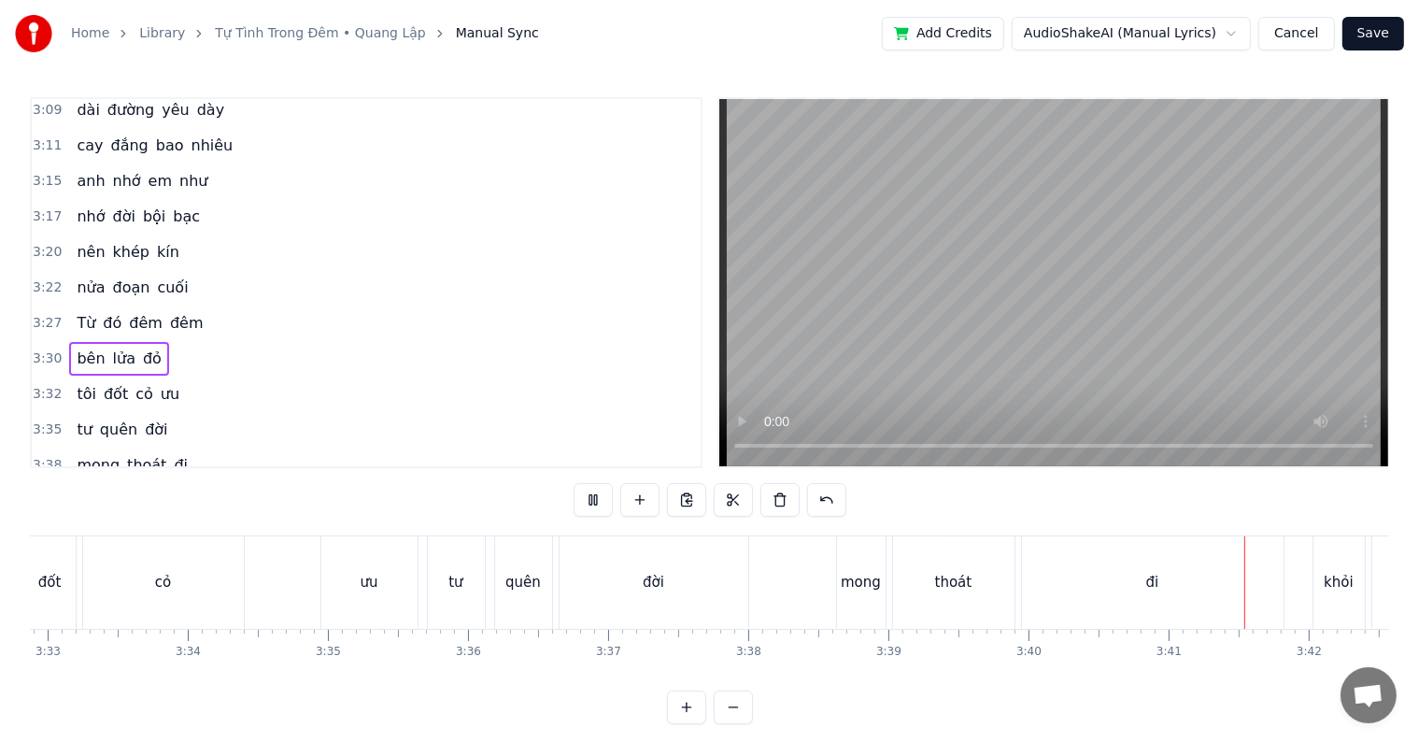
click at [137, 594] on div "tôi đốt cỏ ưu" at bounding box center [194, 582] width 455 height 92
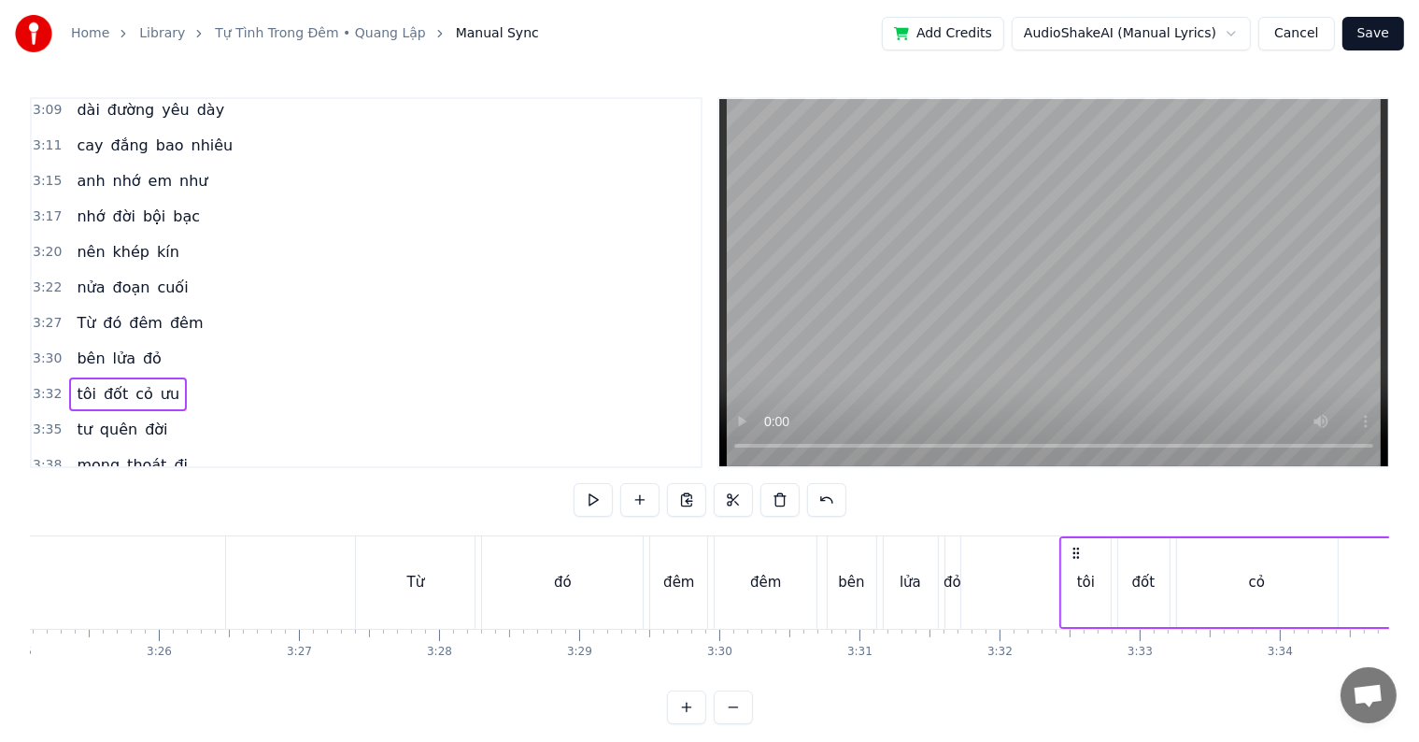
scroll to position [0, 28697]
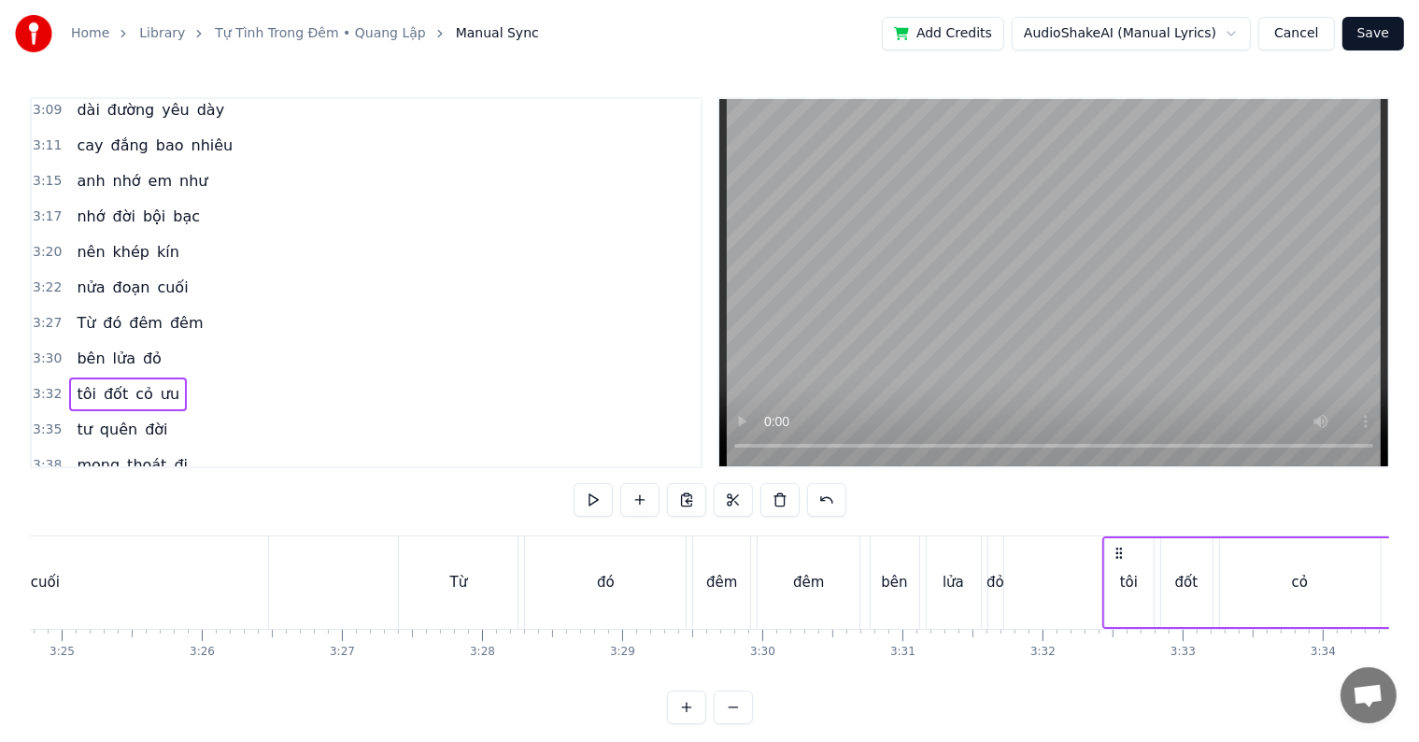
click at [475, 580] on div "Từ" at bounding box center [458, 582] width 119 height 92
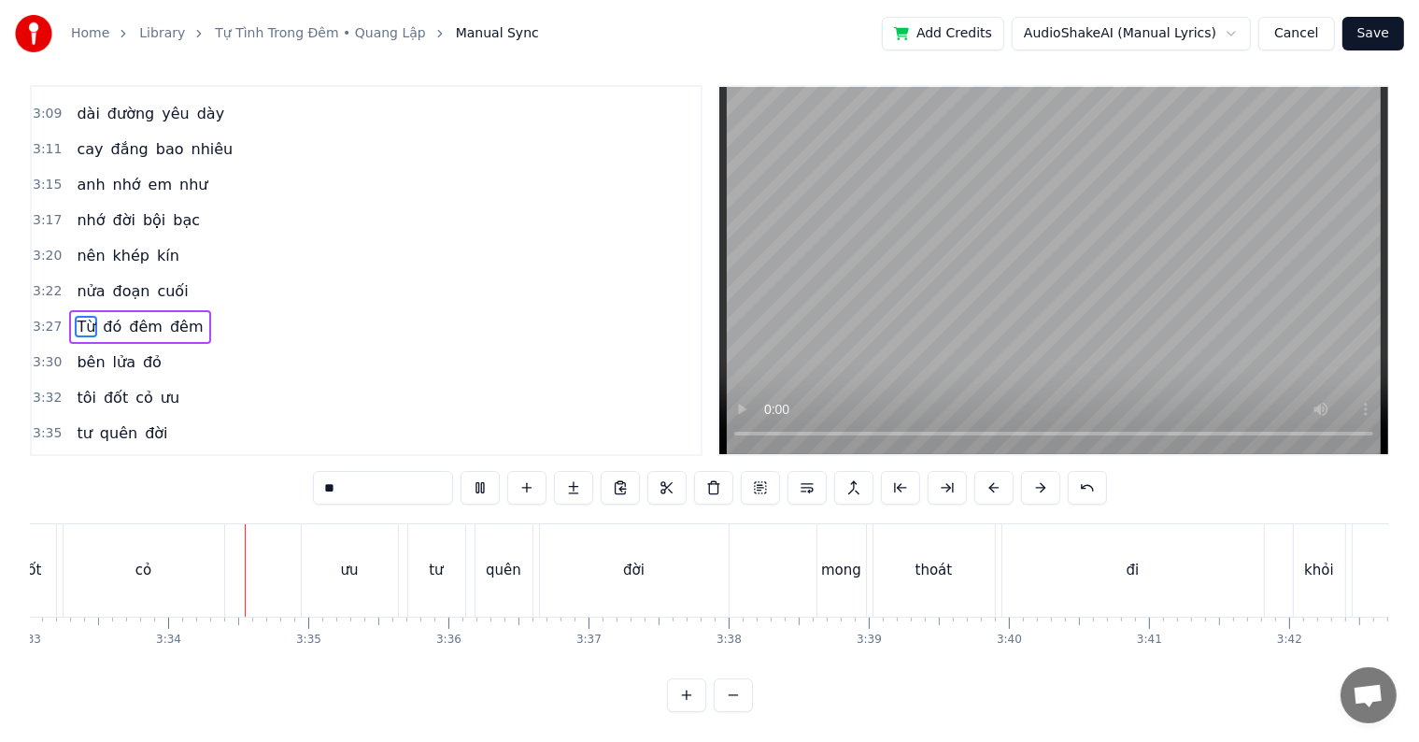
scroll to position [0, 29870]
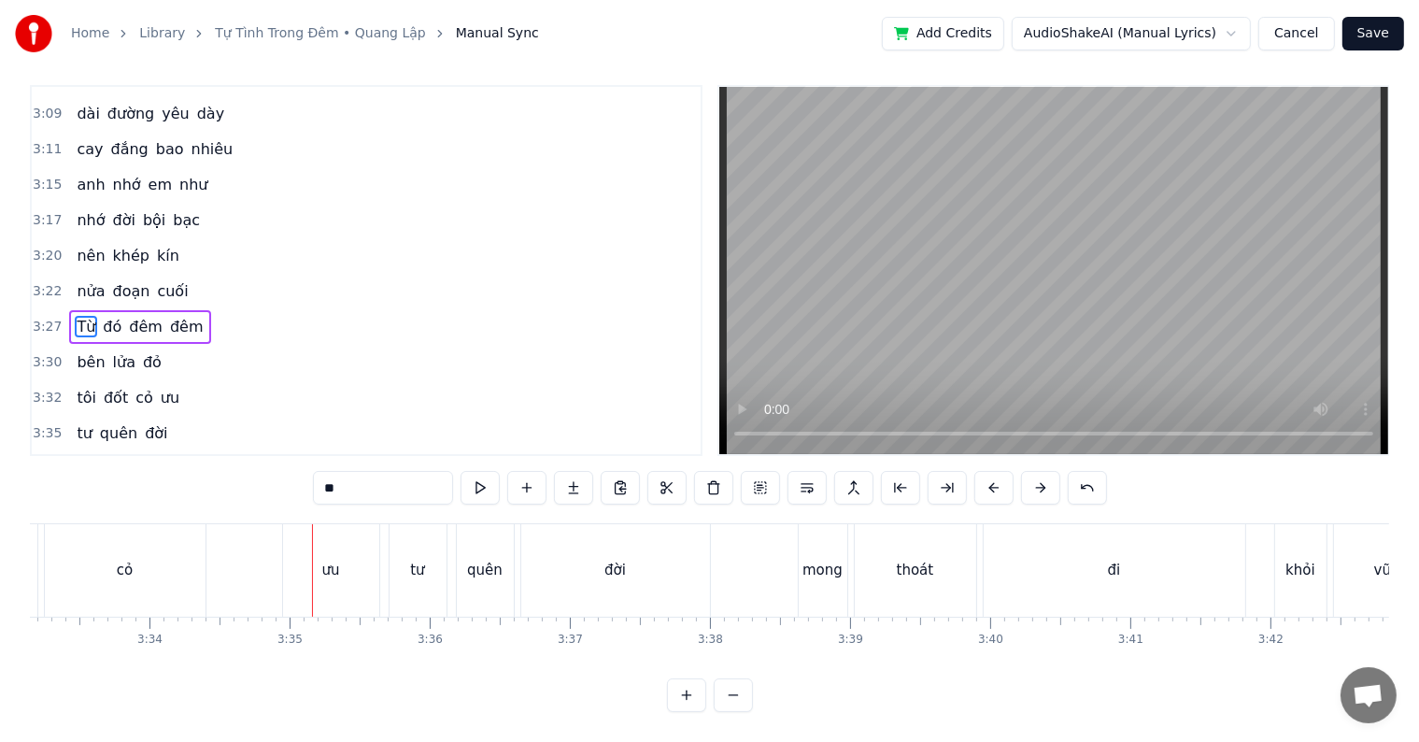
click at [182, 564] on div "cỏ" at bounding box center [125, 570] width 161 height 92
type input "**"
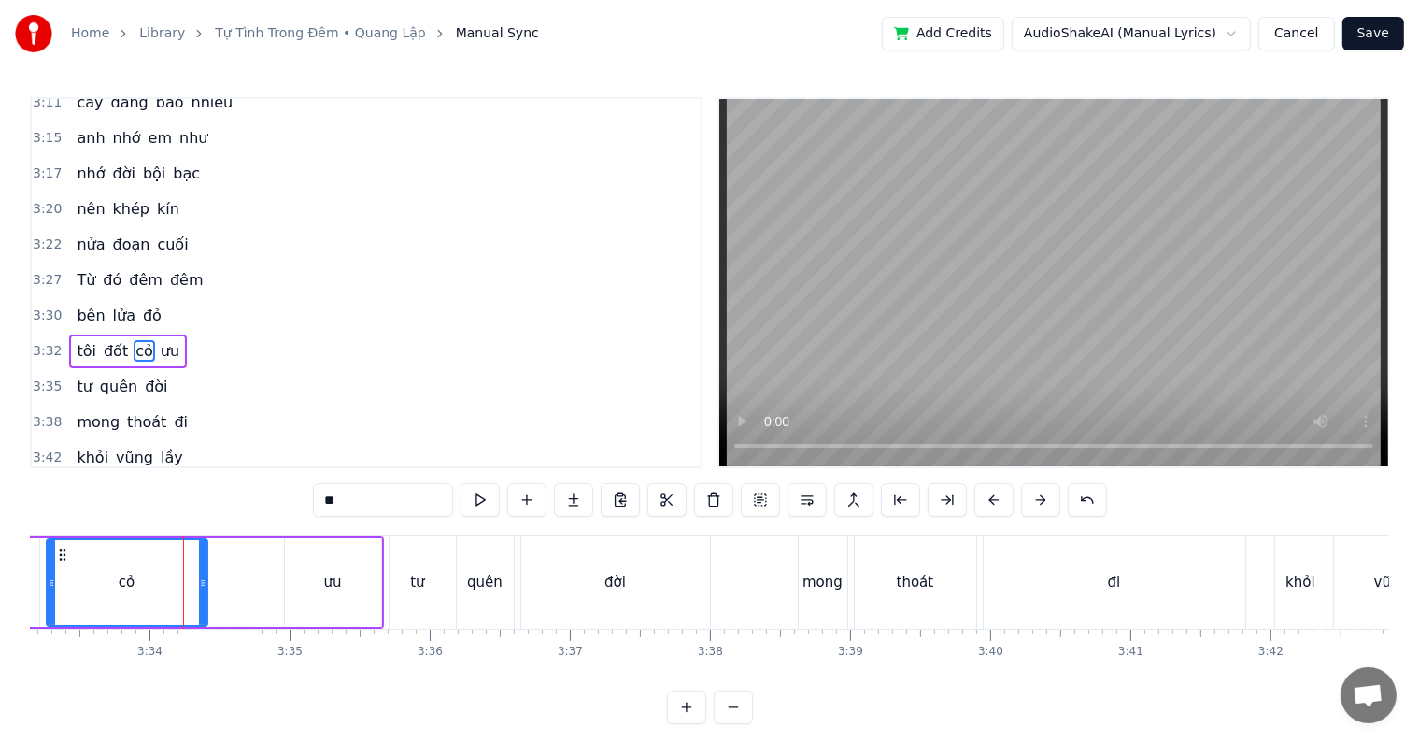
scroll to position [1586, 0]
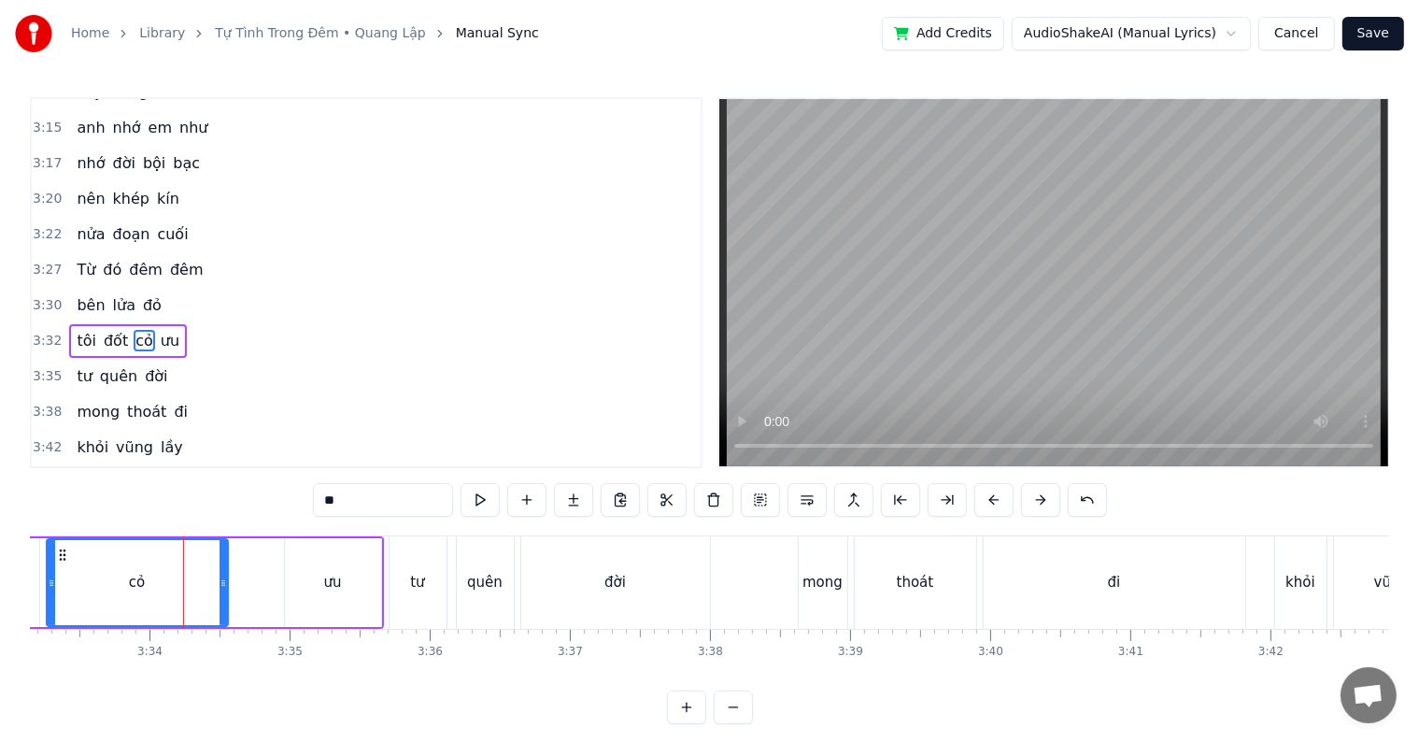
drag, startPoint x: 198, startPoint y: 583, endPoint x: 219, endPoint y: 579, distance: 20.9
click at [220, 579] on icon at bounding box center [223, 583] width 7 height 15
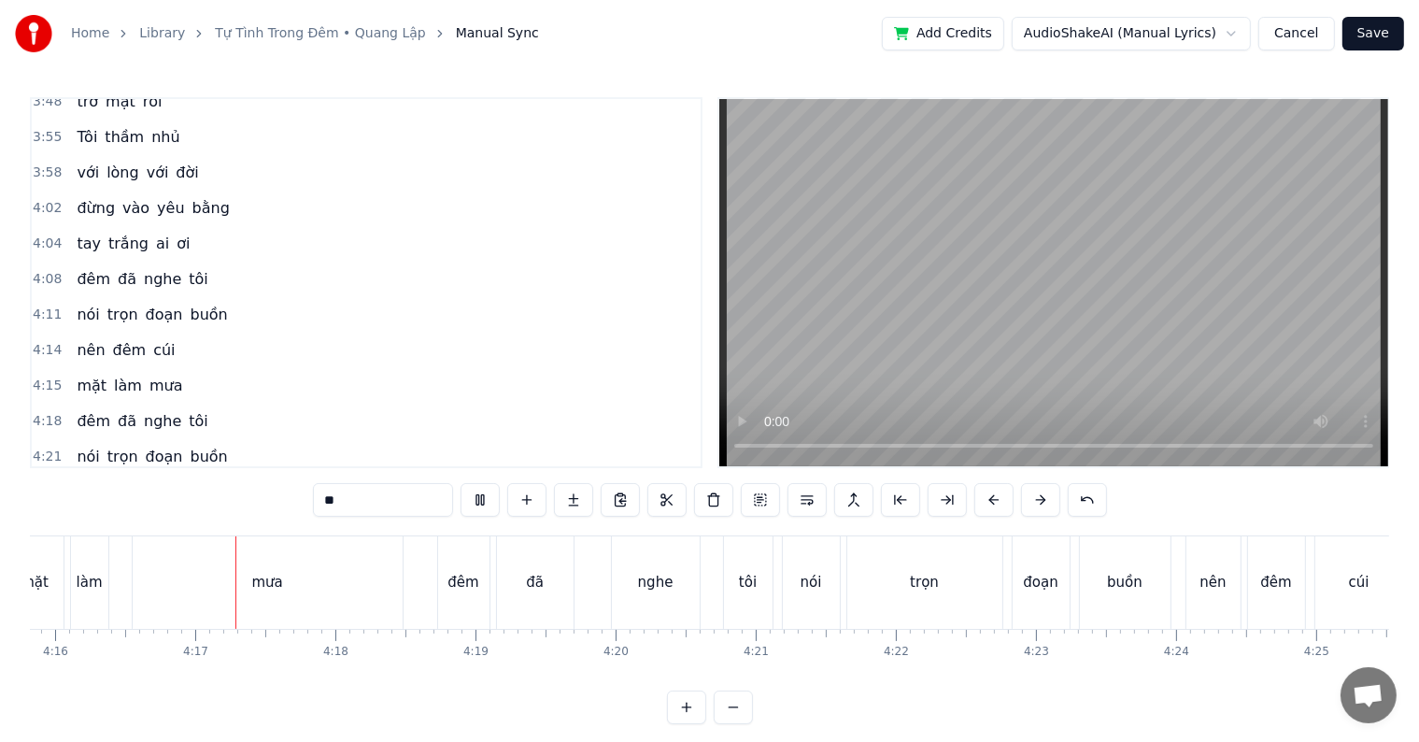
scroll to position [0, 35876]
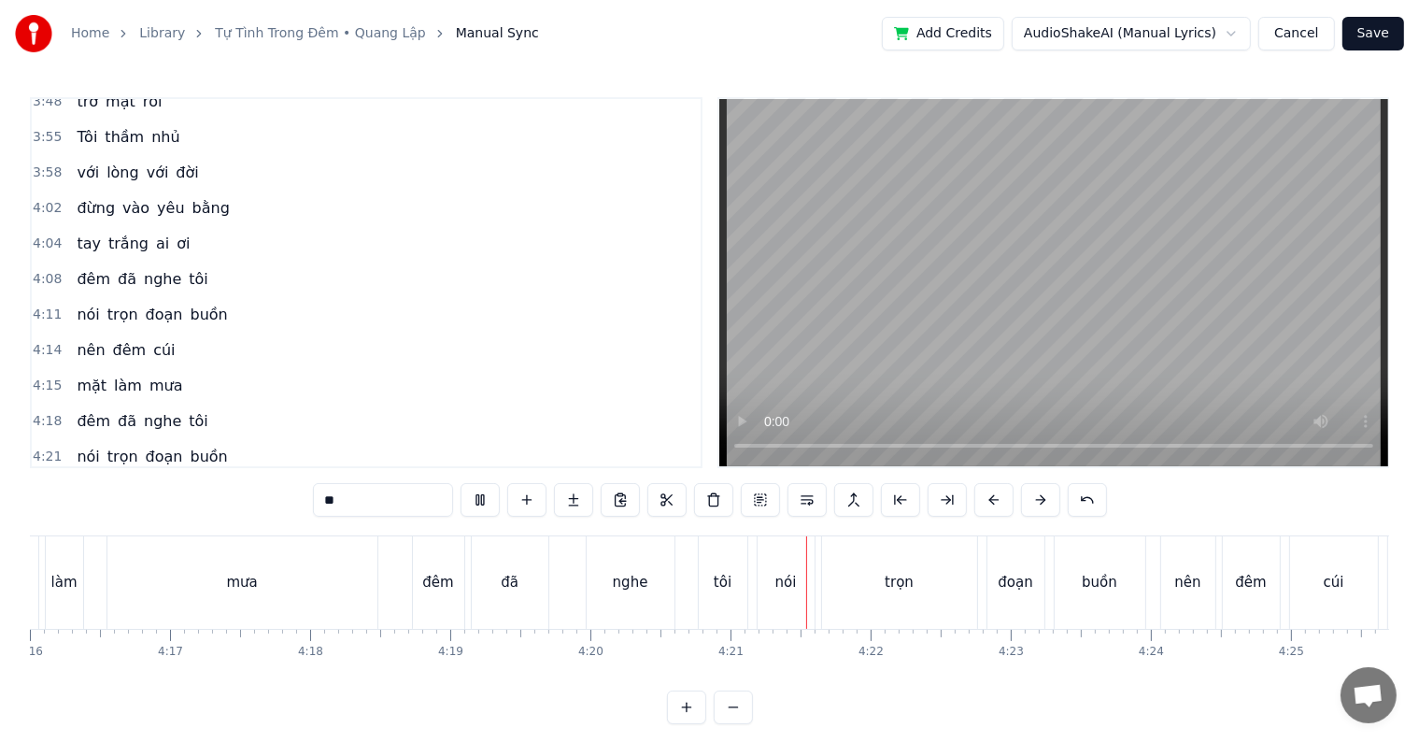
click at [210, 404] on div "4:18 đêm đã nghe tôi" at bounding box center [366, 422] width 669 height 36
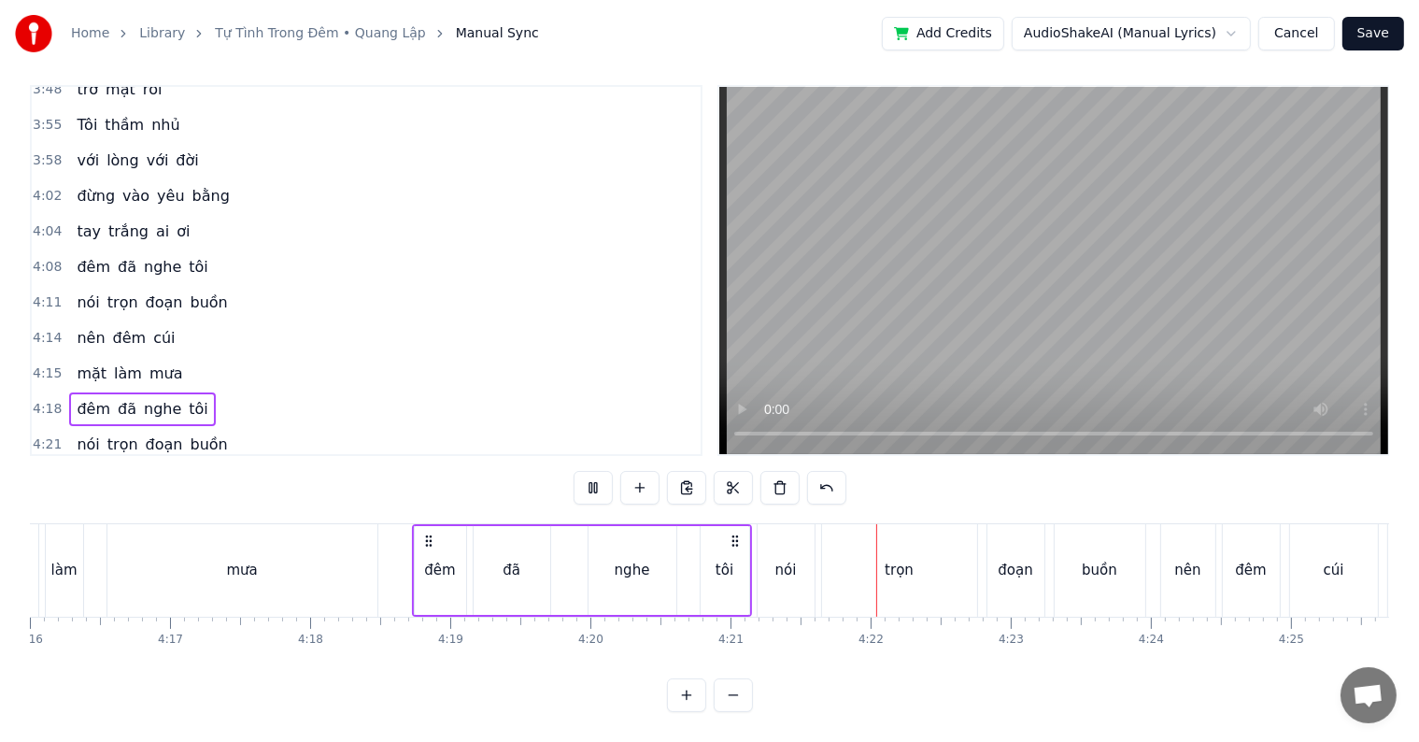
scroll to position [28, 0]
click at [245, 427] on div "4:21 nói trọn đoạn buồn" at bounding box center [366, 445] width 669 height 36
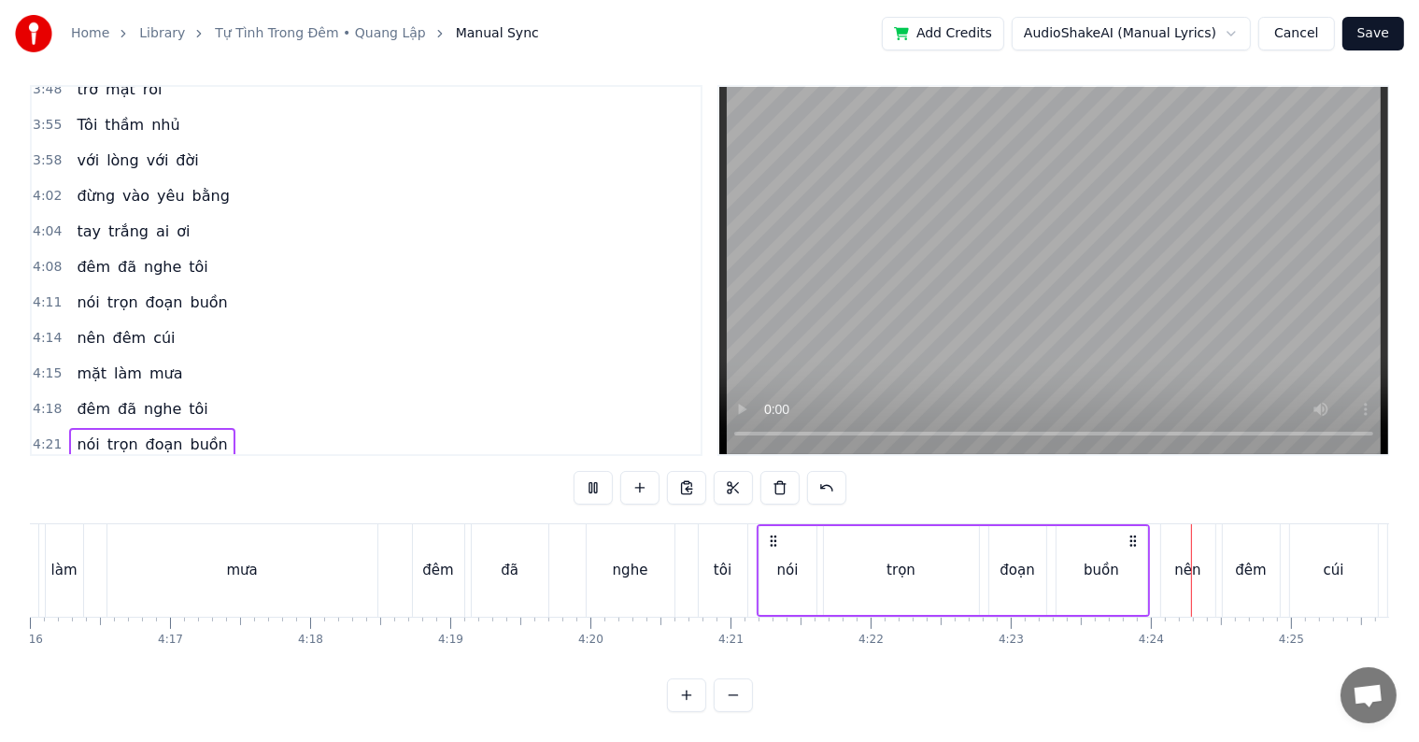
click at [230, 462] on div "4:24 nên đêm cúi" at bounding box center [366, 480] width 669 height 36
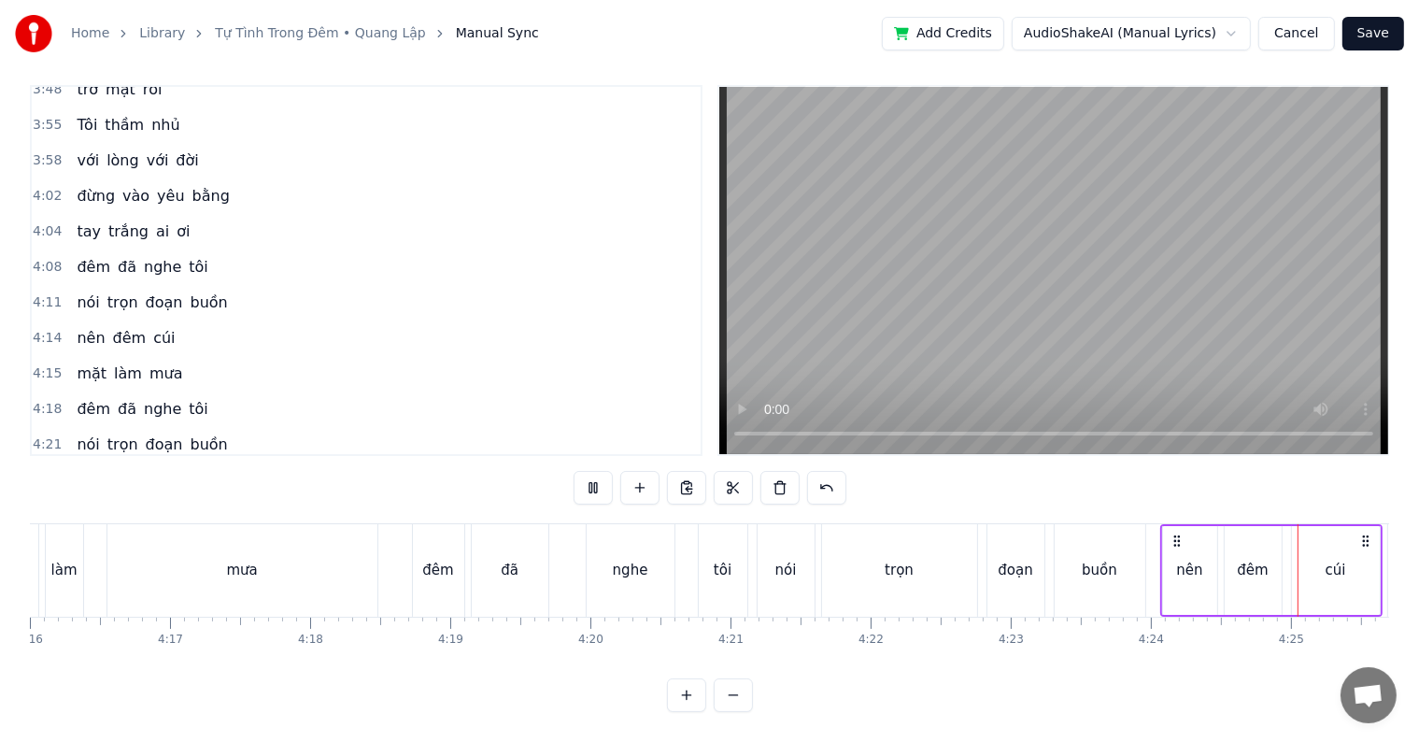
click at [232, 498] on div "4:25 mặt làm mưa" at bounding box center [366, 516] width 669 height 36
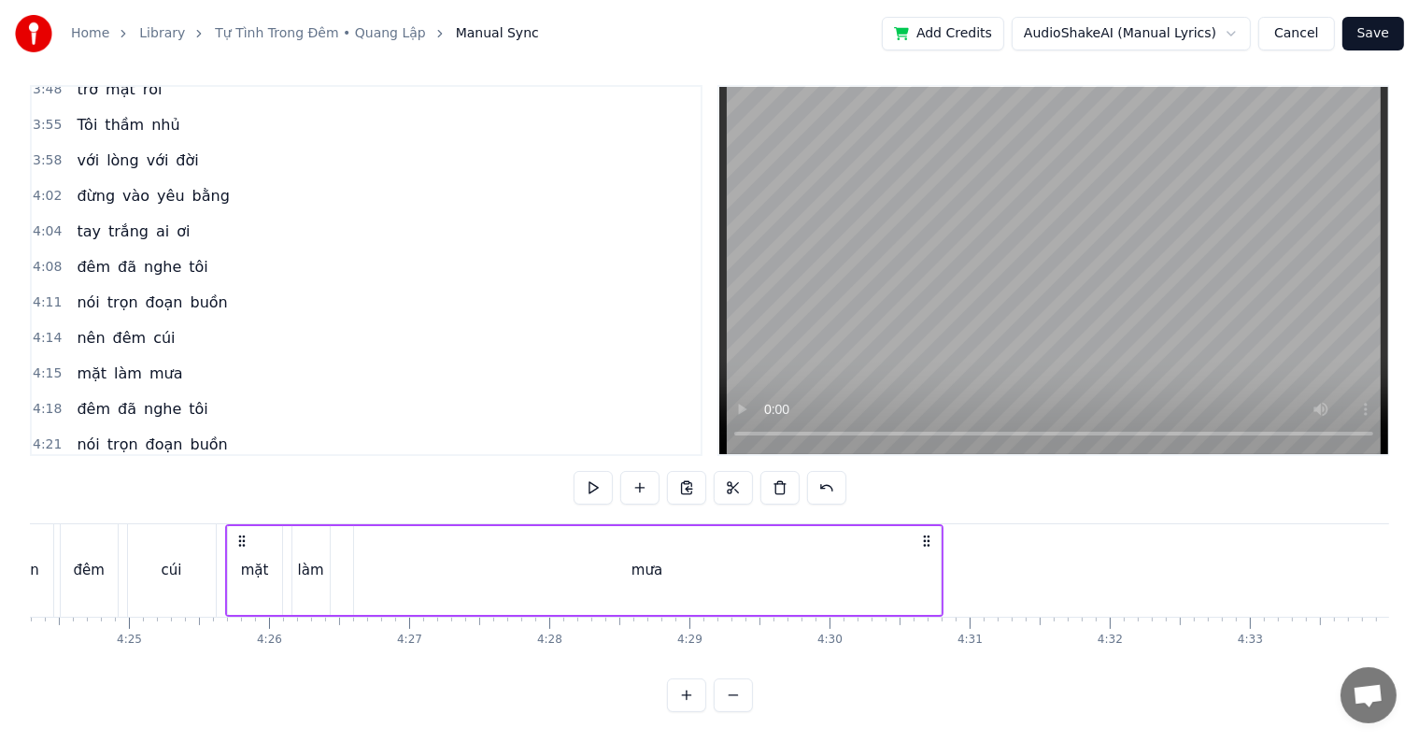
scroll to position [0, 37039]
click at [1383, 34] on button "Save" at bounding box center [1374, 34] width 62 height 34
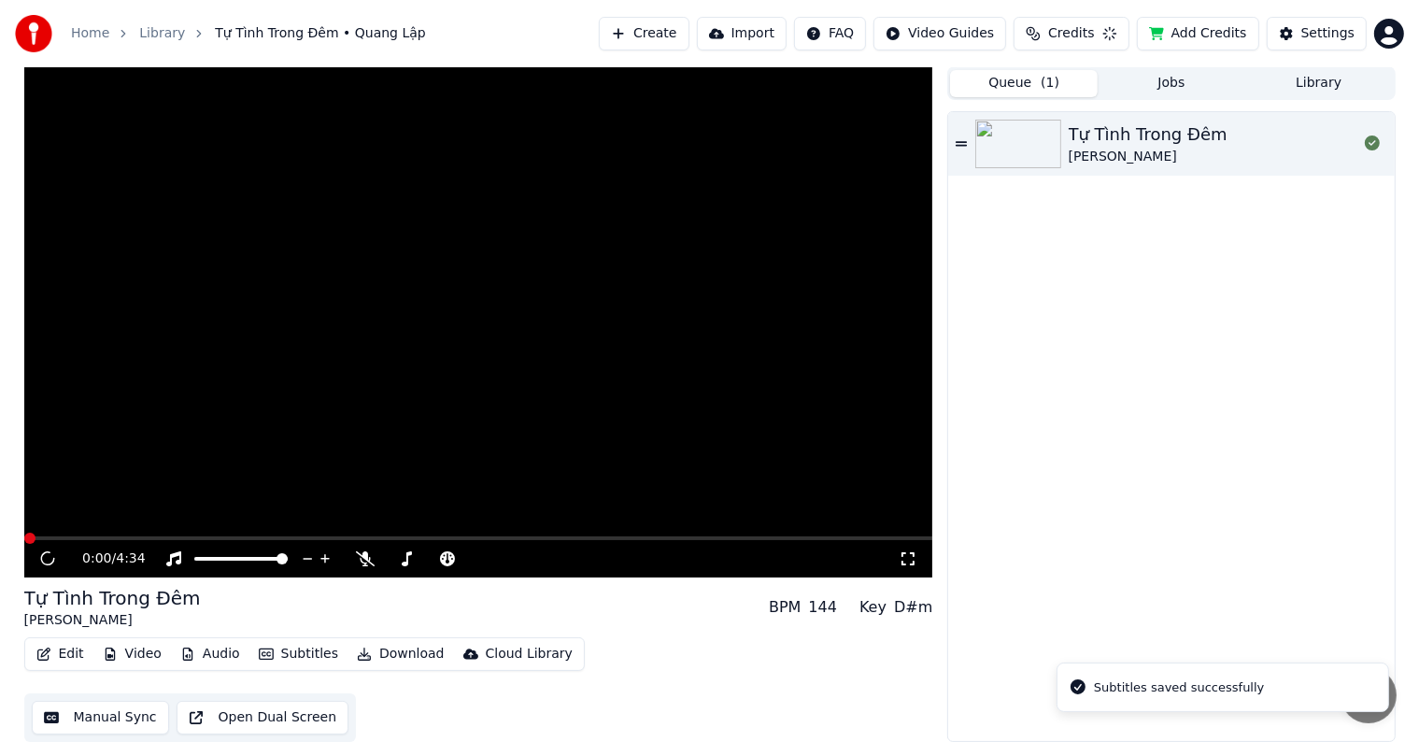
scroll to position [1, 0]
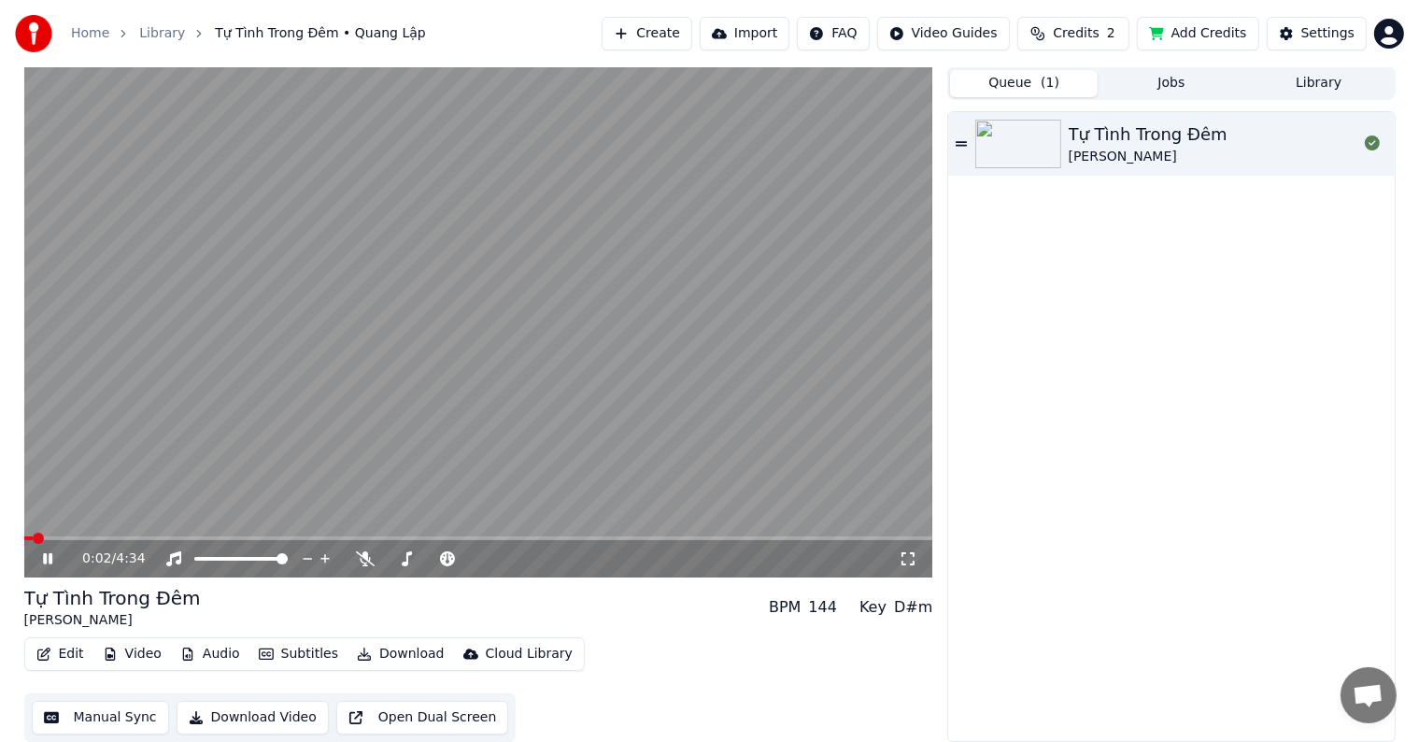
click at [92, 512] on video at bounding box center [478, 321] width 909 height 511
click at [87, 537] on span at bounding box center [84, 538] width 11 height 11
click at [120, 534] on span at bounding box center [124, 538] width 11 height 11
click at [113, 534] on span at bounding box center [117, 538] width 11 height 11
click at [96, 538] on span at bounding box center [101, 538] width 11 height 11
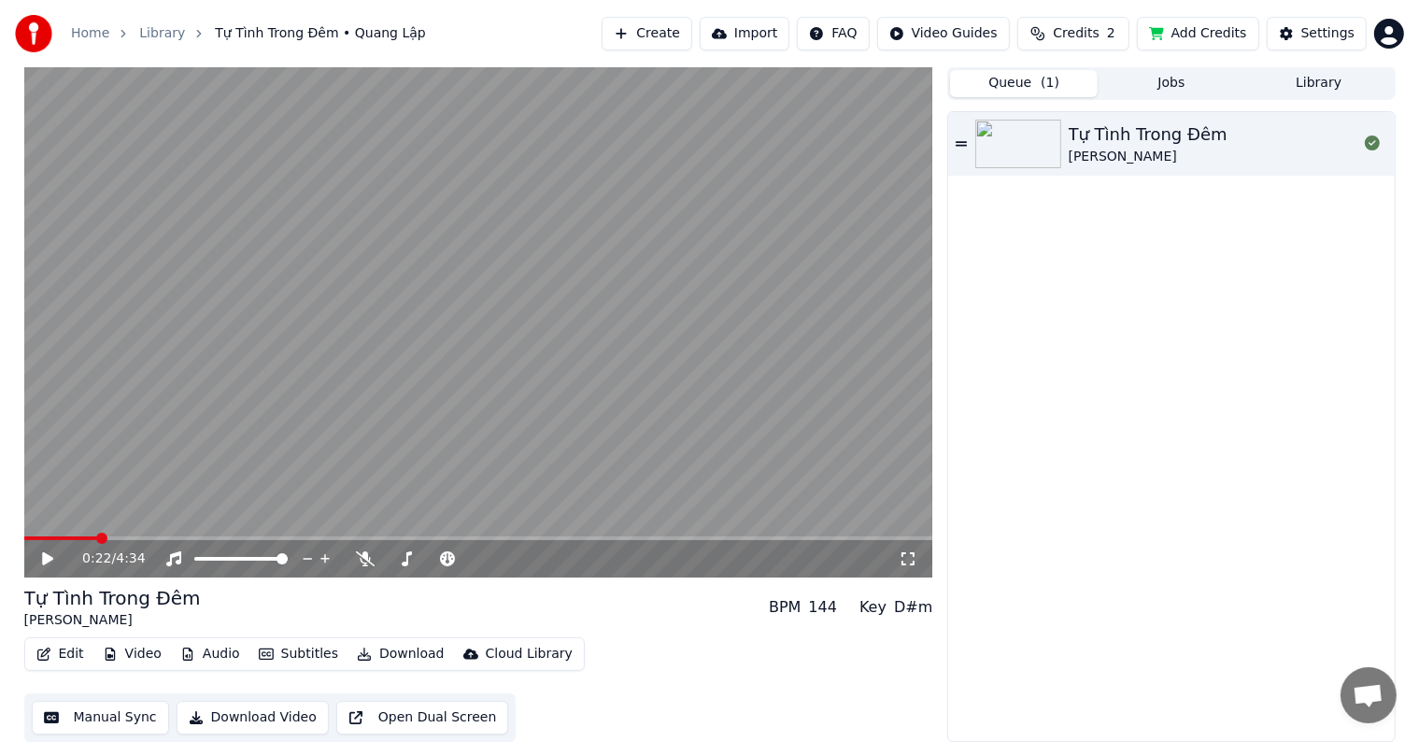
click at [1344, 78] on button "Library" at bounding box center [1319, 83] width 148 height 27
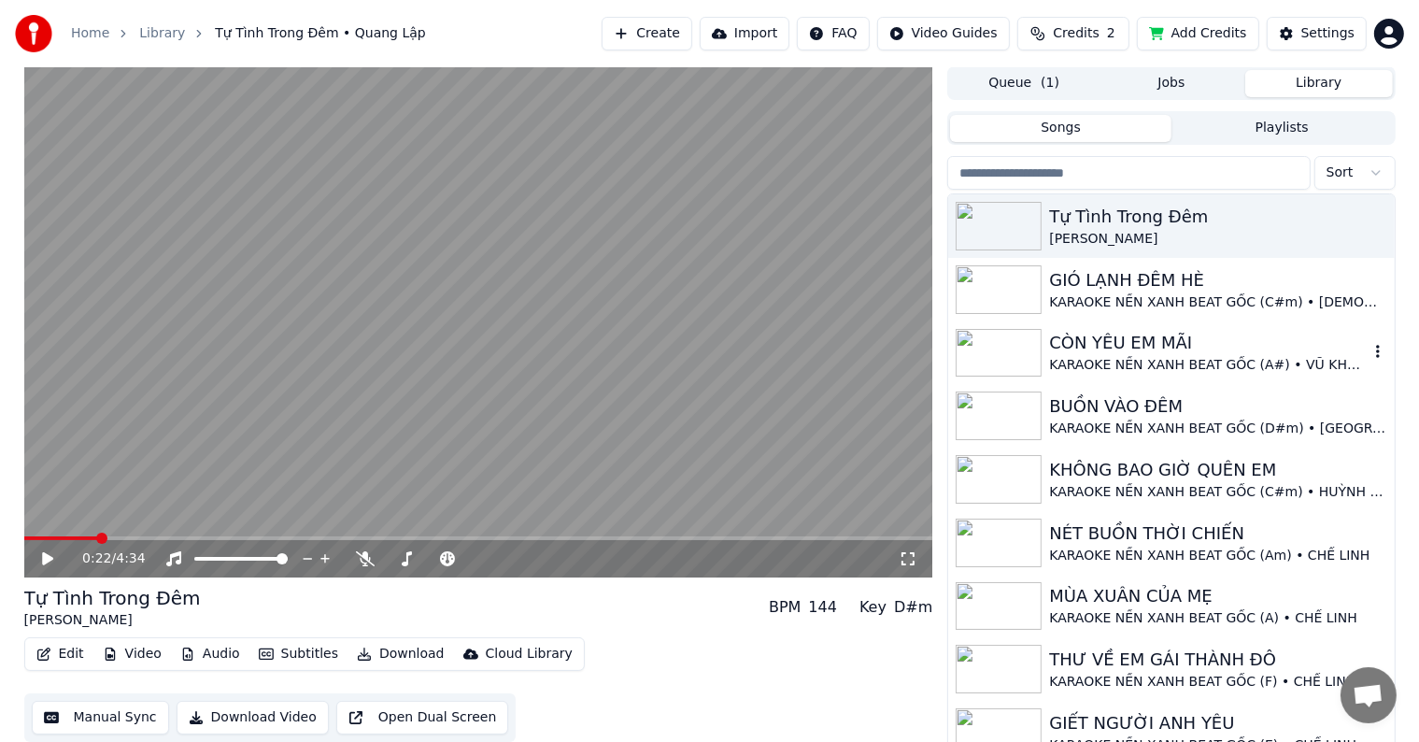
click at [1130, 359] on div "KARAOKE NỀN XANH BEAT GỐC (A#) • VŨ KHANH" at bounding box center [1208, 365] width 319 height 19
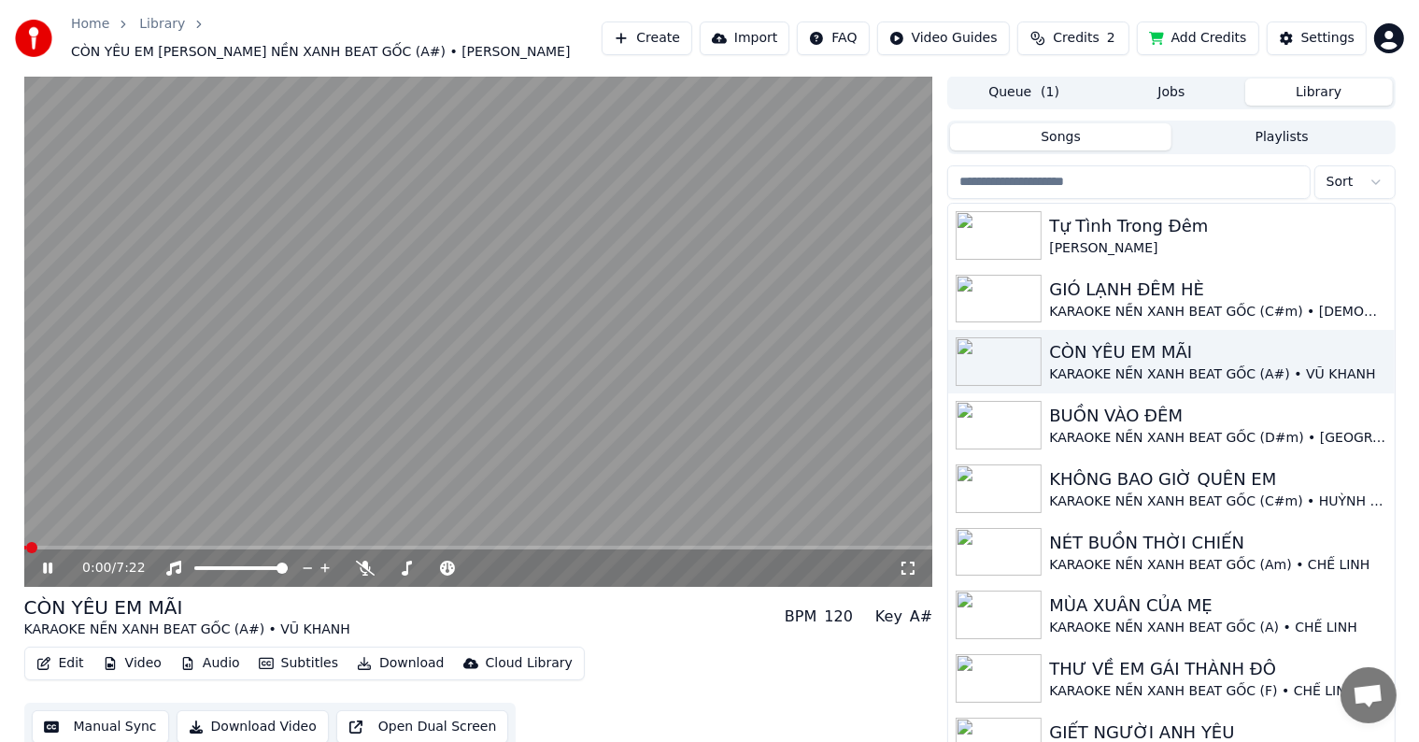
click at [231, 401] on video at bounding box center [478, 331] width 909 height 511
click at [74, 658] on button "Edit" at bounding box center [60, 663] width 63 height 26
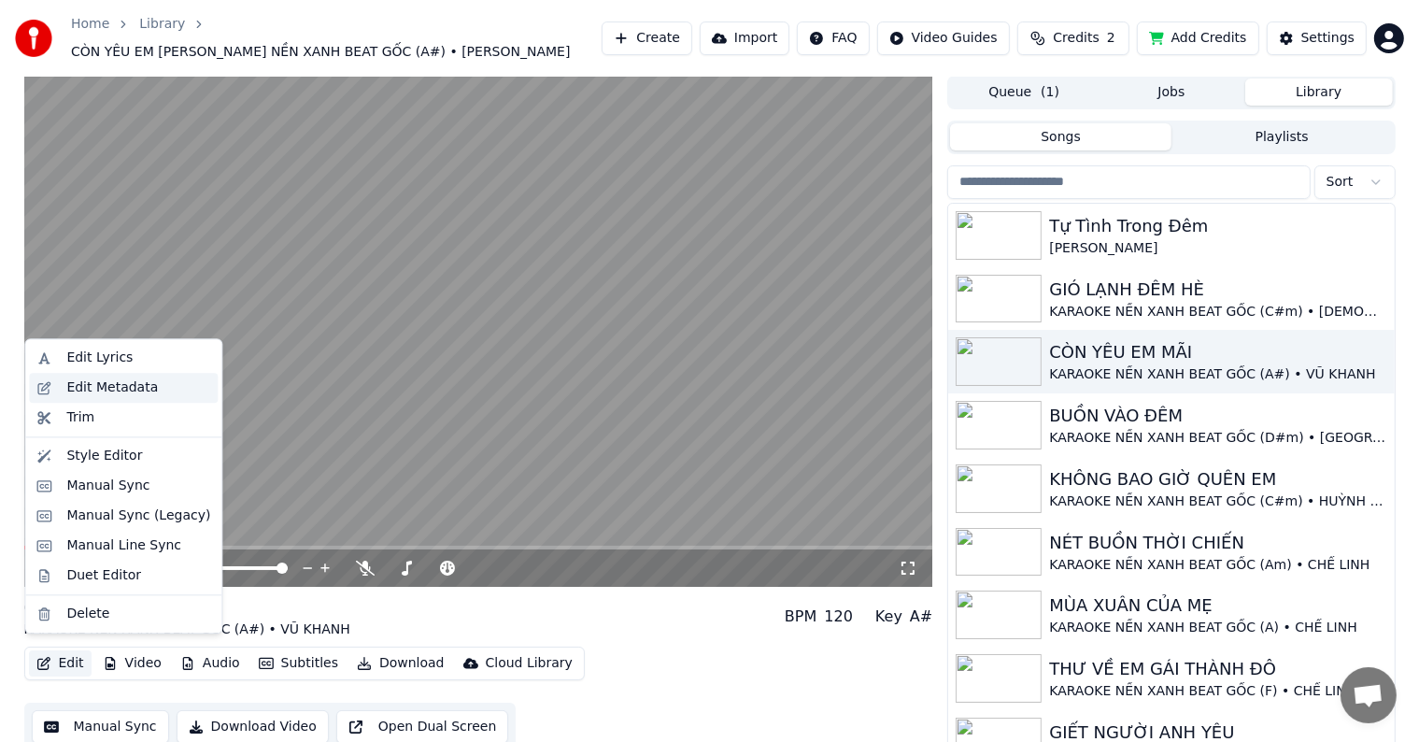
click at [129, 380] on div "Edit Metadata" at bounding box center [112, 387] width 92 height 19
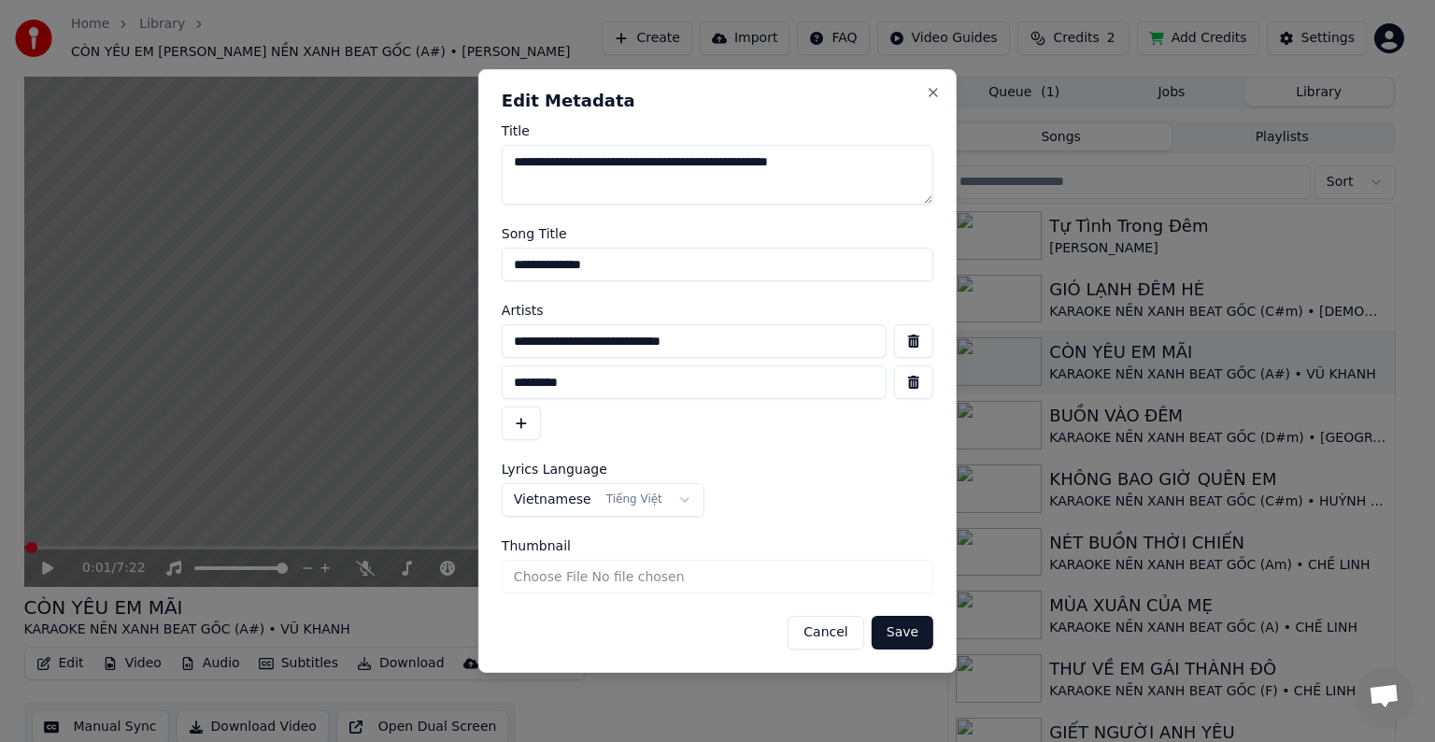
drag, startPoint x: 745, startPoint y: 340, endPoint x: 424, endPoint y: 376, distance: 322.4
click at [434, 376] on body "Home Library CÒN YÊU EM MÃI • KARAOKE NỀN XANH BEAT GỐC (A#) • VŨ KHANH Create …" at bounding box center [709, 370] width 1419 height 742
click at [836, 627] on button "Cancel" at bounding box center [826, 633] width 76 height 34
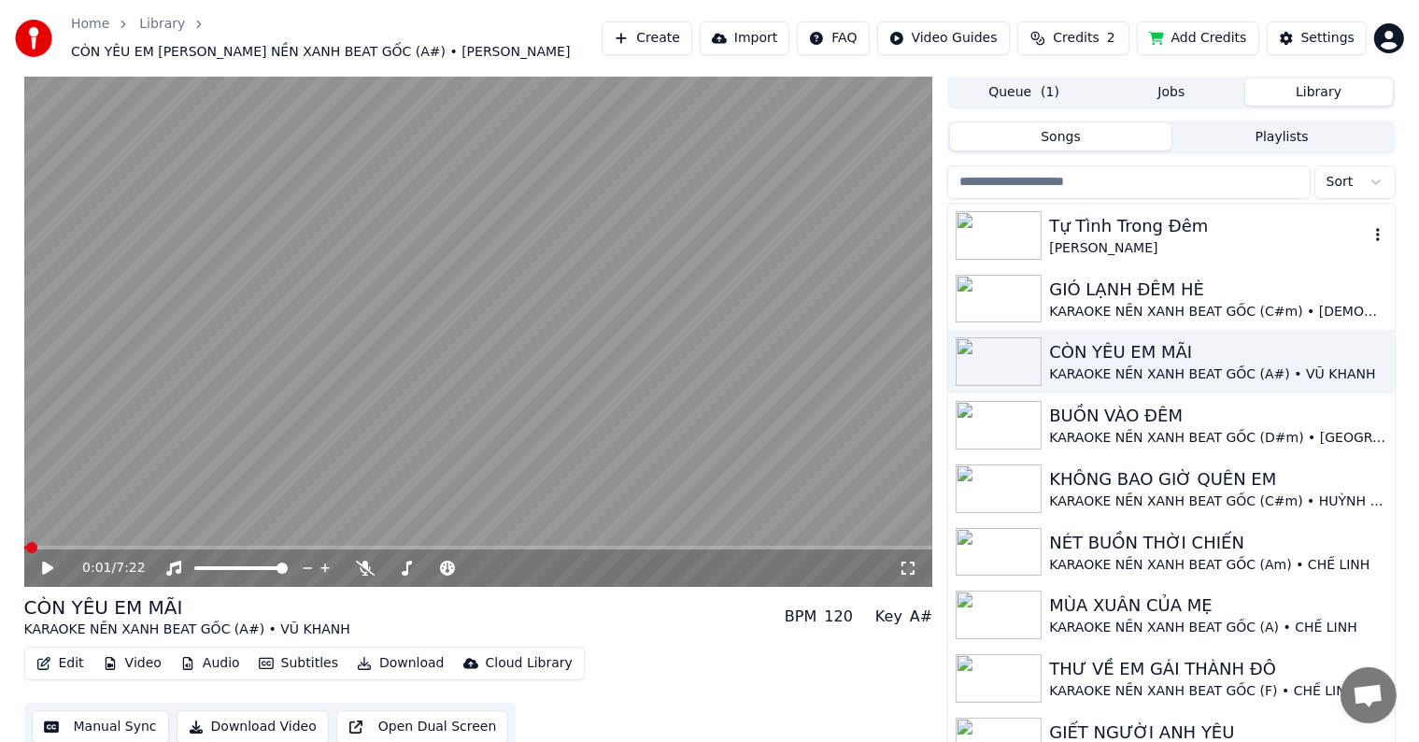
click at [1147, 214] on div "Tự Tình Trong Đêm" at bounding box center [1208, 226] width 319 height 26
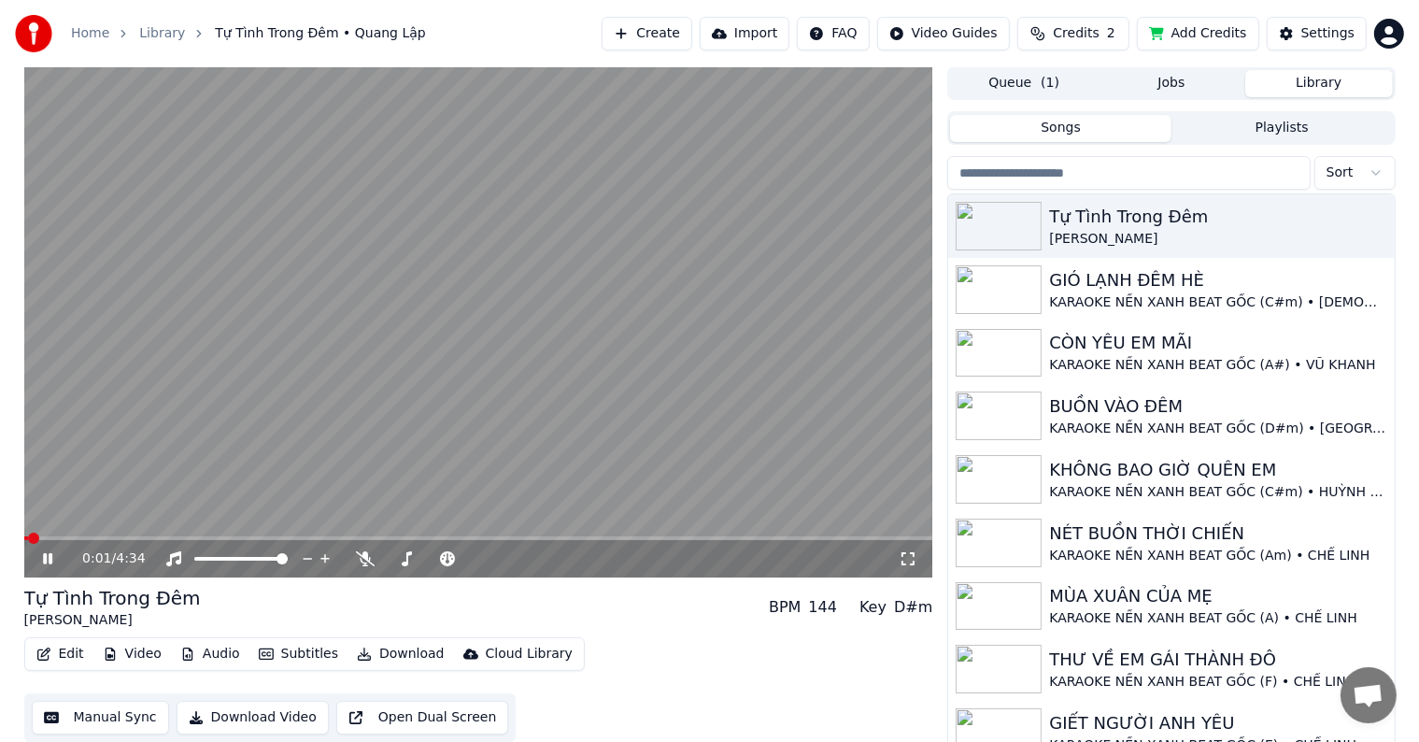
click at [75, 648] on button "Edit" at bounding box center [60, 654] width 63 height 26
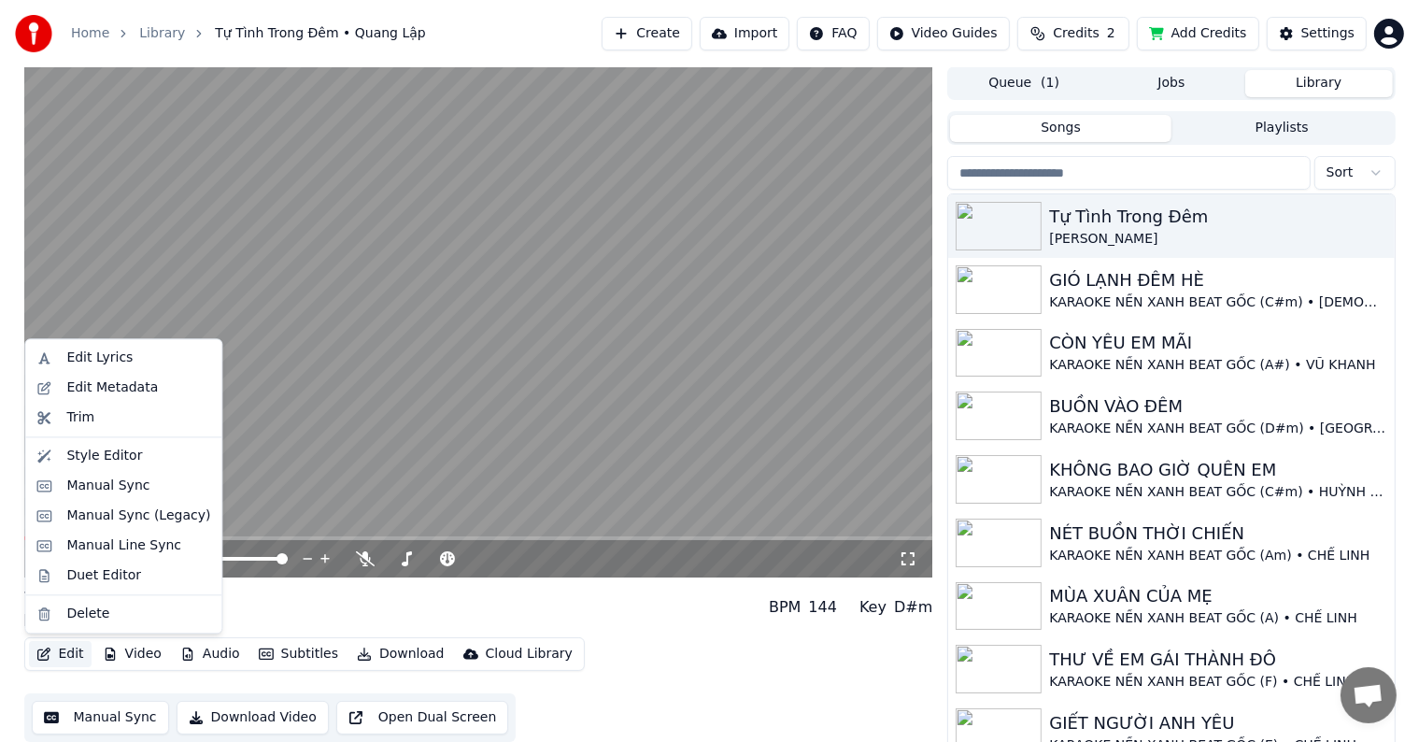
click at [75, 648] on button "Edit" at bounding box center [60, 654] width 63 height 26
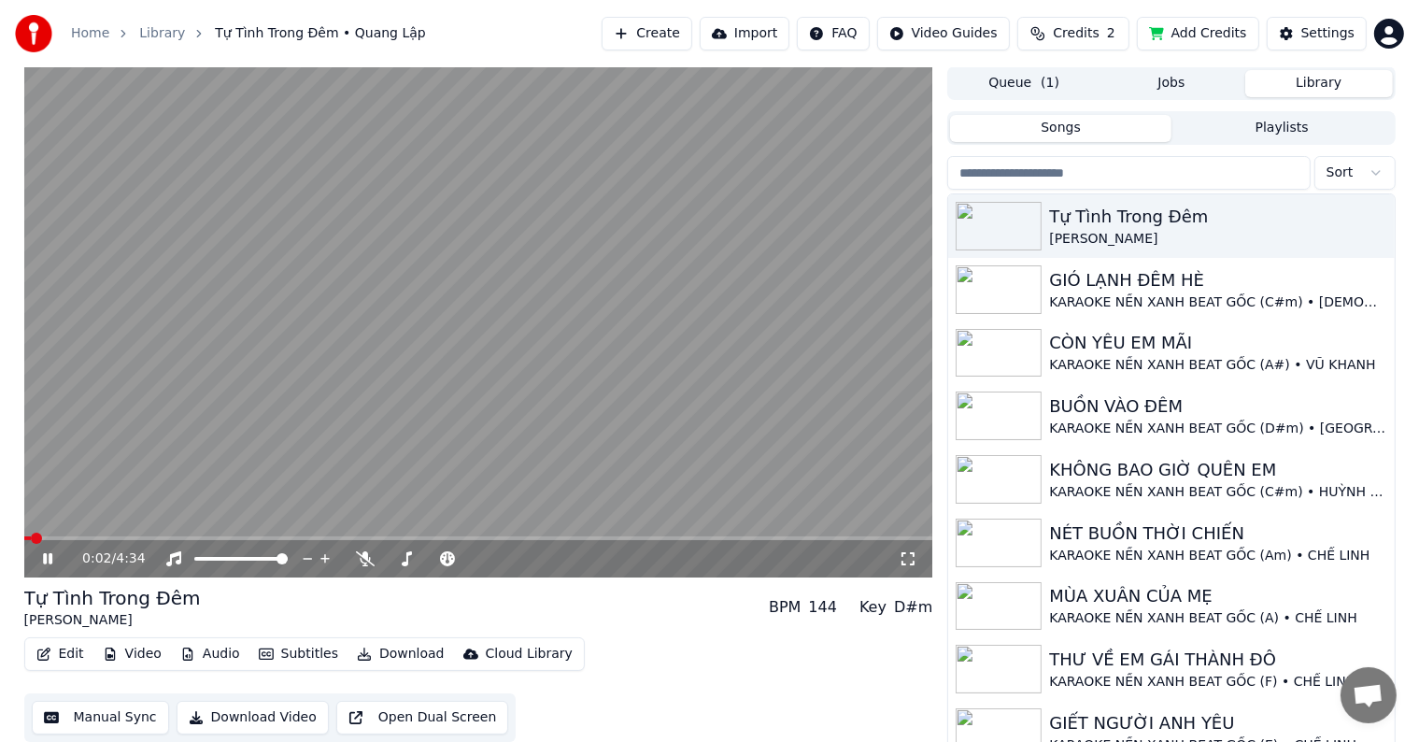
click at [67, 658] on button "Edit" at bounding box center [60, 654] width 63 height 26
click at [344, 418] on video at bounding box center [478, 321] width 909 height 511
click at [66, 658] on button "Edit" at bounding box center [60, 654] width 63 height 26
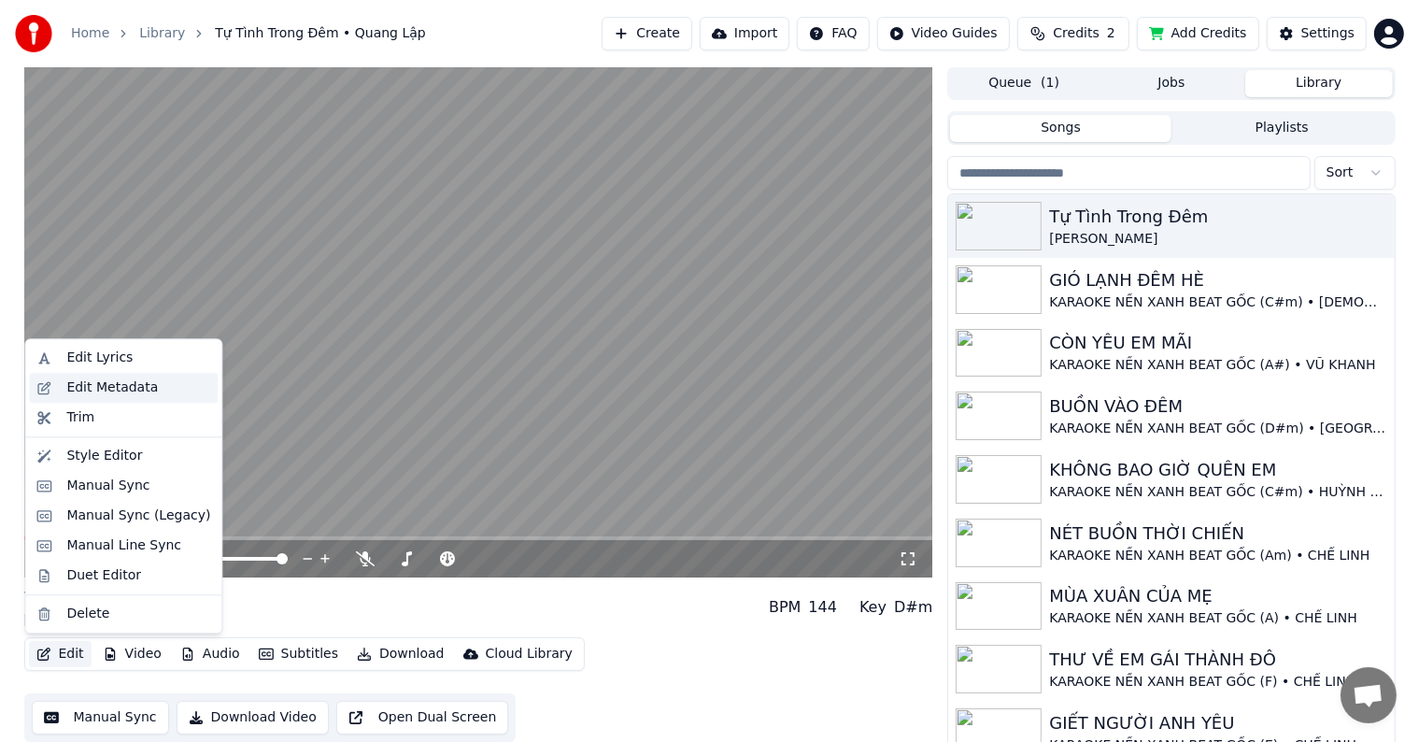
click at [119, 384] on div "Edit Metadata" at bounding box center [112, 387] width 92 height 19
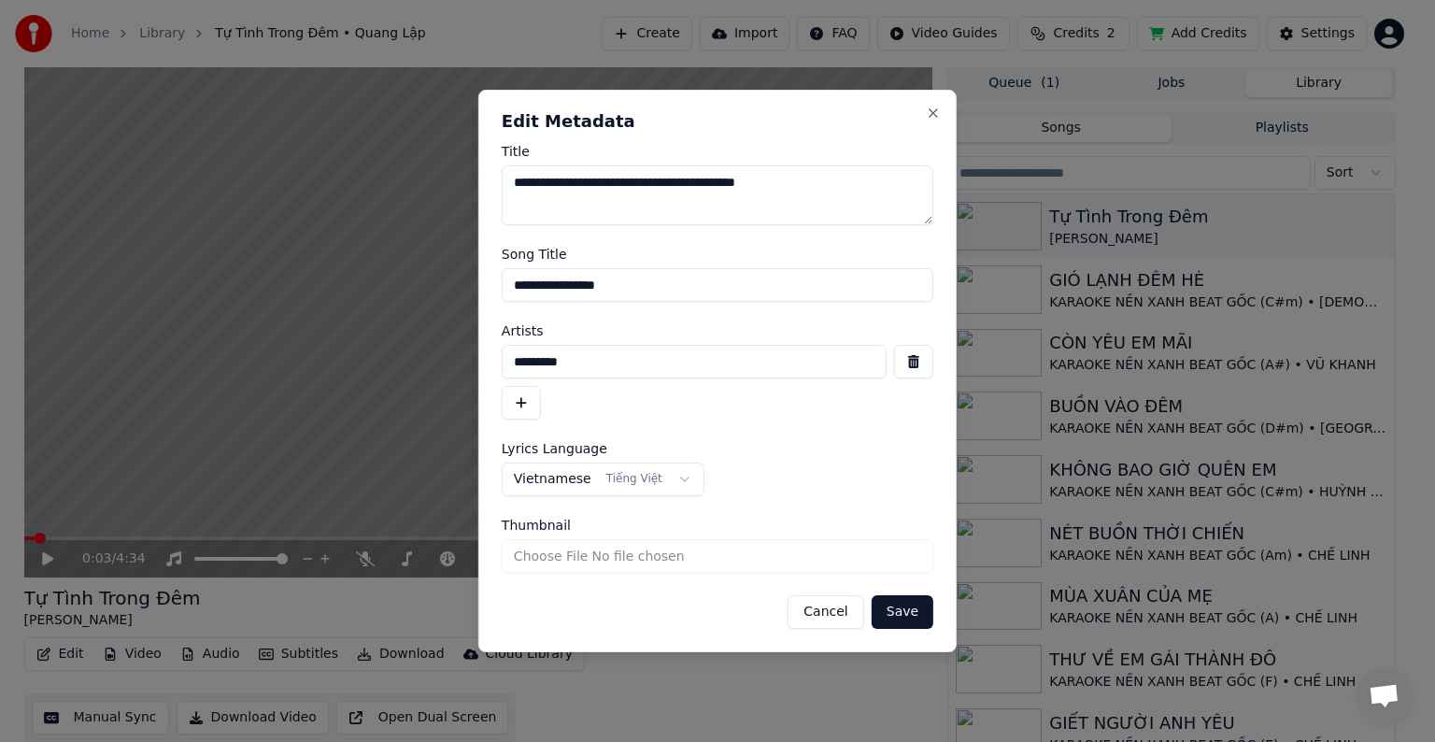
drag, startPoint x: 594, startPoint y: 362, endPoint x: 441, endPoint y: 376, distance: 153.8
click at [442, 376] on body "Home Library Tự Tình Trong Đêm • Quang Lập Create Import FAQ Video Guides Credi…" at bounding box center [709, 370] width 1419 height 742
paste input "**********"
click at [714, 362] on input "**********" at bounding box center [694, 362] width 385 height 34
type input "**********"
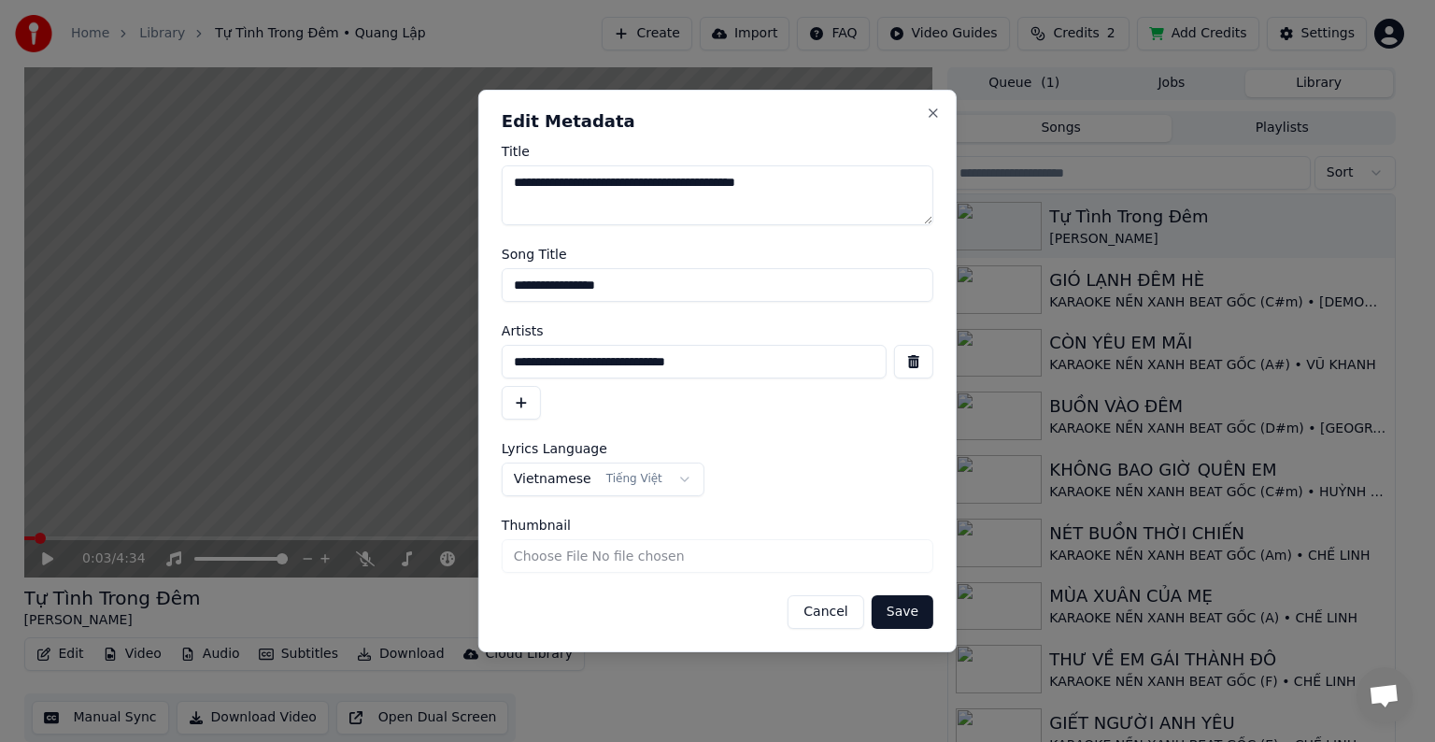
drag, startPoint x: 637, startPoint y: 280, endPoint x: 444, endPoint y: 333, distance: 200.3
click at [448, 328] on body "Home Library Tự Tình Trong Đêm • Quang Lập Create Import FAQ Video Guides Credi…" at bounding box center [709, 370] width 1419 height 742
type input "*"
click at [558, 276] on input "****" at bounding box center [718, 285] width 432 height 34
drag, startPoint x: 609, startPoint y: 285, endPoint x: 437, endPoint y: 277, distance: 172.1
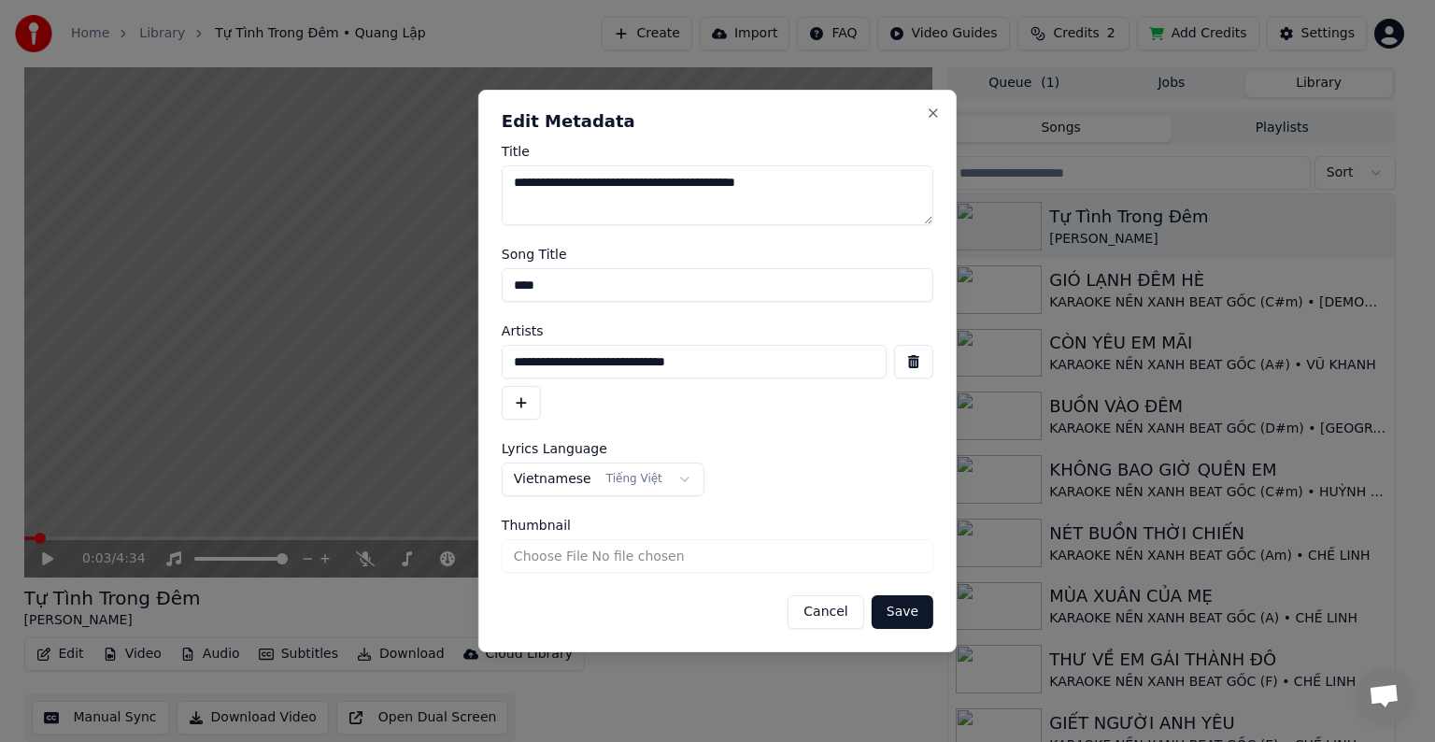
click at [437, 277] on body "Home Library Tự Tình Trong Đêm • Quang Lập Create Import FAQ Video Guides Credi…" at bounding box center [709, 370] width 1419 height 742
type input "**********"
click at [522, 406] on button "button" at bounding box center [521, 403] width 39 height 34
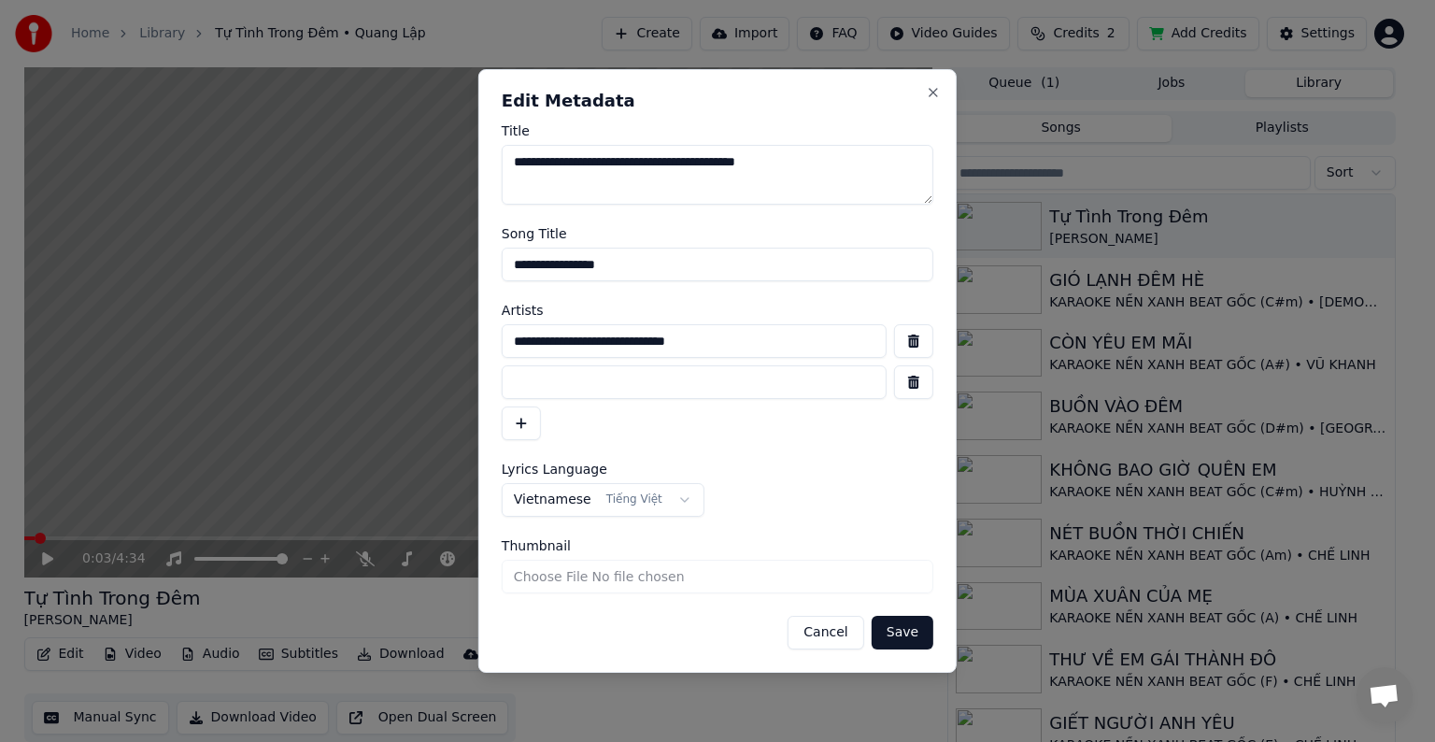
click at [578, 375] on input at bounding box center [694, 382] width 385 height 34
click at [516, 382] on input "*********" at bounding box center [694, 382] width 385 height 34
type input "*********"
click at [760, 342] on input "**********" at bounding box center [694, 341] width 385 height 34
click at [896, 630] on button "Save" at bounding box center [903, 633] width 62 height 34
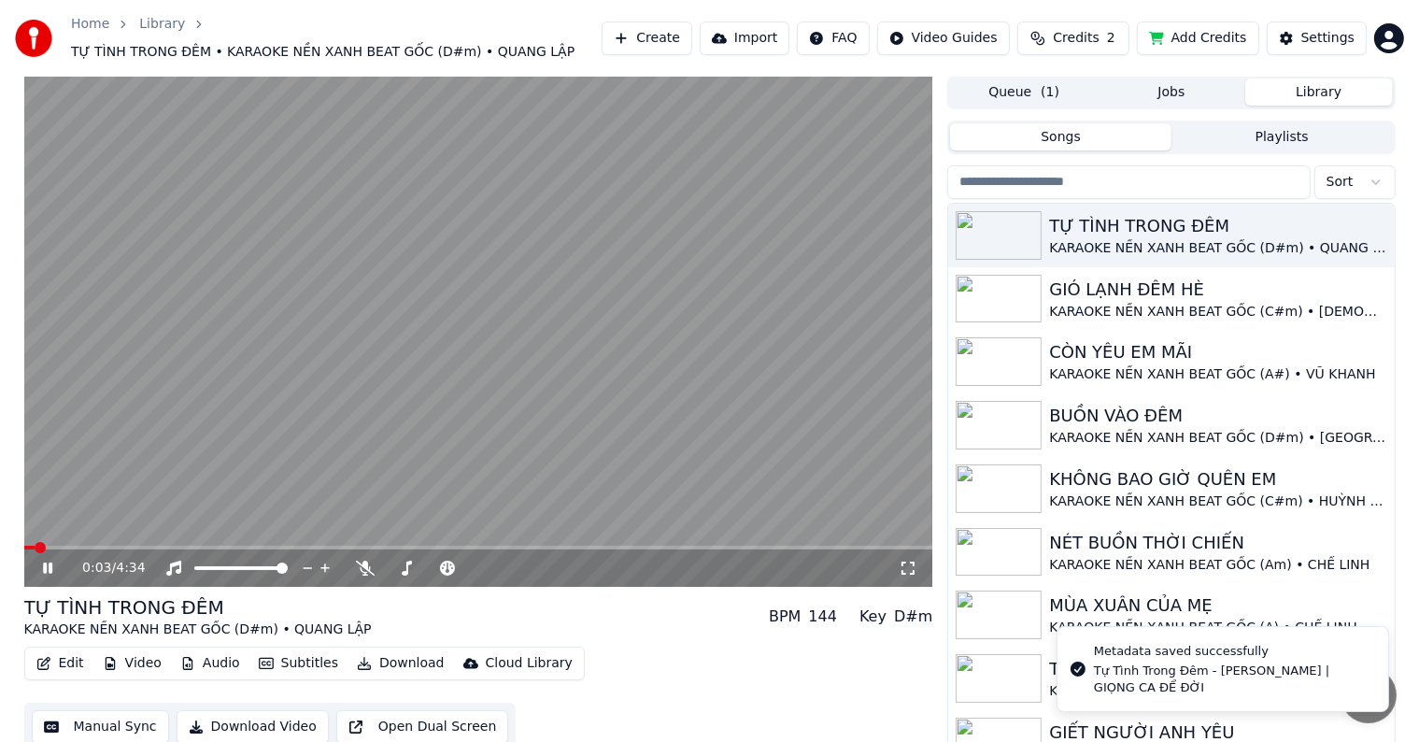
click at [50, 576] on div "0:03 / 4:34" at bounding box center [479, 568] width 894 height 19
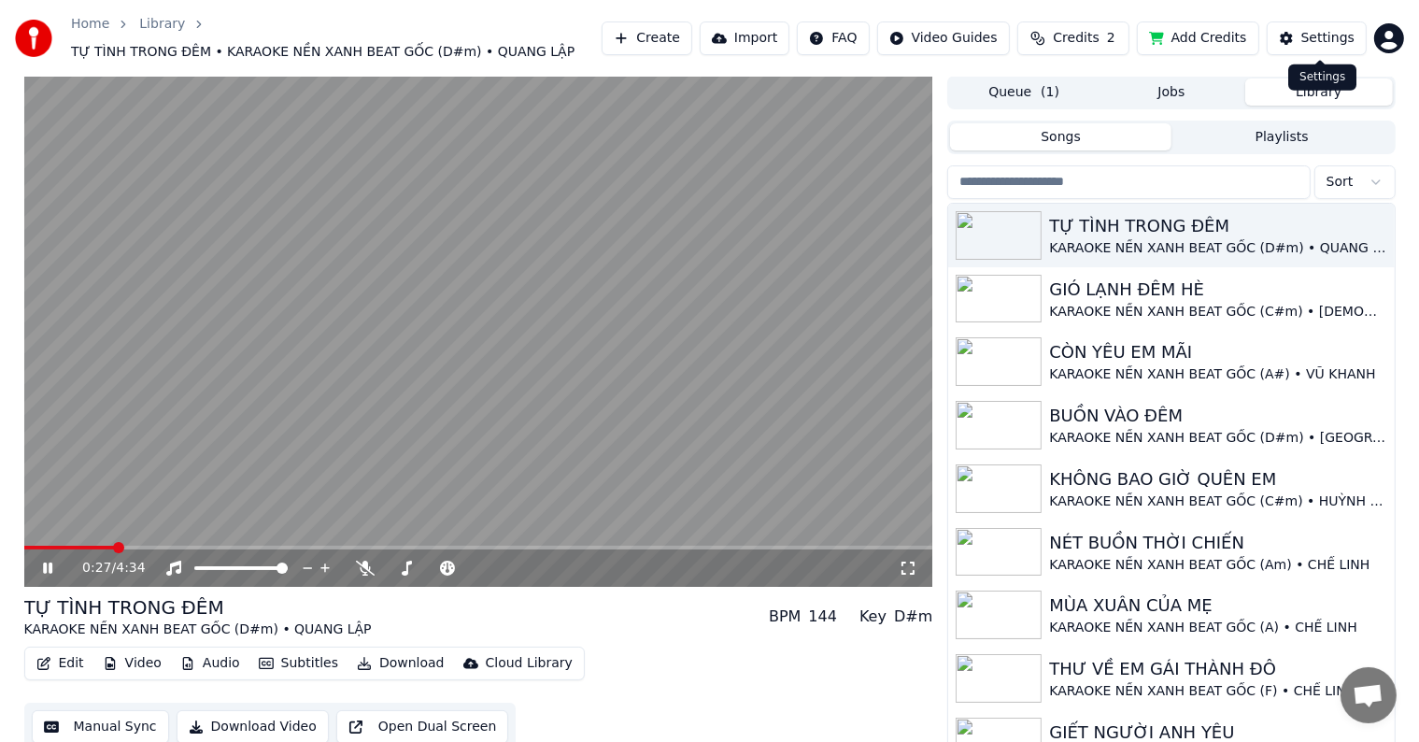
click at [1326, 27] on button "Settings" at bounding box center [1317, 38] width 100 height 34
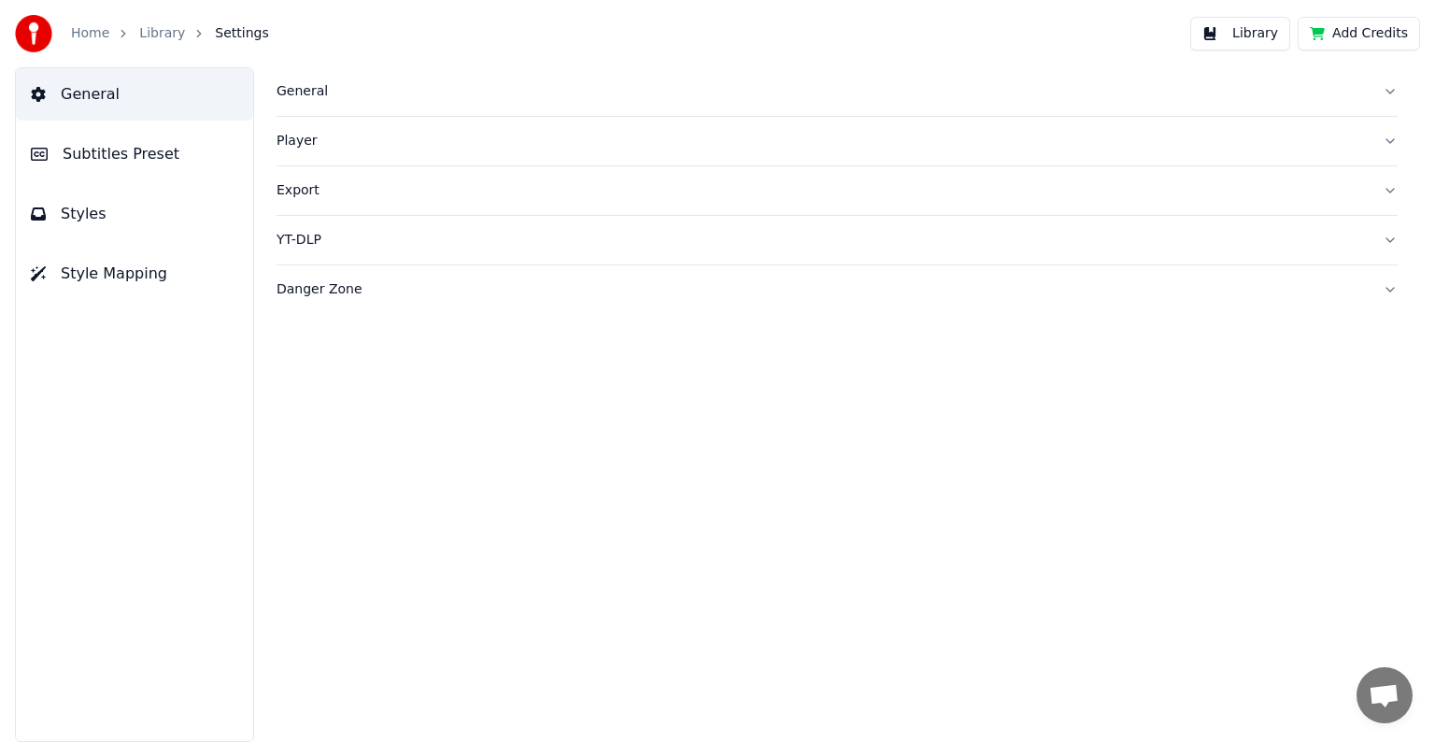
click at [115, 151] on span "Subtitles Preset" at bounding box center [121, 154] width 117 height 22
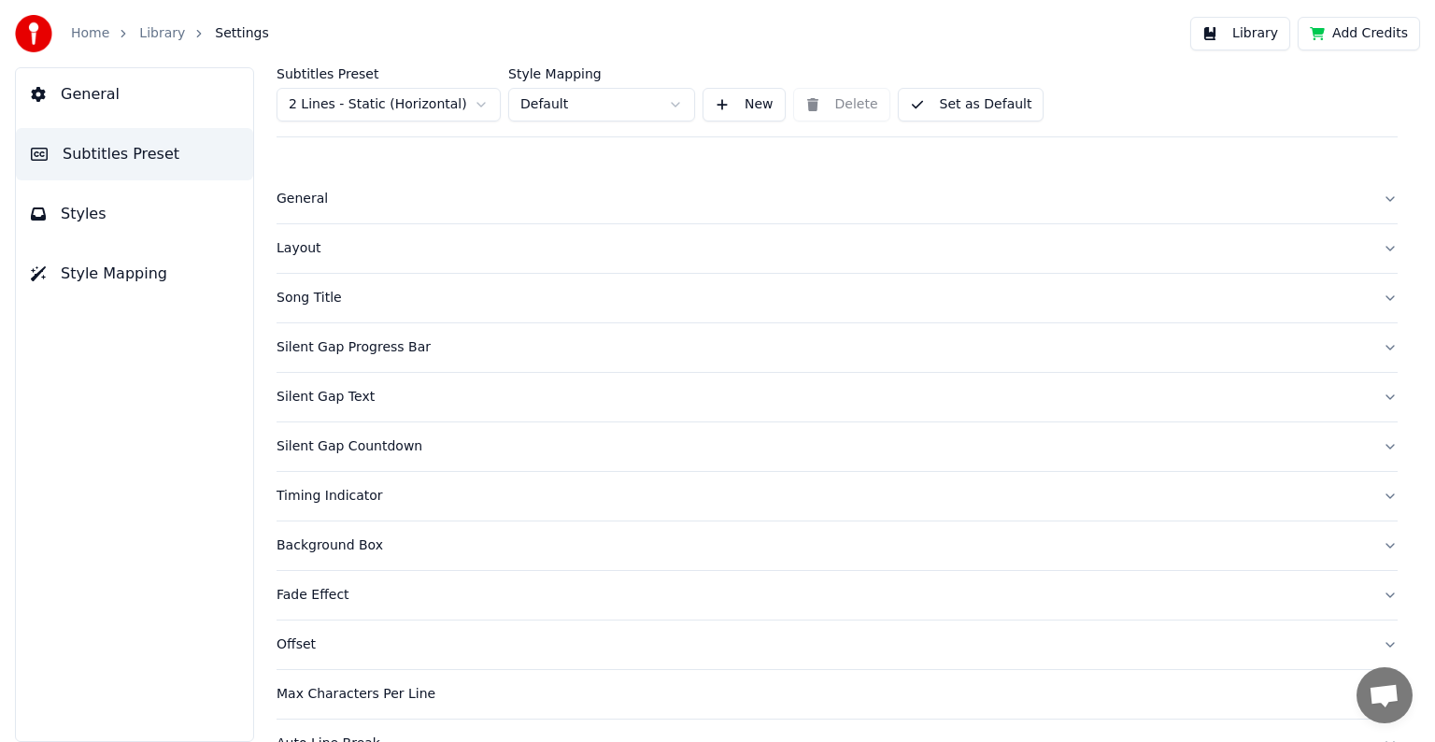
click at [311, 292] on div "Song Title" at bounding box center [822, 298] width 1091 height 19
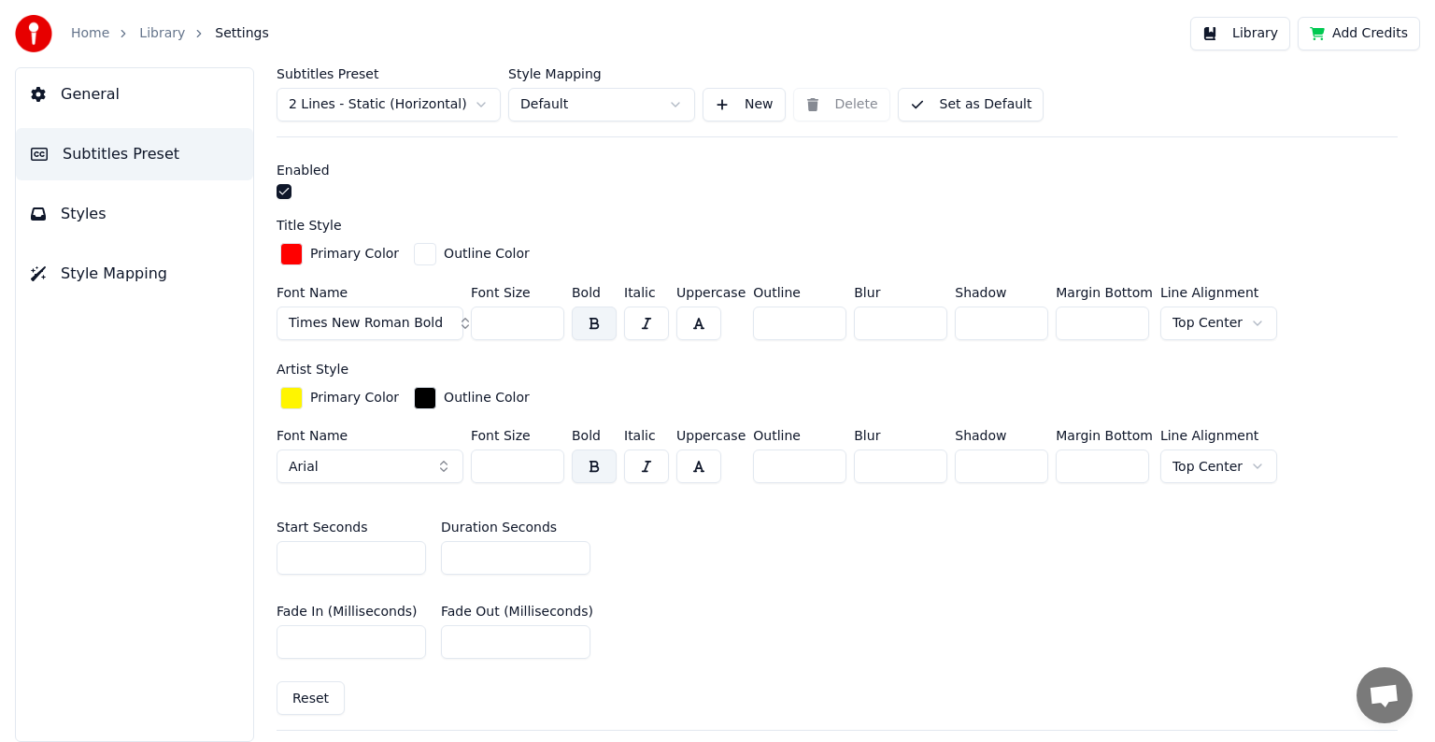
scroll to position [561, 0]
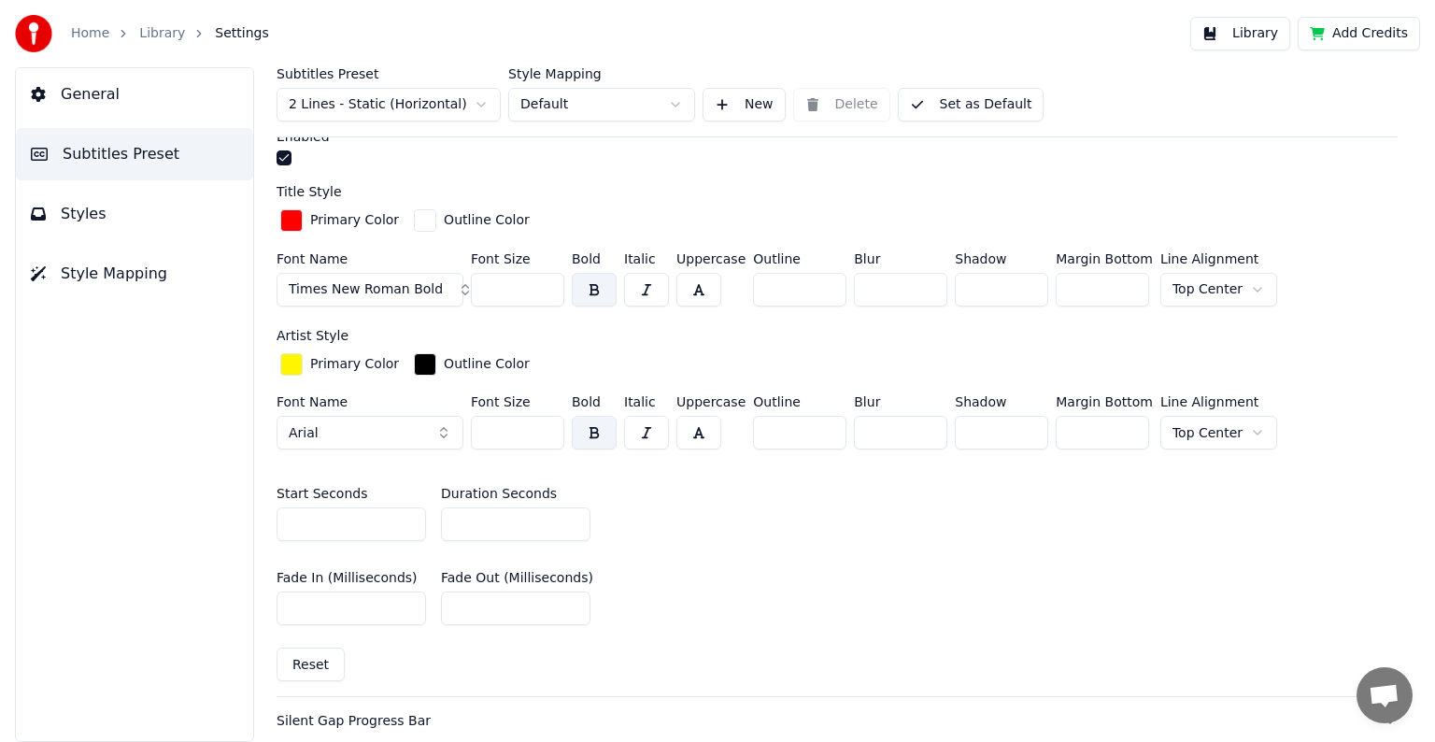
drag, startPoint x: 496, startPoint y: 523, endPoint x: 404, endPoint y: 543, distance: 94.6
click at [404, 543] on div "Start Seconds * Duration Seconds **" at bounding box center [837, 514] width 1121 height 84
type input "**"
click at [295, 209] on div "button" at bounding box center [291, 220] width 22 height 22
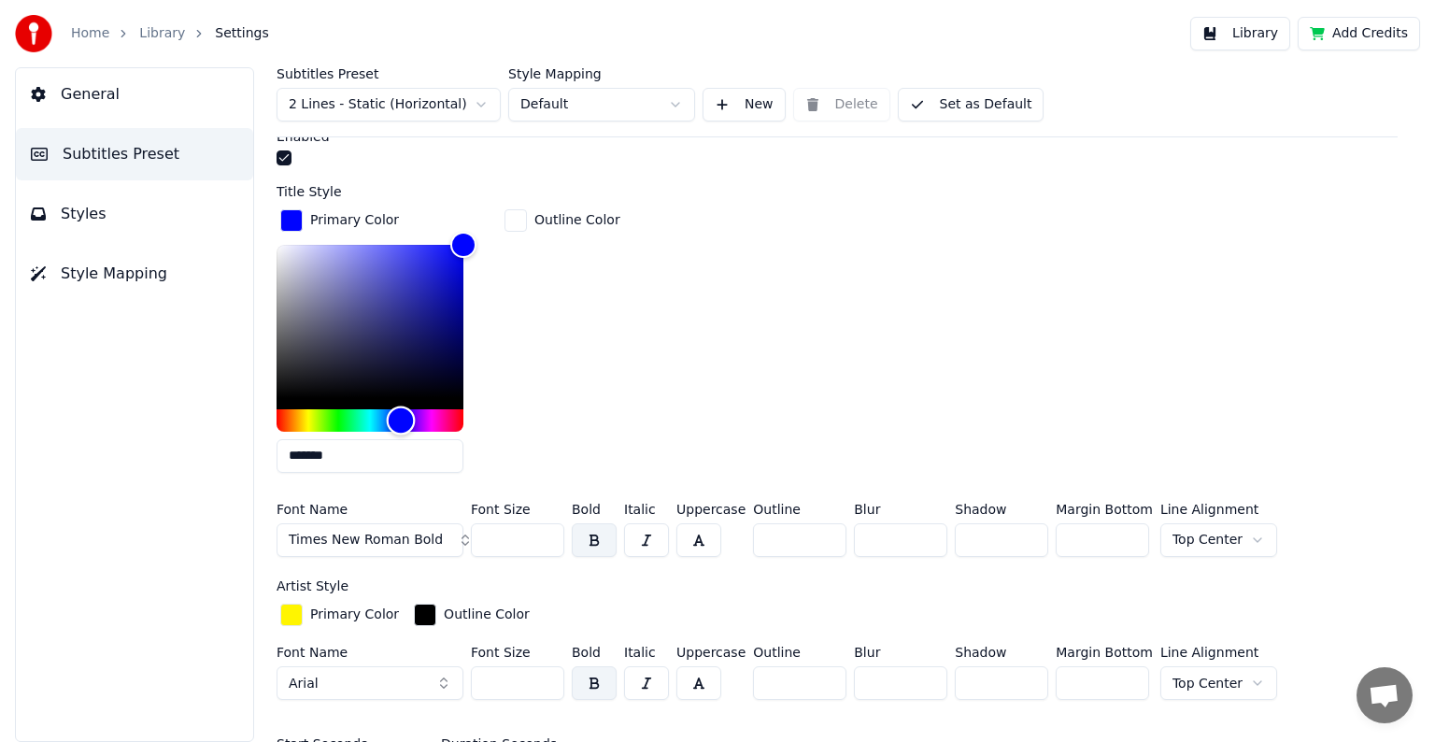
drag, startPoint x: 277, startPoint y: 419, endPoint x: 401, endPoint y: 410, distance: 123.7
click at [401, 410] on div "Hue" at bounding box center [401, 419] width 29 height 29
drag, startPoint x: 464, startPoint y: 237, endPoint x: 496, endPoint y: 210, distance: 41.8
click at [496, 210] on div "Primary Color ******* Outline Color" at bounding box center [837, 347] width 1121 height 282
click at [497, 209] on div "Primary Color ******* Outline Color" at bounding box center [837, 347] width 1121 height 282
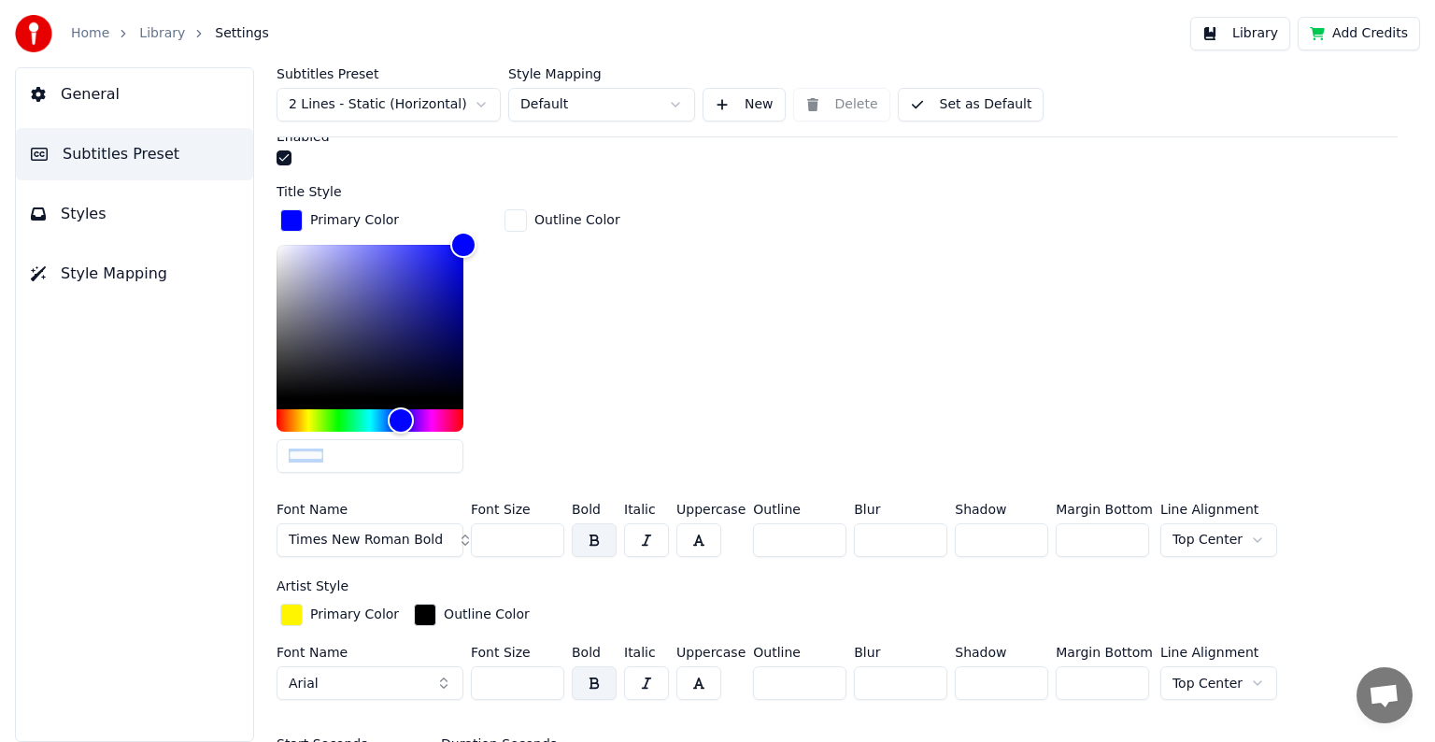
click at [320, 454] on input "*******" at bounding box center [370, 456] width 187 height 34
type input "*******"
click at [190, 537] on div "General Subtitles Preset Styles Style Mapping" at bounding box center [134, 404] width 239 height 675
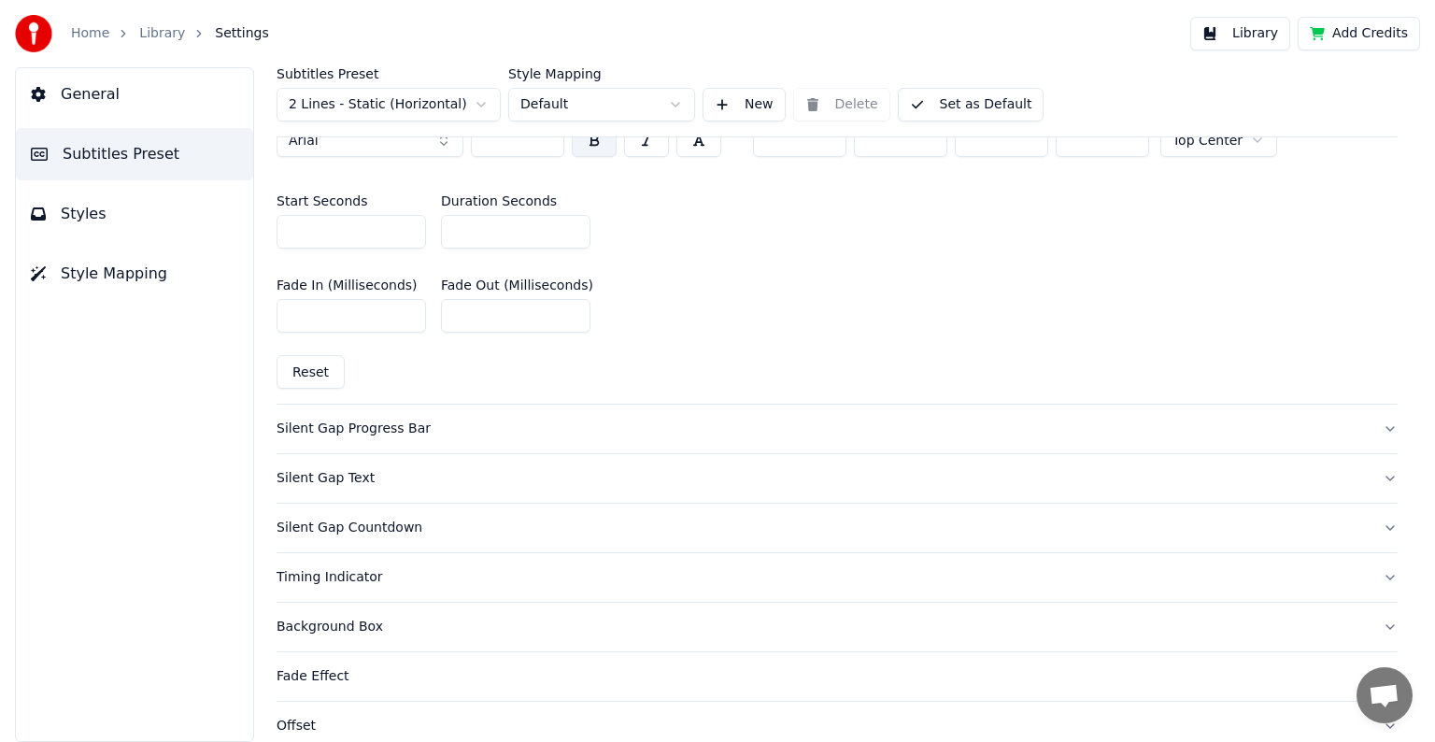
scroll to position [1215, 0]
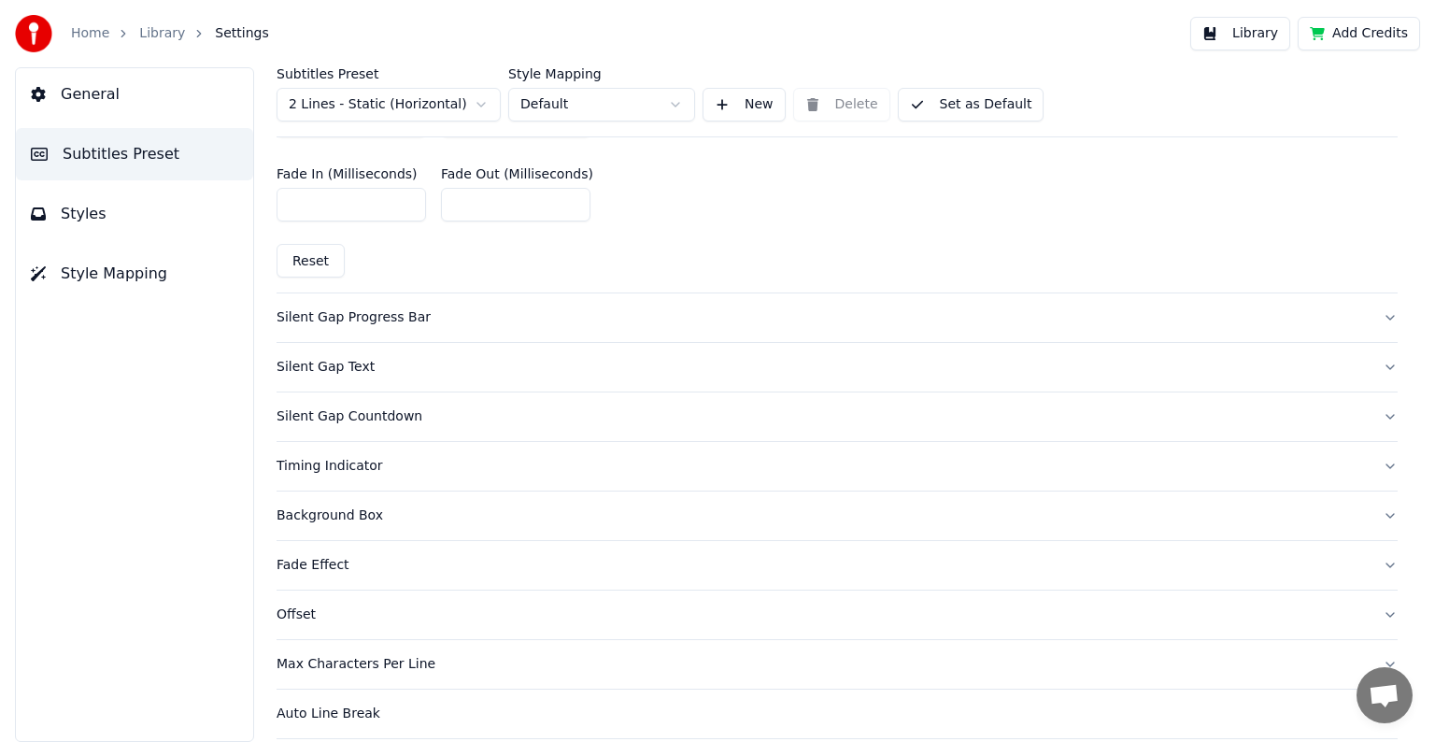
click at [313, 461] on div "Timing Indicator" at bounding box center [822, 466] width 1091 height 19
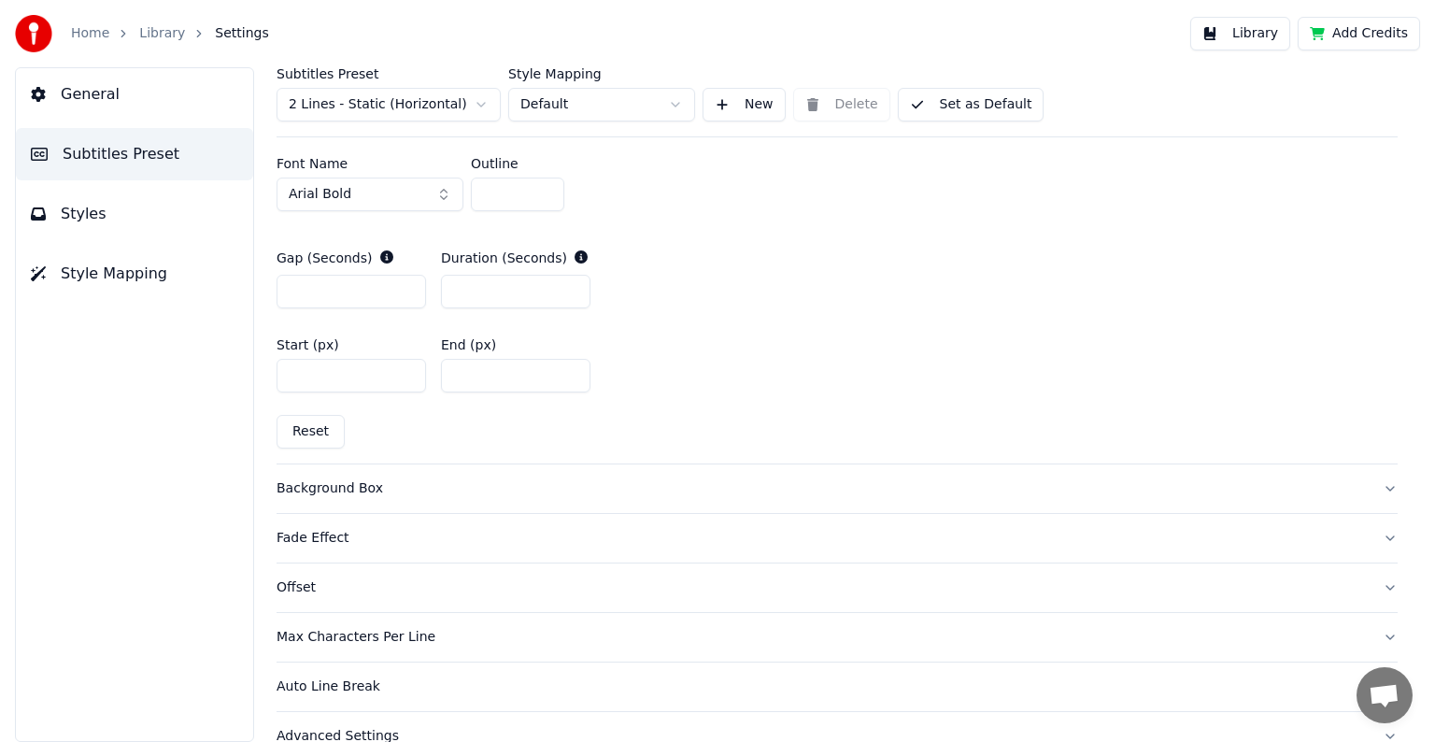
scroll to position [657, 0]
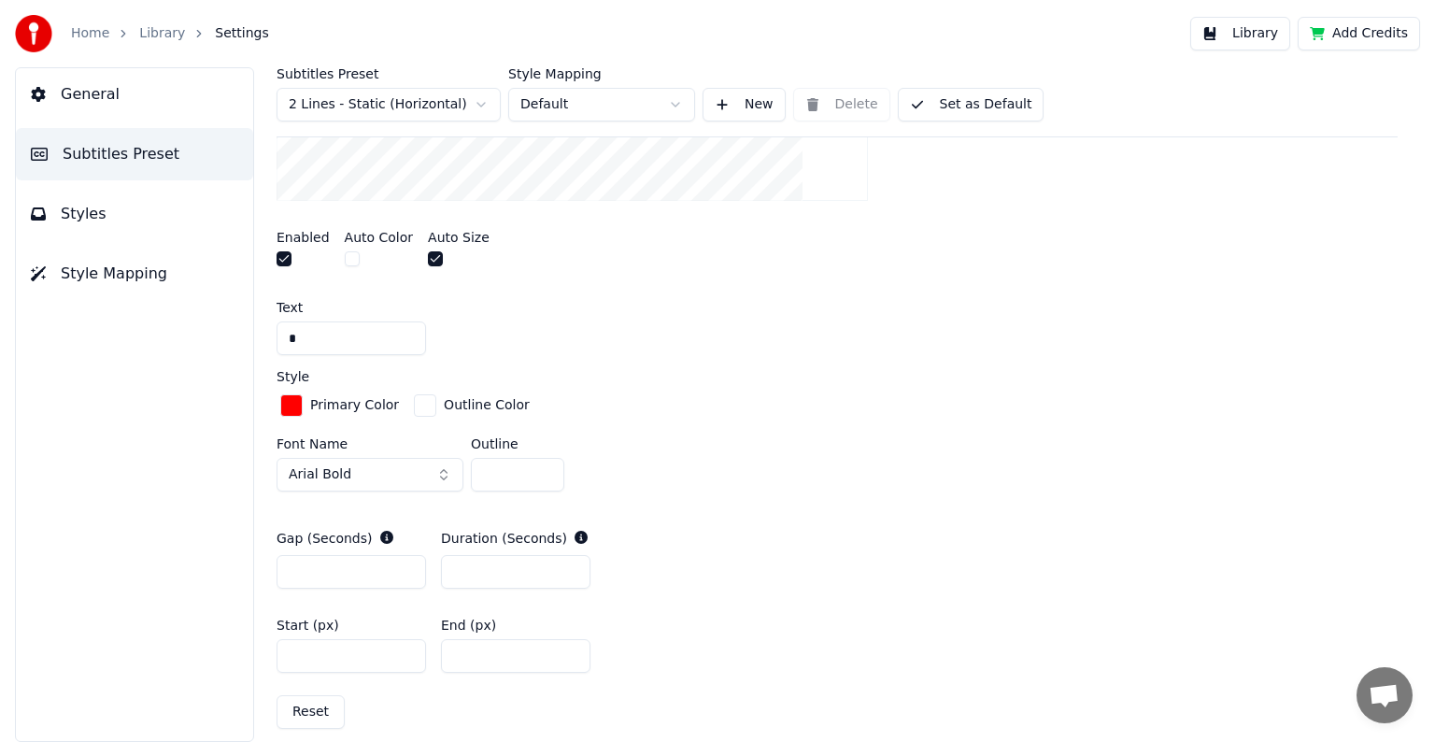
click at [286, 400] on div "button" at bounding box center [291, 405] width 22 height 22
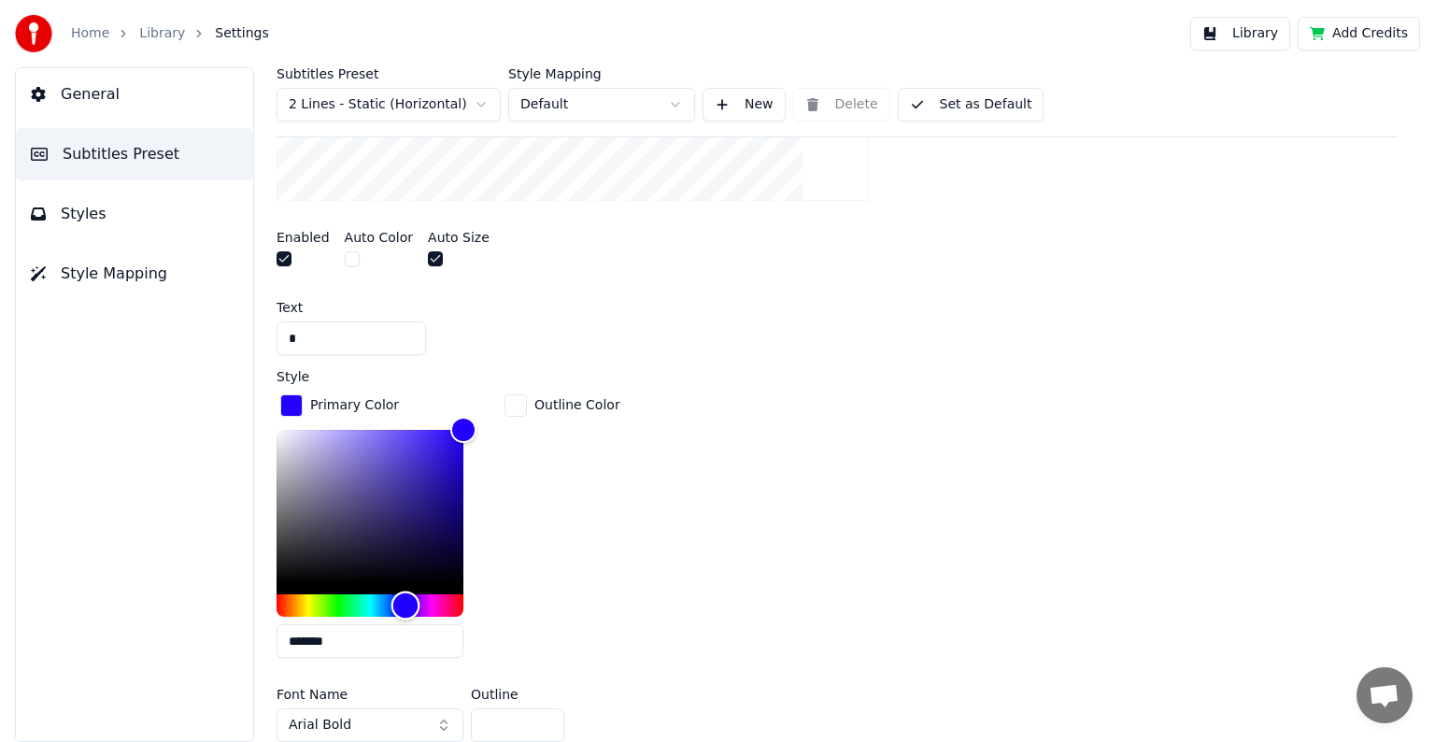
drag, startPoint x: 281, startPoint y: 602, endPoint x: 405, endPoint y: 594, distance: 124.5
click at [405, 594] on div "Hue" at bounding box center [405, 605] width 29 height 29
drag, startPoint x: 460, startPoint y: 422, endPoint x: 501, endPoint y: 396, distance: 48.7
click at [501, 396] on div "Primary Color ******* Outline Color" at bounding box center [837, 532] width 1121 height 282
click at [310, 644] on input "*******" at bounding box center [370, 641] width 187 height 34
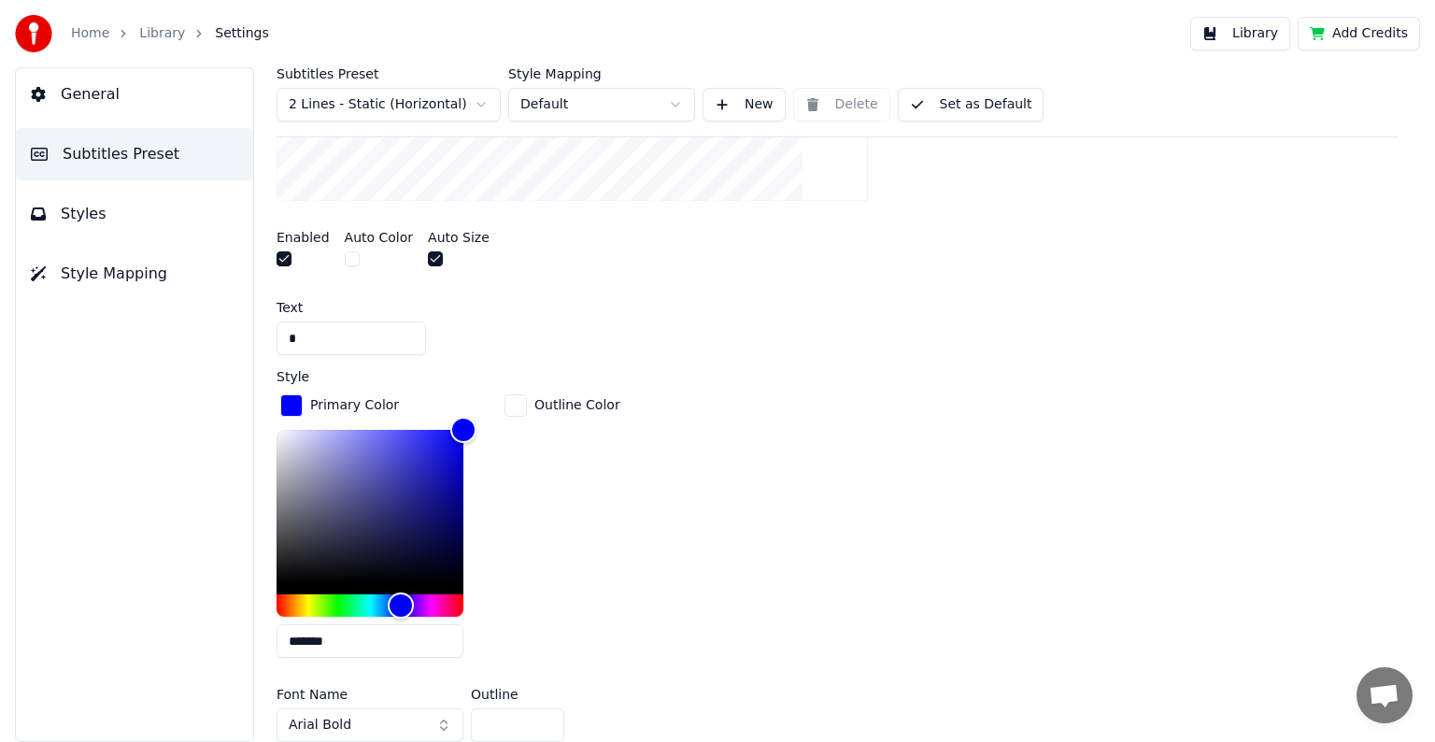
type input "*******"
click at [189, 598] on div "General Subtitles Preset Styles Style Mapping" at bounding box center [134, 404] width 239 height 675
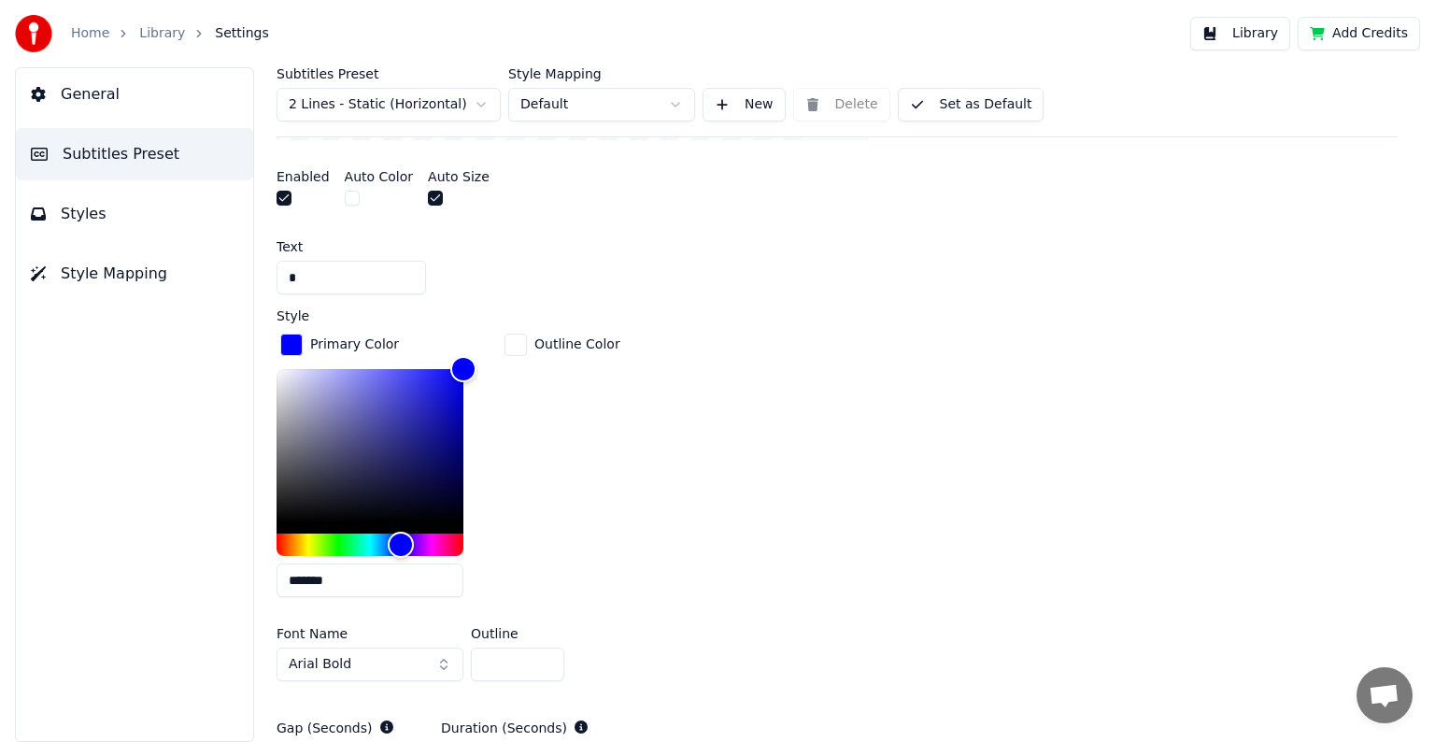
scroll to position [563, 0]
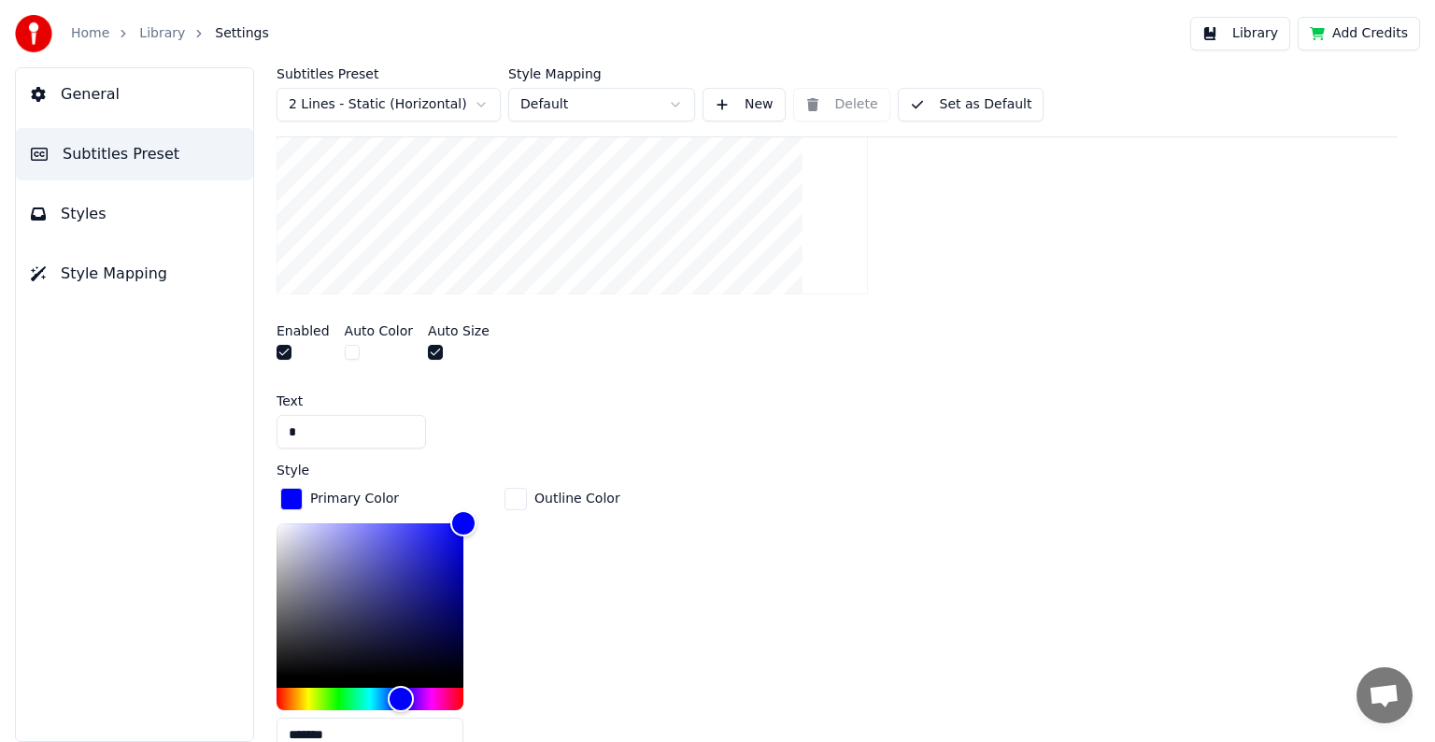
click at [1258, 36] on button "Library" at bounding box center [1240, 34] width 100 height 34
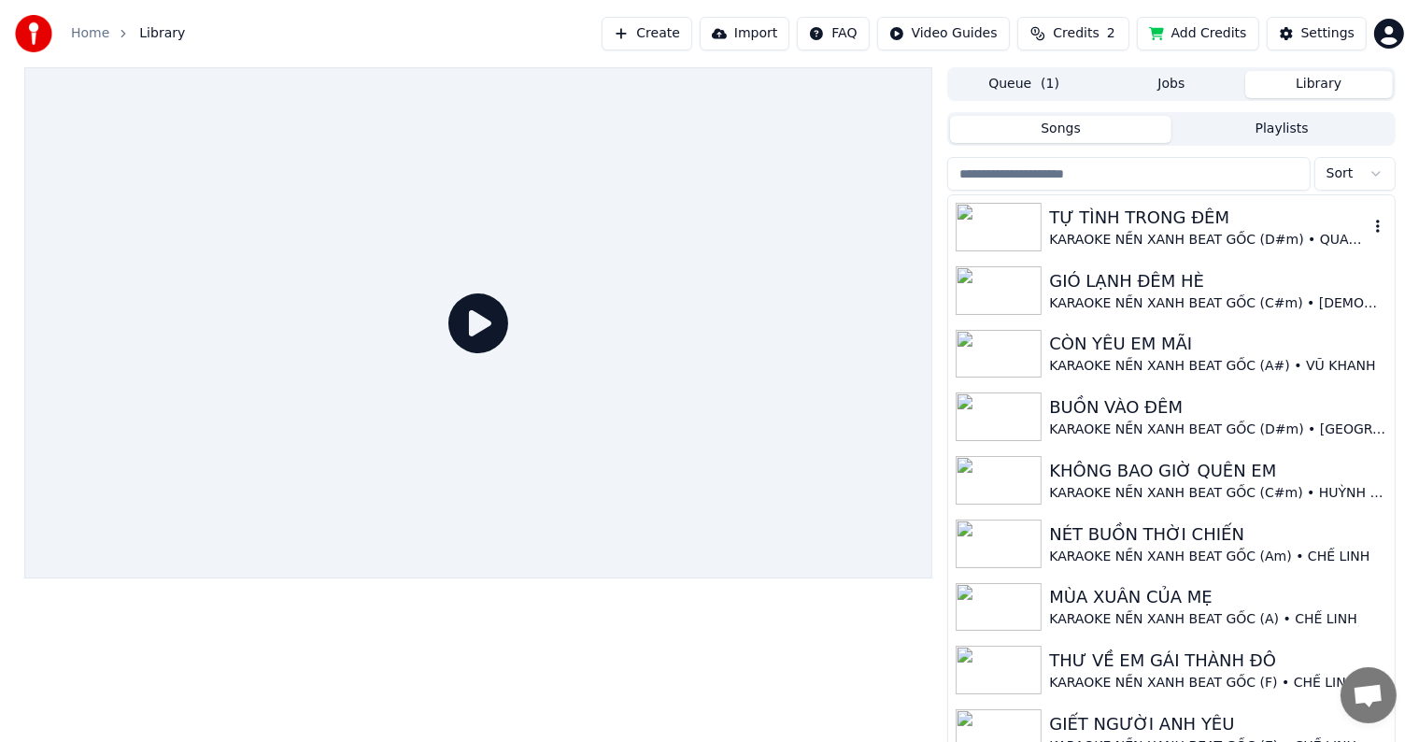
click at [1102, 210] on div "TỰ TÌNH TRONG ĐÊM" at bounding box center [1208, 218] width 319 height 26
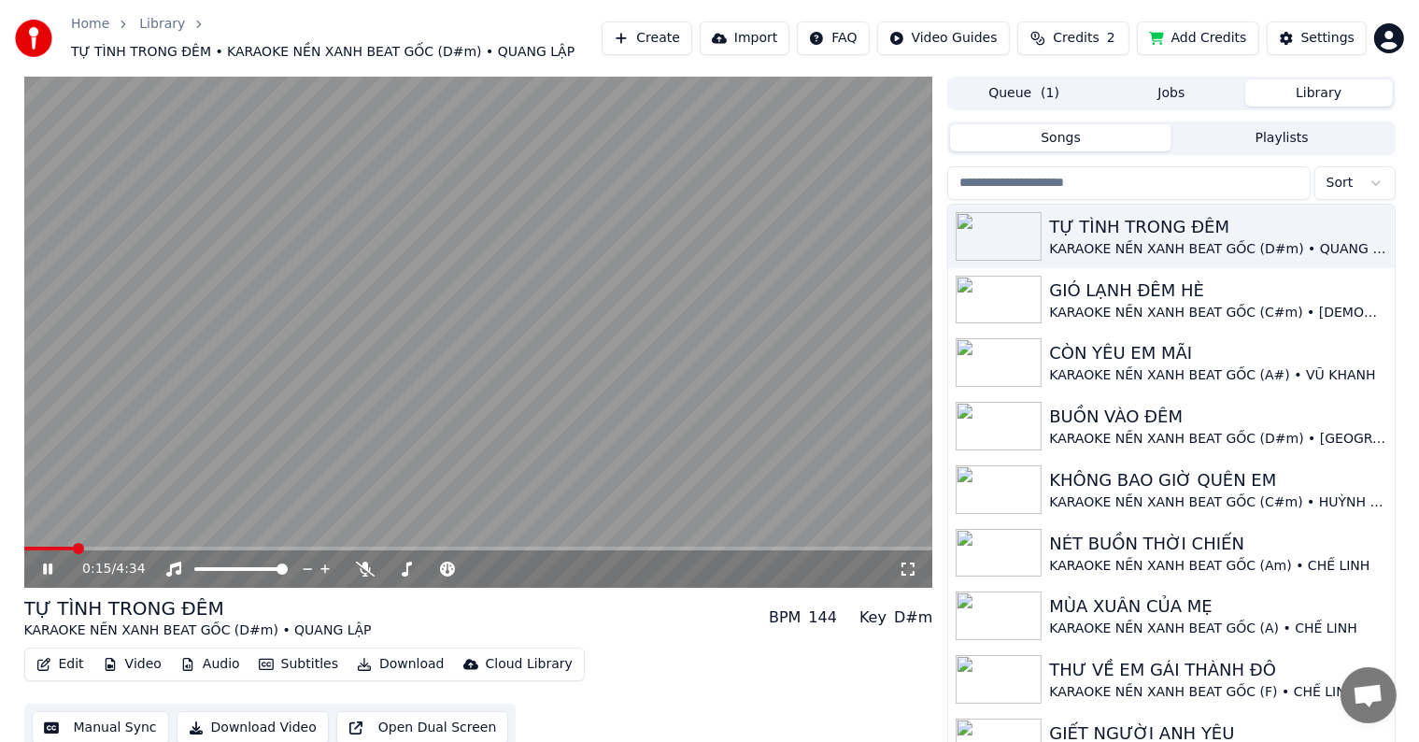
click at [75, 543] on span at bounding box center [78, 548] width 11 height 11
click at [7, 456] on div "0:15 / 4:34 TỰ TÌNH TRONG ĐÊM KARAOKE NỀN XANH BEAT GỐC (D#m) • QUANG LẬP BPM 1…" at bounding box center [709, 419] width 1419 height 684
click at [1332, 38] on div "Settings" at bounding box center [1327, 38] width 53 height 19
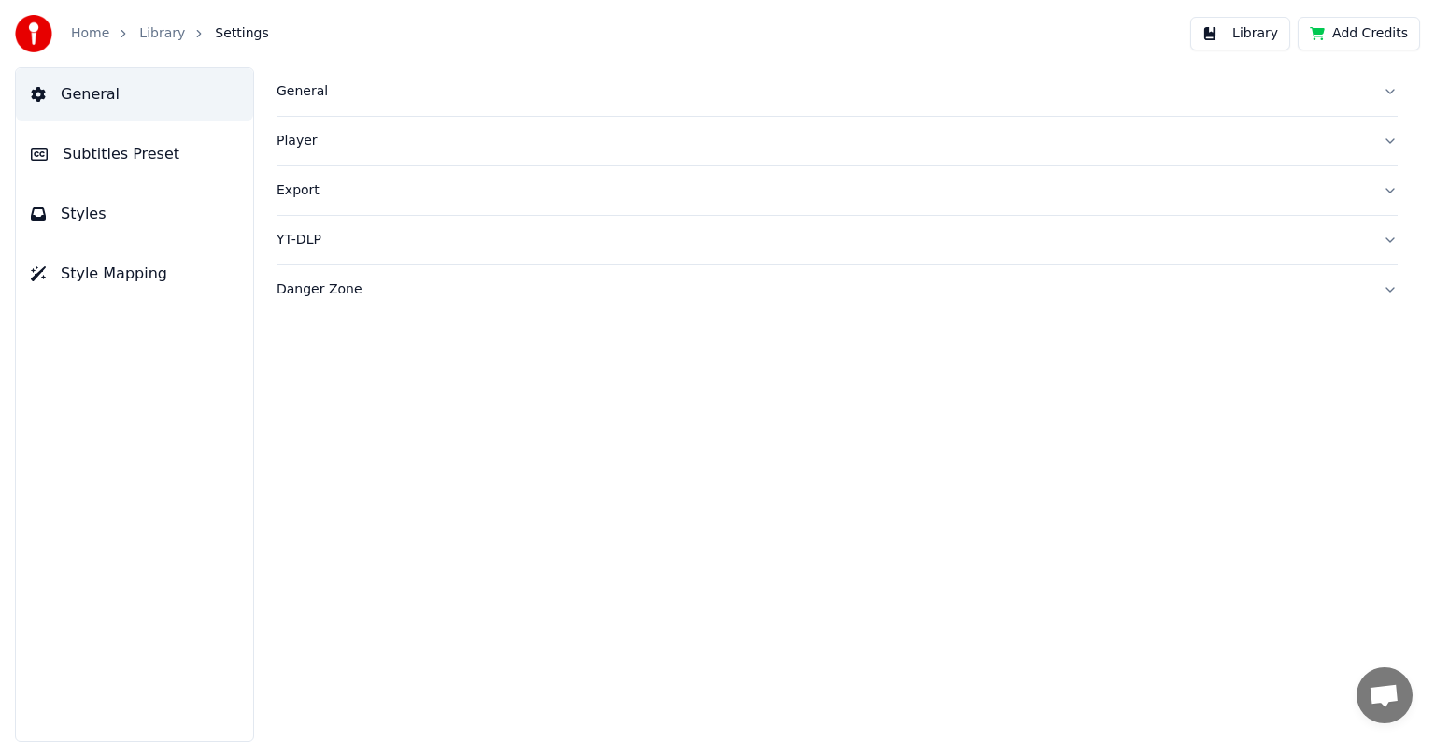
click at [143, 149] on span "Subtitles Preset" at bounding box center [121, 154] width 117 height 22
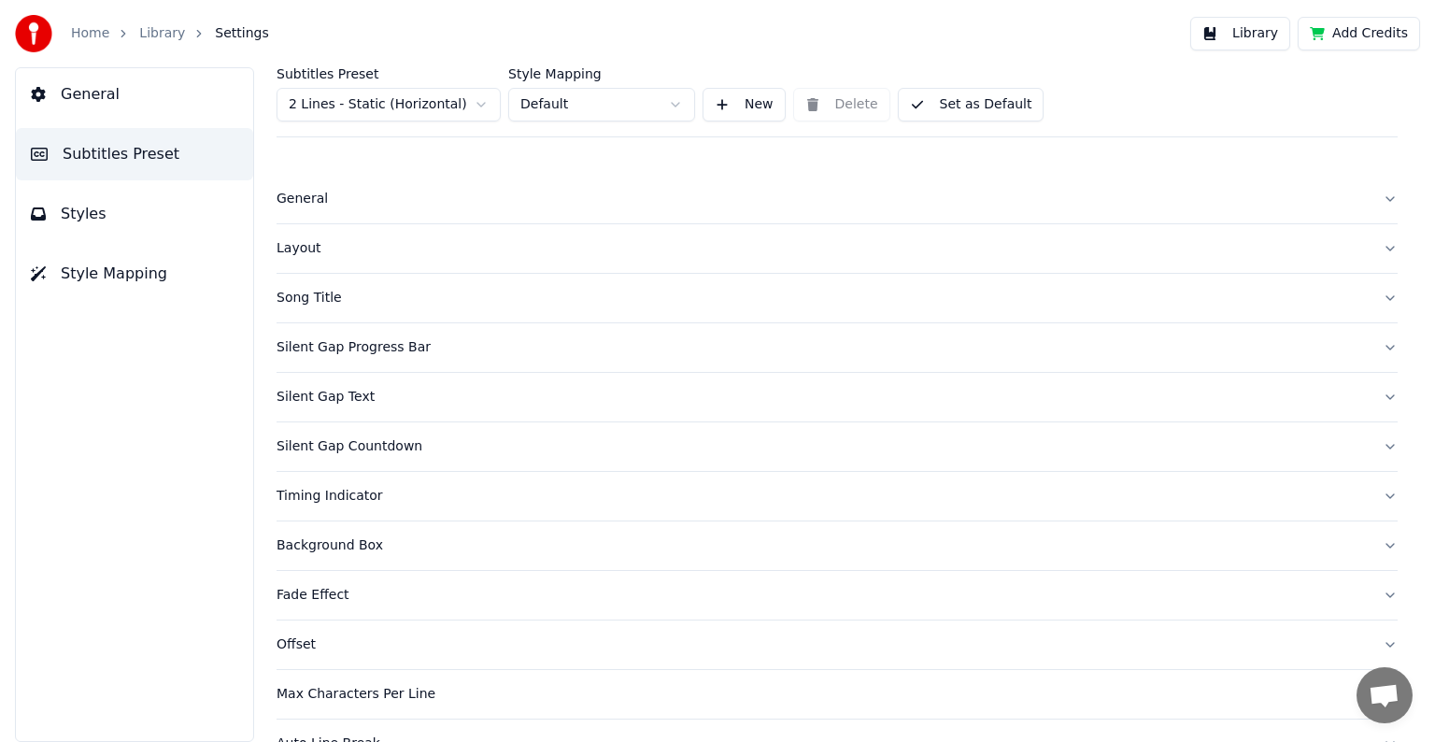
click at [304, 348] on div "Silent Gap Progress Bar" at bounding box center [822, 347] width 1091 height 19
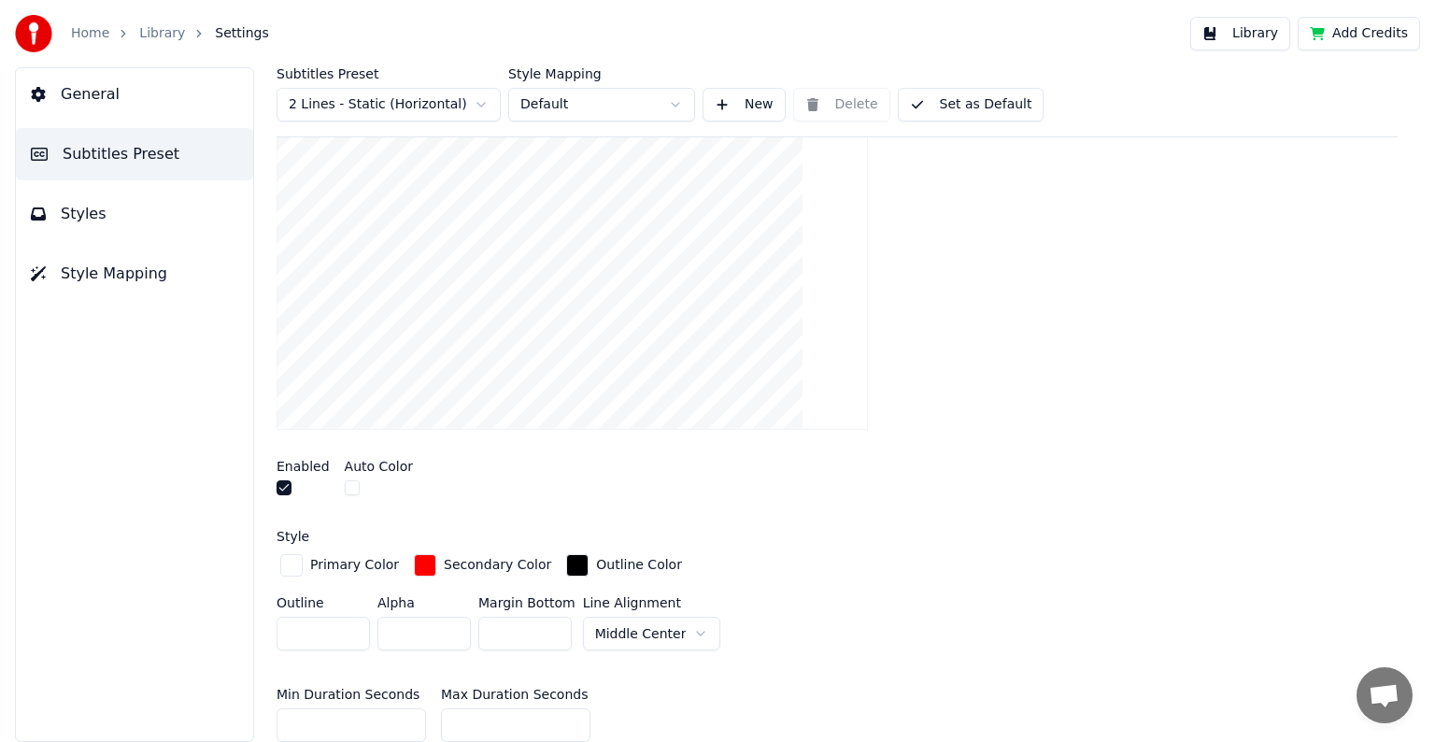
scroll to position [187, 0]
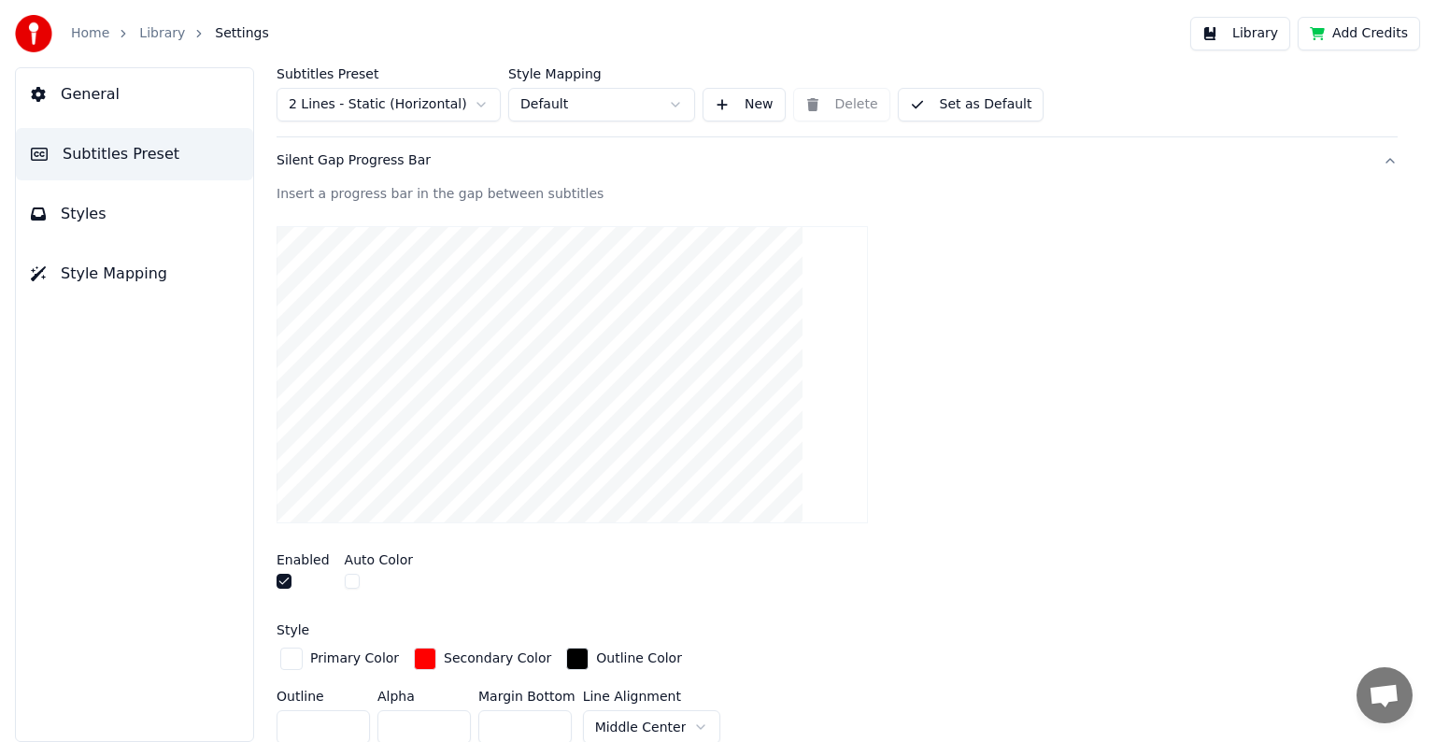
click at [414, 650] on div "button" at bounding box center [425, 658] width 22 height 22
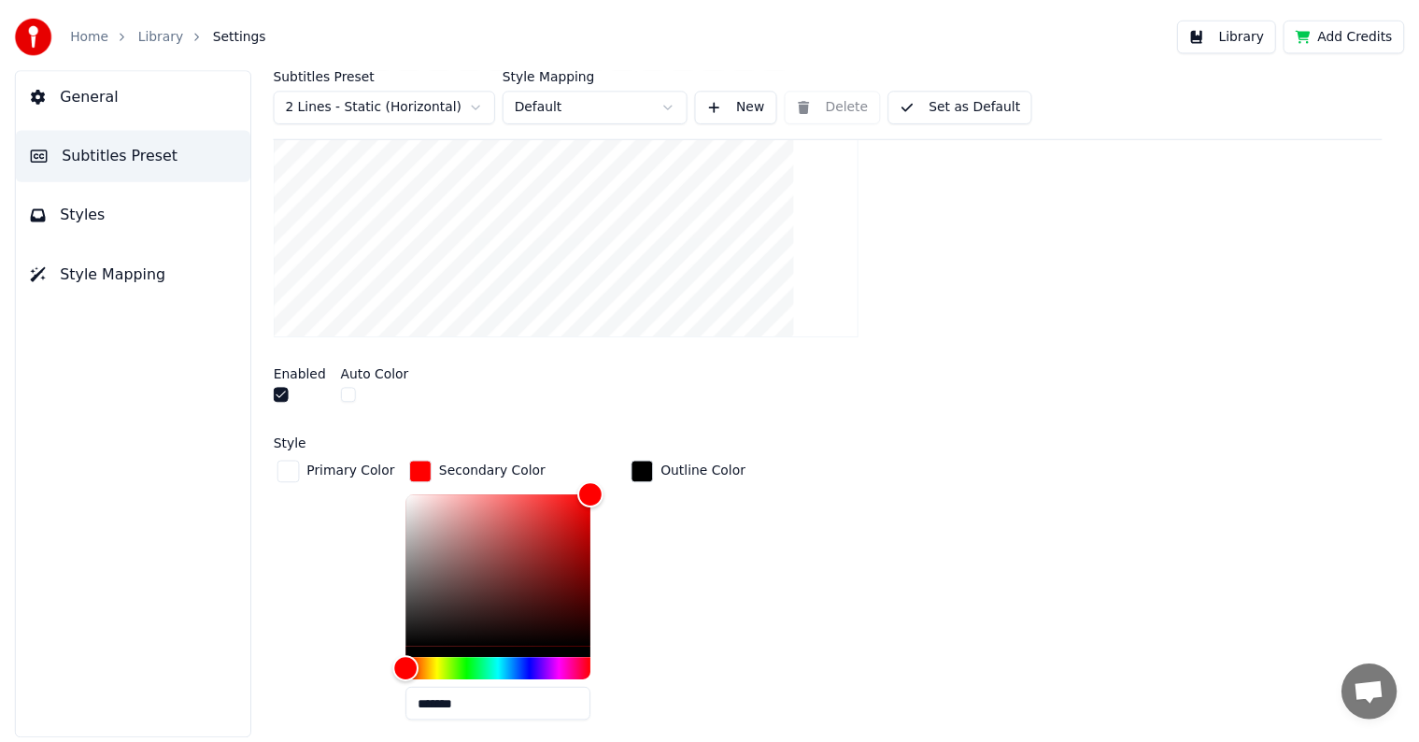
scroll to position [374, 0]
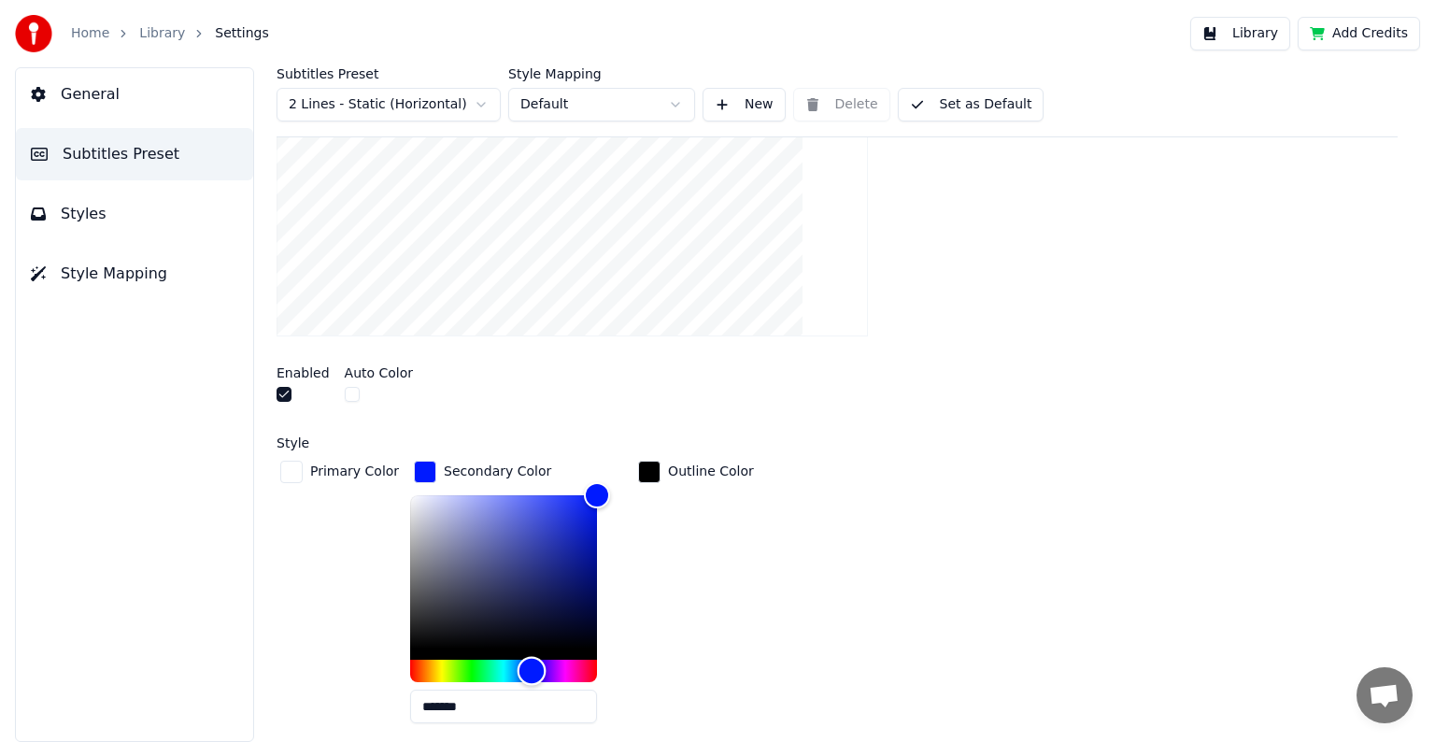
drag, startPoint x: 403, startPoint y: 665, endPoint x: 521, endPoint y: 669, distance: 118.7
click at [521, 669] on div "Hue" at bounding box center [532, 671] width 29 height 29
drag, startPoint x: 589, startPoint y: 492, endPoint x: 650, endPoint y: 448, distance: 75.7
click at [650, 448] on div "Style Primary Color Secondary Color ******* Outline Color Outline * Alpha * Mar…" at bounding box center [837, 625] width 1121 height 379
click at [450, 703] on input "*******" at bounding box center [503, 706] width 187 height 34
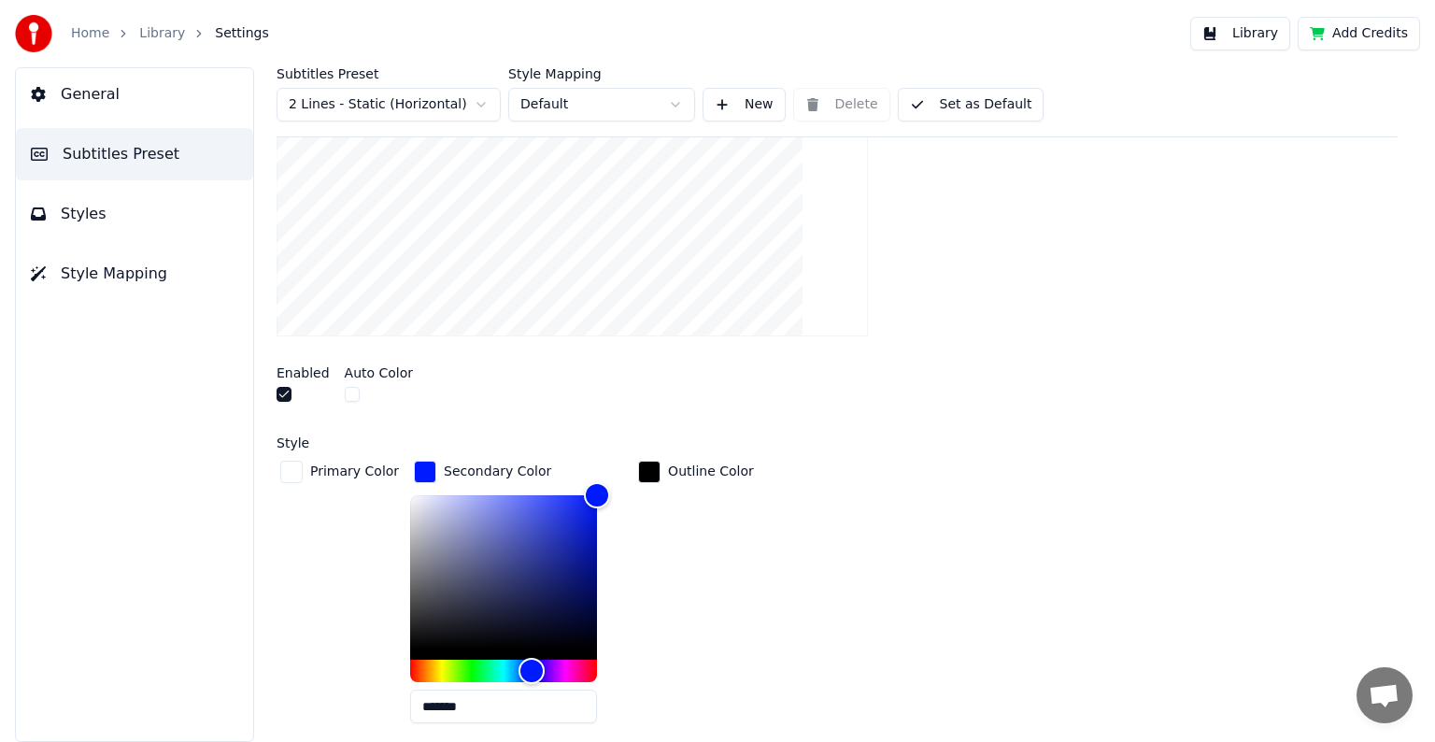
click at [450, 703] on input "*******" at bounding box center [503, 706] width 187 height 34
click at [447, 702] on input "*******" at bounding box center [503, 706] width 187 height 34
type input "*******"
click at [982, 396] on div "Enabled Auto Color" at bounding box center [837, 386] width 1121 height 70
click at [1252, 34] on button "Library" at bounding box center [1240, 34] width 100 height 34
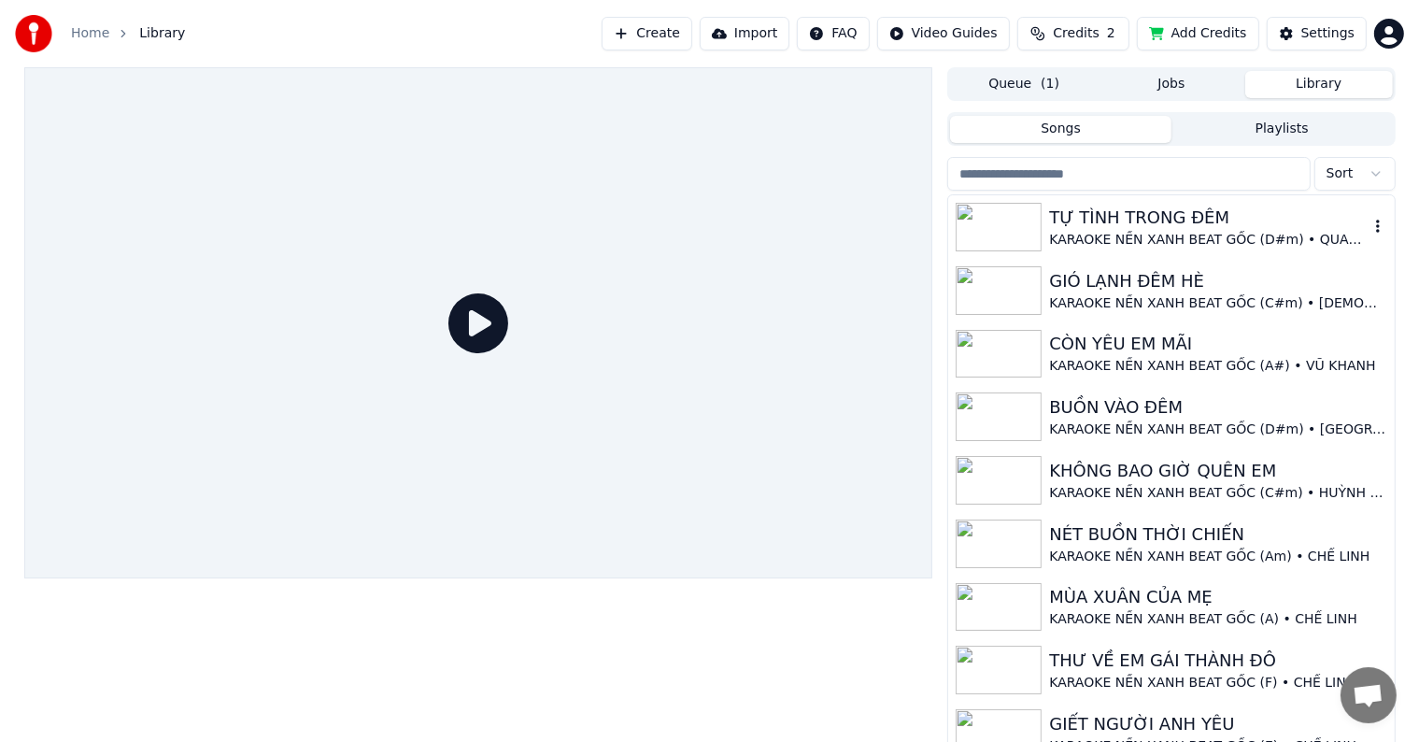
click at [1175, 220] on div "TỰ TÌNH TRONG ĐÊM" at bounding box center [1208, 218] width 319 height 26
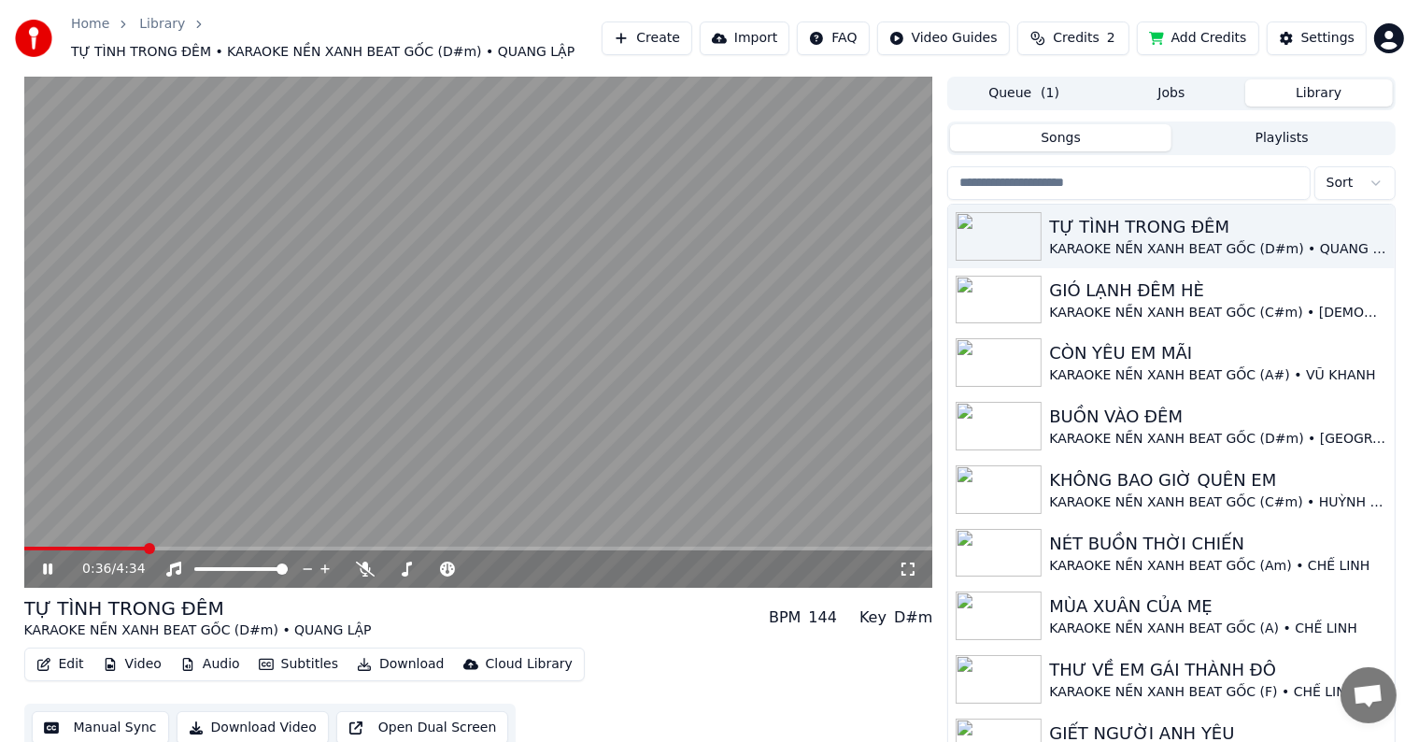
scroll to position [18, 0]
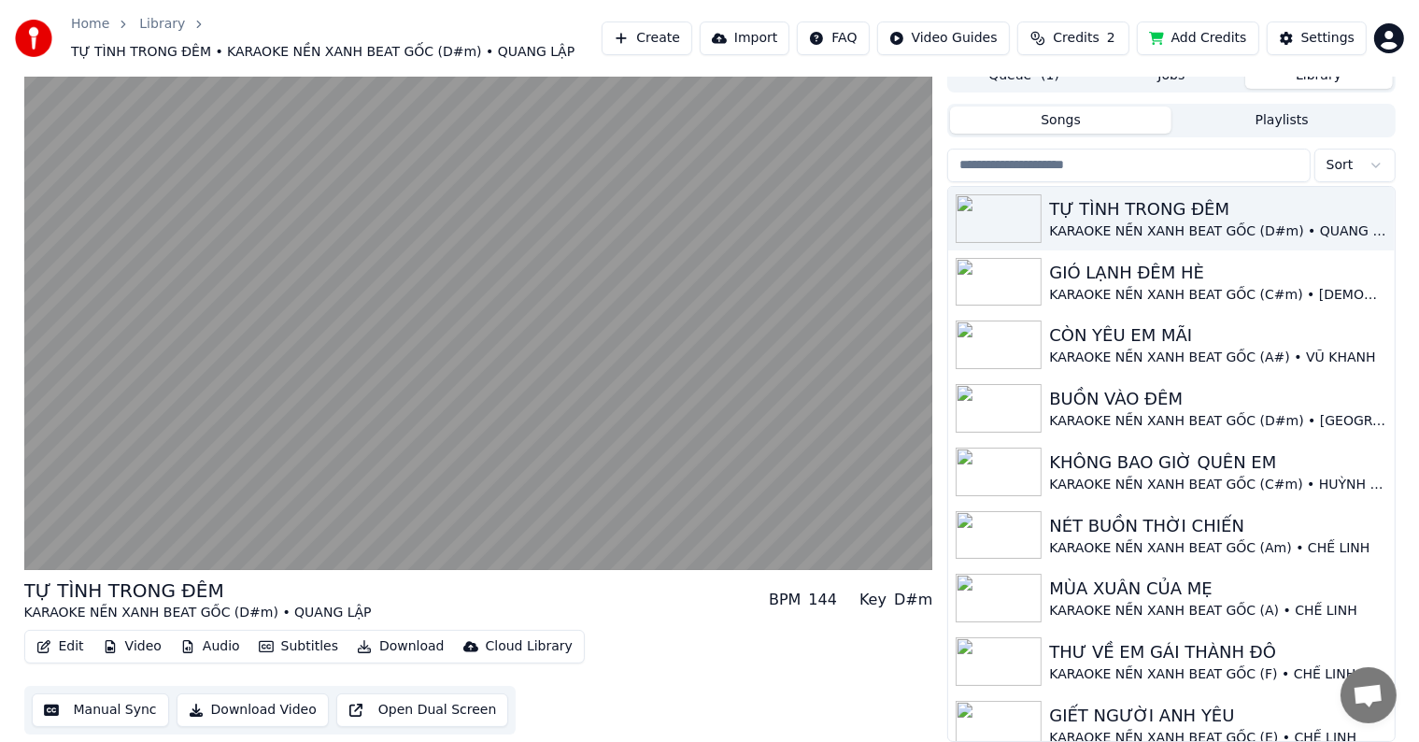
click at [246, 705] on button "Download Video" at bounding box center [253, 710] width 152 height 34
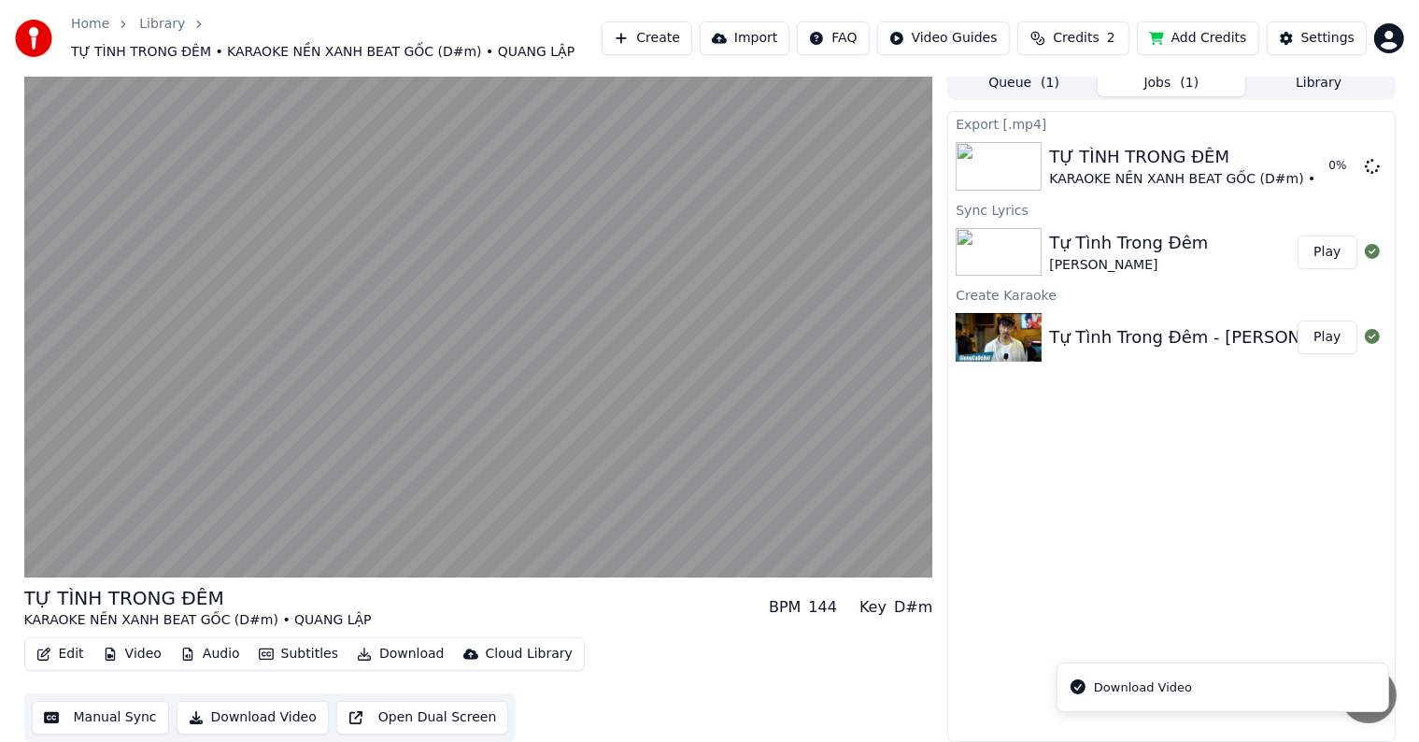
scroll to position [10, 0]
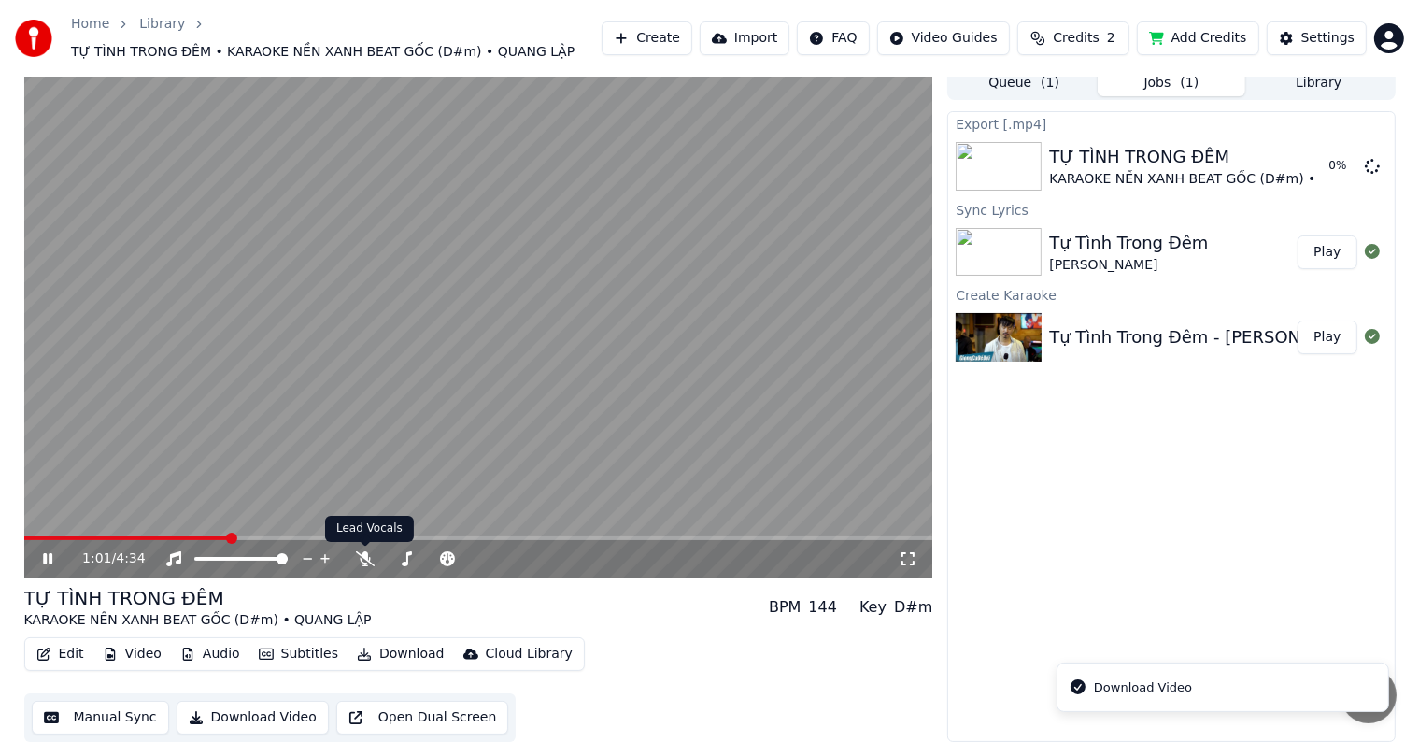
click at [437, 339] on video at bounding box center [478, 321] width 909 height 511
click at [1339, 164] on button "Show" at bounding box center [1323, 166] width 67 height 34
